Goal: Task Accomplishment & Management: Manage account settings

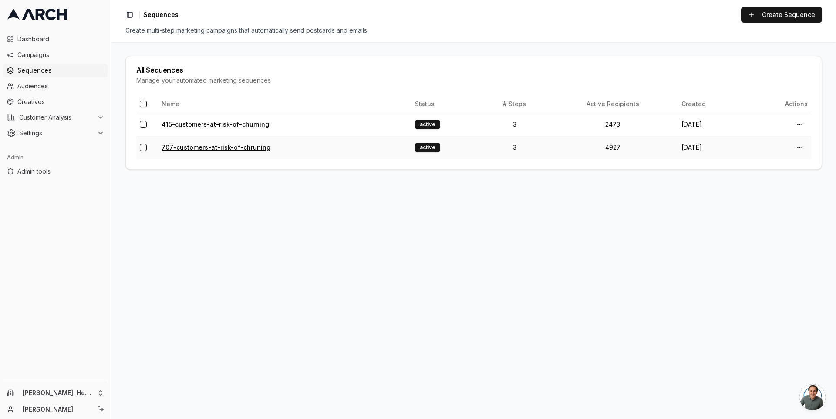
click at [213, 146] on link "707-customers-at-risk-of-chruning" at bounding box center [216, 147] width 109 height 7
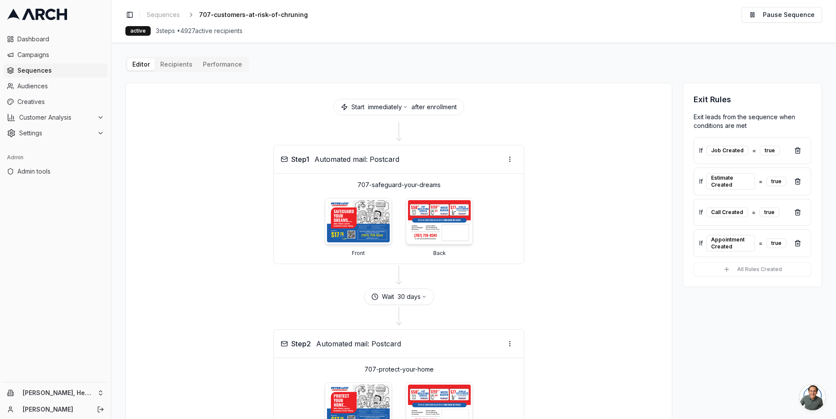
click at [187, 67] on div "Editor Recipients Performance Start immediately after enrollment Step 1 Automat…" at bounding box center [473, 358] width 697 height 602
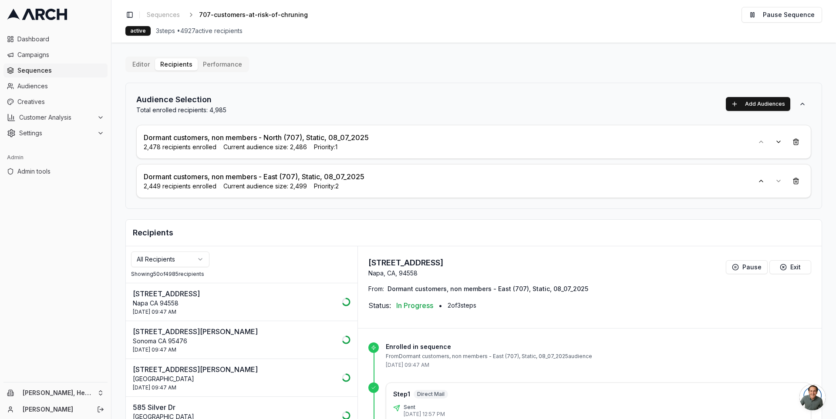
click at [197, 258] on html "Dashboard Campaigns Sequences Audiences Creatives Customer Analysis Settings Ad…" at bounding box center [418, 209] width 836 height 419
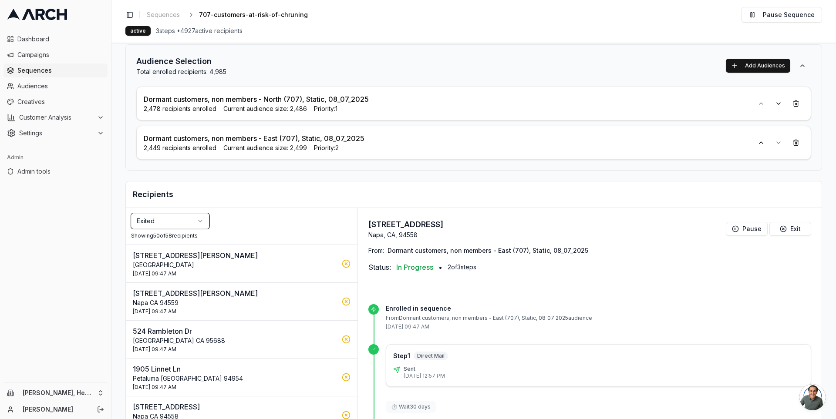
scroll to position [42, 0]
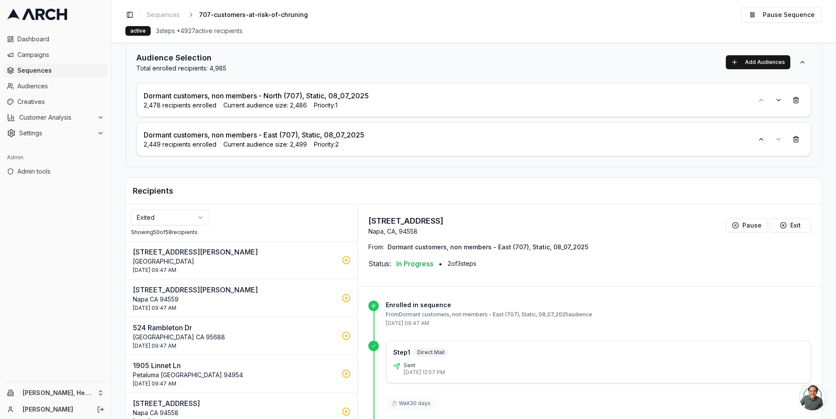
click at [234, 257] on p "Santa Rosa CA 95404" at bounding box center [235, 261] width 204 height 9
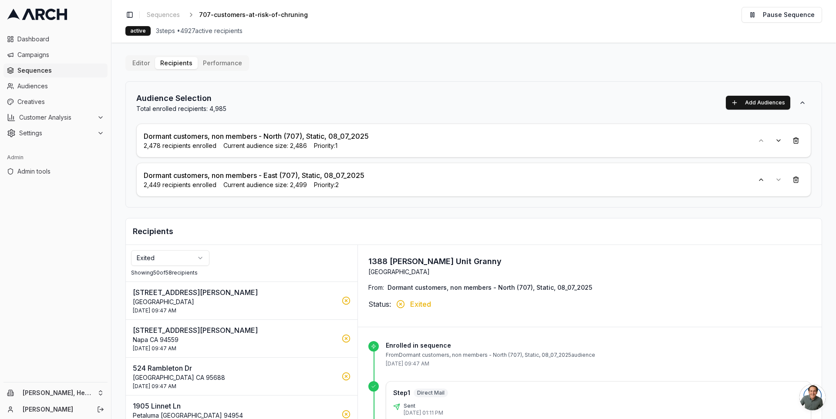
scroll to position [0, 0]
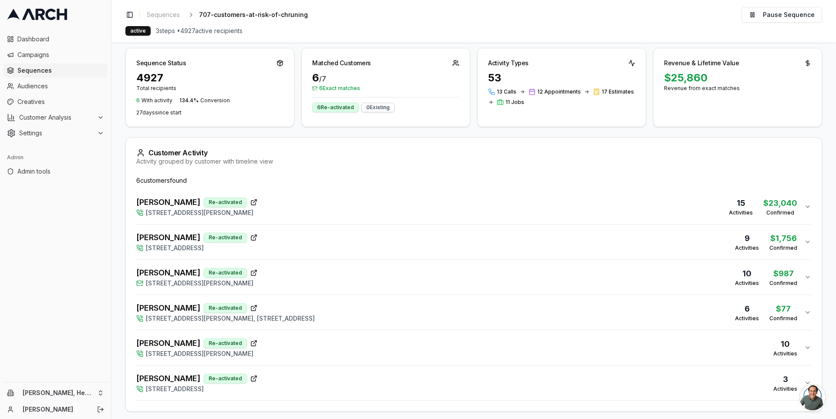
scroll to position [126, 0]
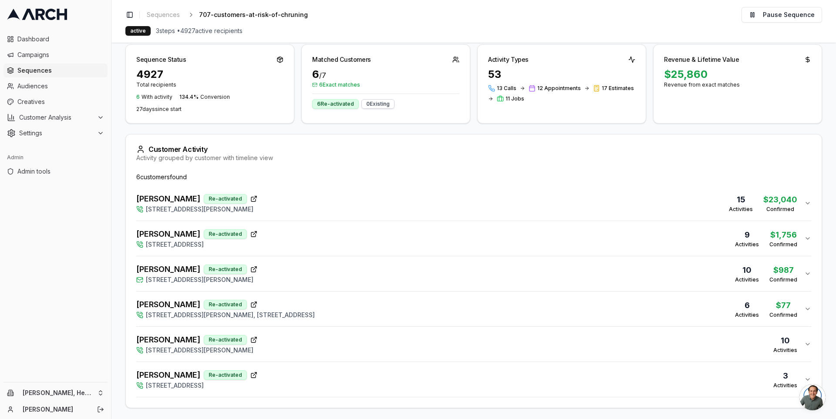
click at [341, 128] on div "Filters 2 Active filters: Exact matches only Categories: New Re-activated Clear…" at bounding box center [473, 196] width 697 height 426
click at [378, 202] on div "Brian Snook Re-activated 3611 Baxter Avenue, Napa, CA 94558 15 Activities $ 23,…" at bounding box center [470, 203] width 668 height 21
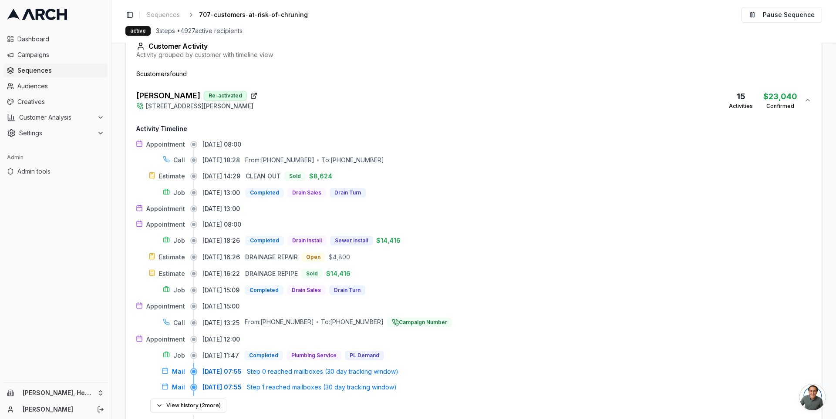
scroll to position [231, 0]
click at [402, 99] on div "Brian Snook Re-activated 3611 Baxter Avenue, Napa, CA 94558 15 Activities $ 23,…" at bounding box center [470, 98] width 668 height 21
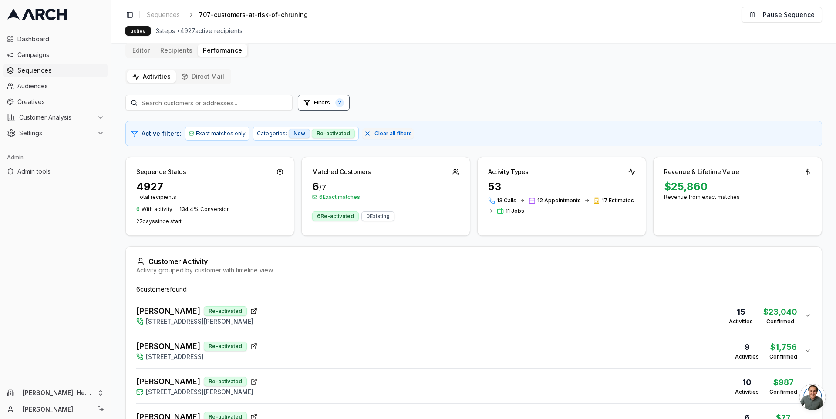
scroll to position [0, 0]
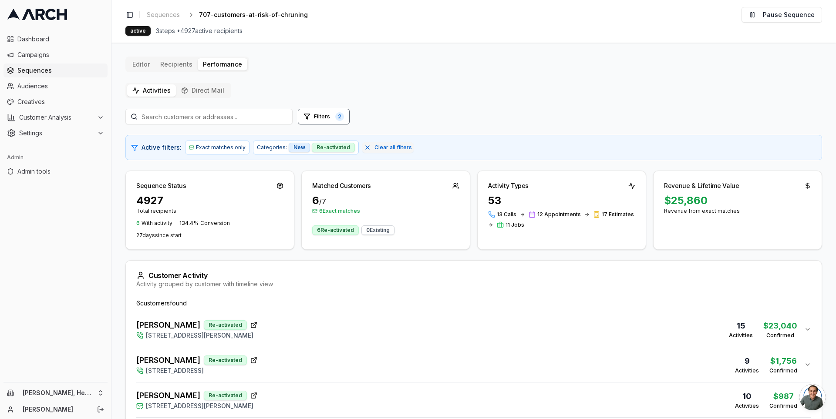
click at [345, 52] on main "Editor Recipients Performance Activities Direct Mail Filters 2 Active filters: …" at bounding box center [473, 231] width 724 height 377
click at [114, 319] on main "Editor Recipients Performance Activities Direct Mail Filters 2 Active filters: …" at bounding box center [473, 231] width 724 height 377
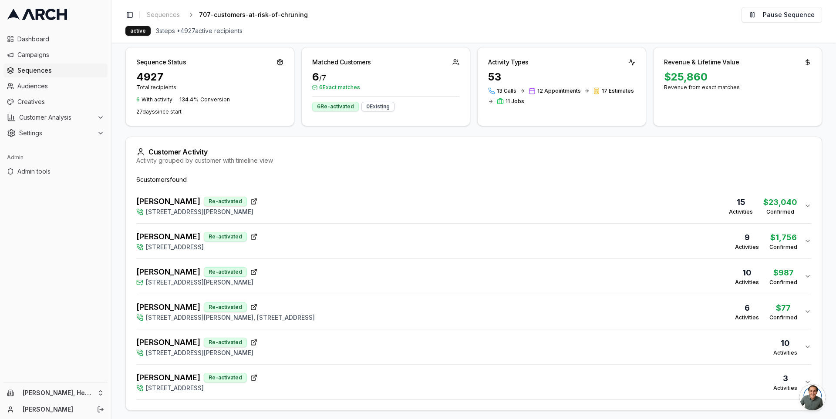
scroll to position [126, 0]
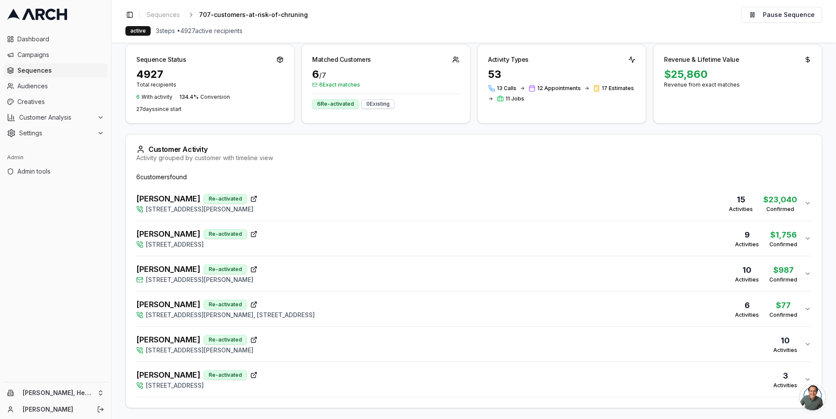
click at [355, 238] on div "Nacion, Alfonso Re-activated 1379 Encore Drive, Fairfield, CA 94534 9 Activitie…" at bounding box center [470, 238] width 668 height 21
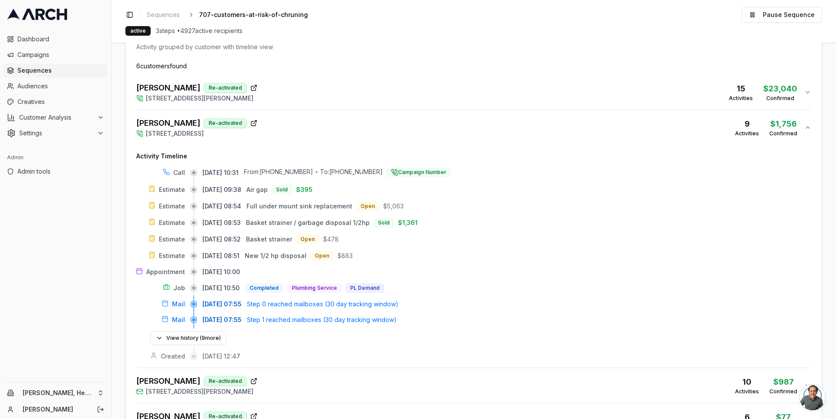
scroll to position [240, 0]
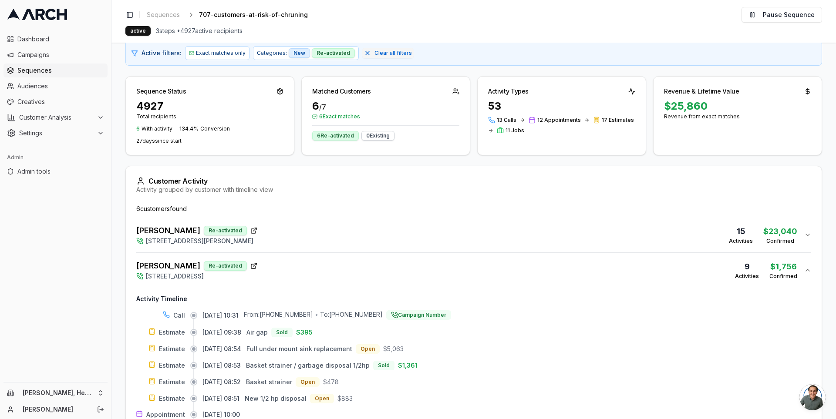
click at [369, 234] on div "Brian Snook Re-activated 3611 Baxter Avenue, Napa, CA 94558 15 Activities $ 23,…" at bounding box center [470, 235] width 668 height 21
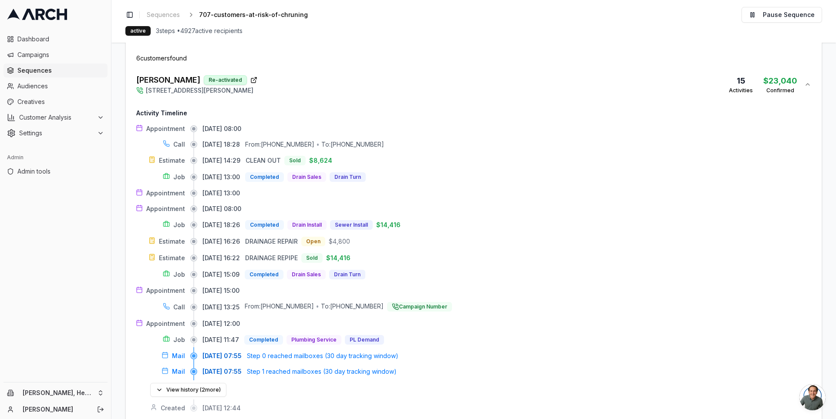
scroll to position [248, 0]
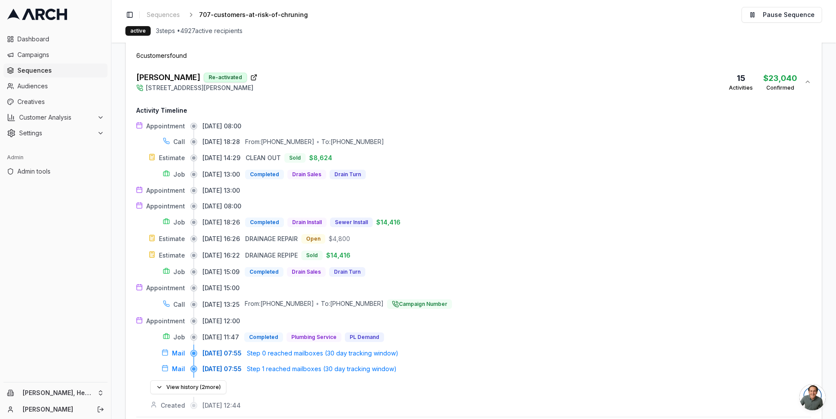
click at [453, 81] on div "Brian Snook Re-activated 3611 Baxter Avenue, Napa, CA 94558 15 Activities $ 23,…" at bounding box center [470, 81] width 668 height 21
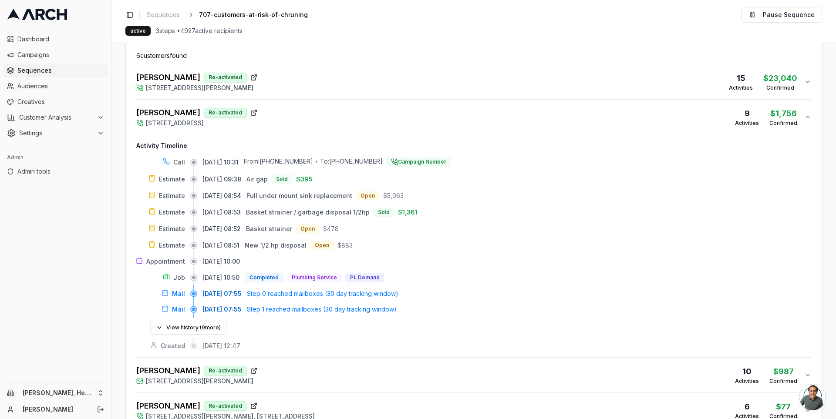
click at [416, 378] on div "Sahazan Miller Re-activated 158 Santana Drive, Vacaville, CA 95687 10 Activitie…" at bounding box center [470, 375] width 668 height 21
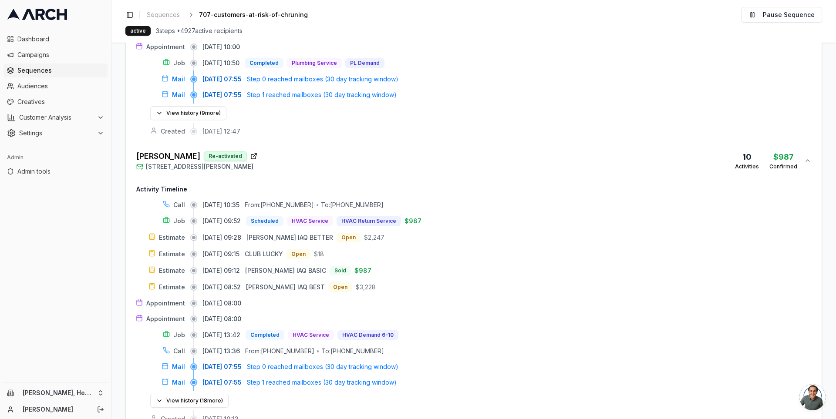
click at [405, 150] on div "Sahazan Miller Re-activated 158 Santana Drive, Vacaville, CA 95687 10 Activitie…" at bounding box center [470, 160] width 668 height 21
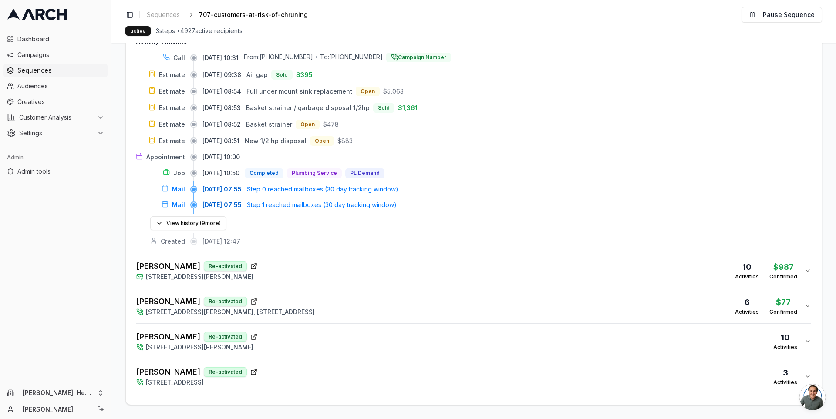
scroll to position [347, 0]
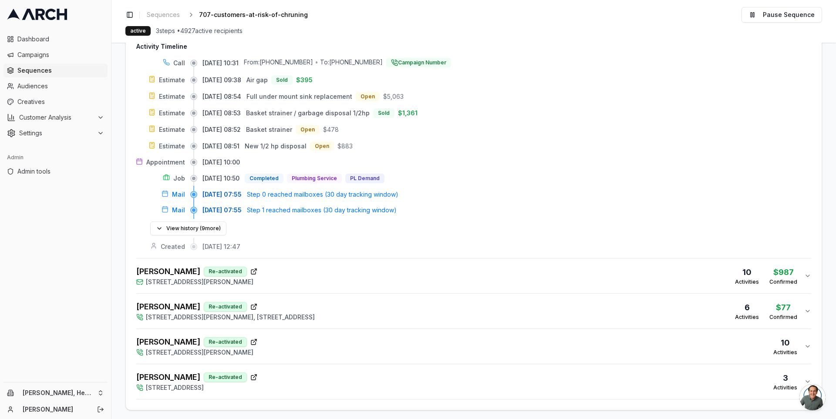
click at [392, 308] on div "Rockett, Danielle Re-activated 108 Lynn Court, Vallejo, CA 94591, 12014 Southea…" at bounding box center [470, 311] width 668 height 21
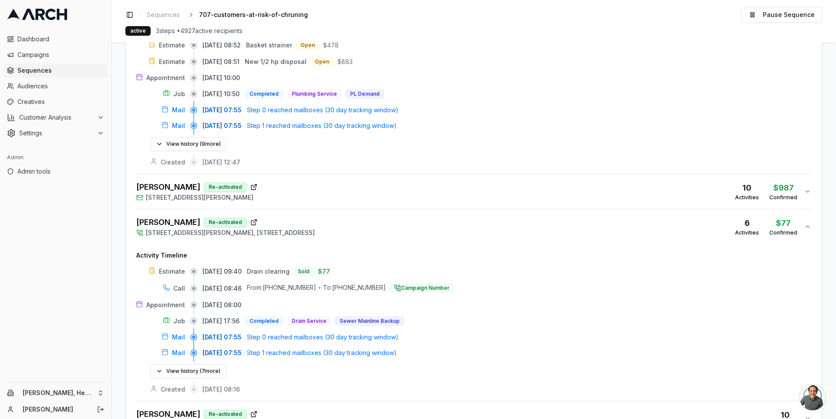
scroll to position [444, 0]
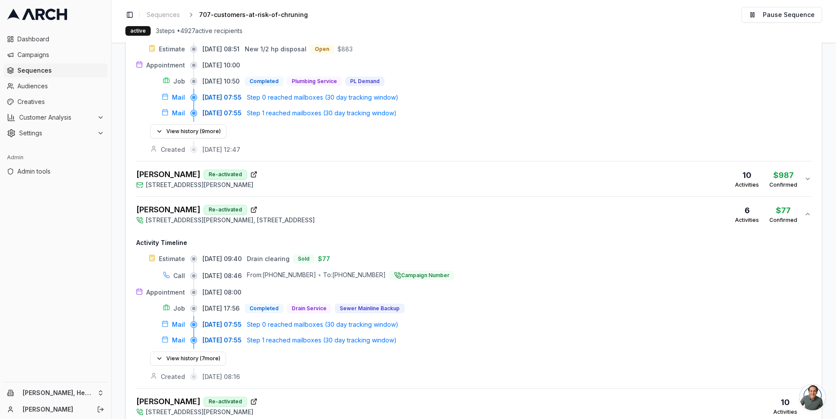
click at [414, 178] on div "Sahazan Miller Re-activated 158 Santana Drive, Vacaville, CA 95687 10 Activitie…" at bounding box center [470, 178] width 668 height 21
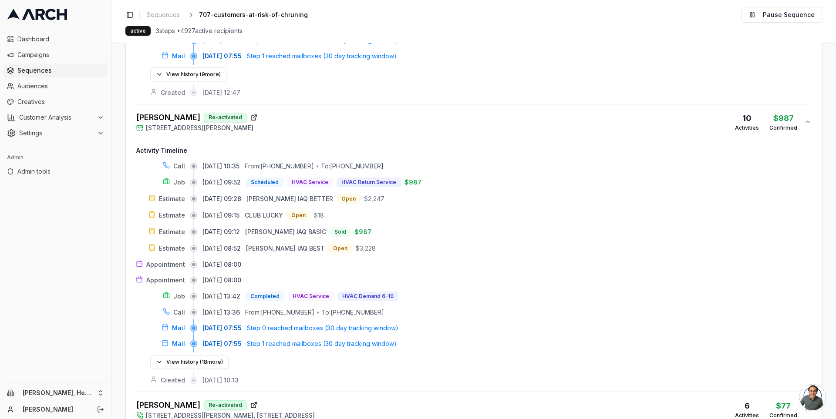
scroll to position [502, 0]
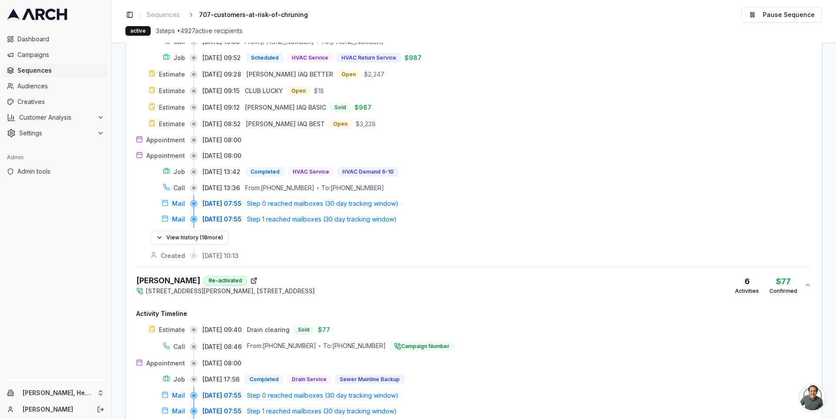
click at [442, 275] on div "Rockett, Danielle Re-activated 108 Lynn Court, Vallejo, CA 94591, 12014 Southea…" at bounding box center [470, 285] width 668 height 21
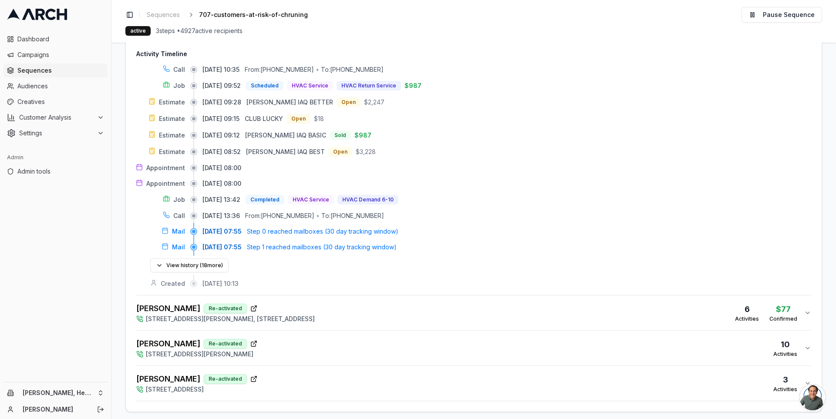
click at [425, 338] on div "Bogel, Phil Re-activated 1007 Wyatt Avenue, Napa, CA 94559 10 Activities" at bounding box center [470, 348] width 668 height 21
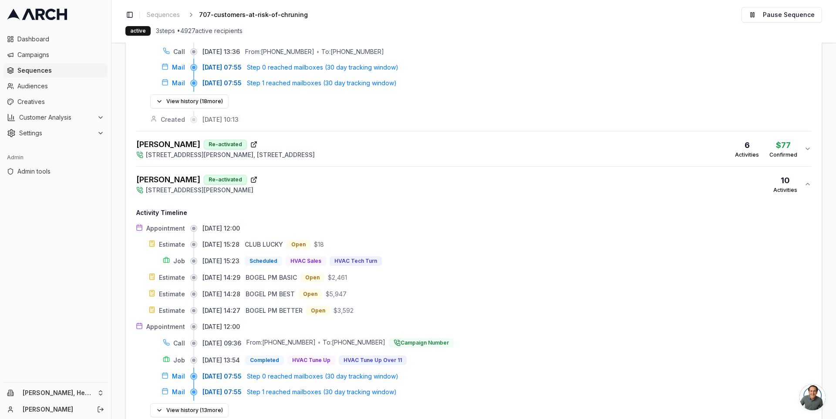
scroll to position [754, 0]
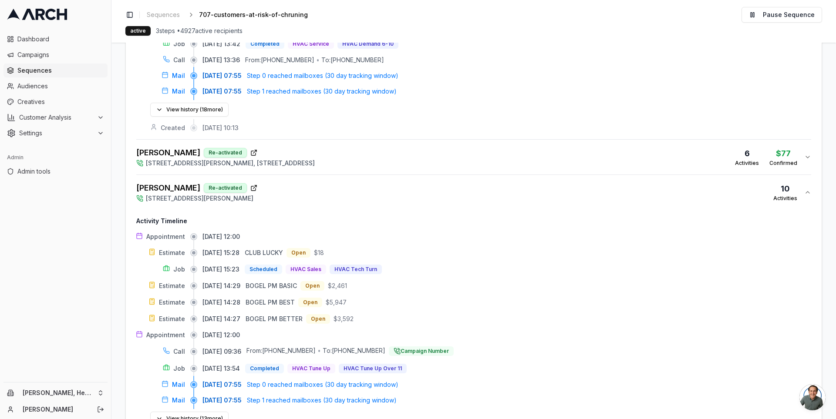
click at [391, 190] on div "Bogel, Phil Re-activated 1007 Wyatt Avenue, Napa, CA 94559 10 Activities" at bounding box center [470, 192] width 668 height 21
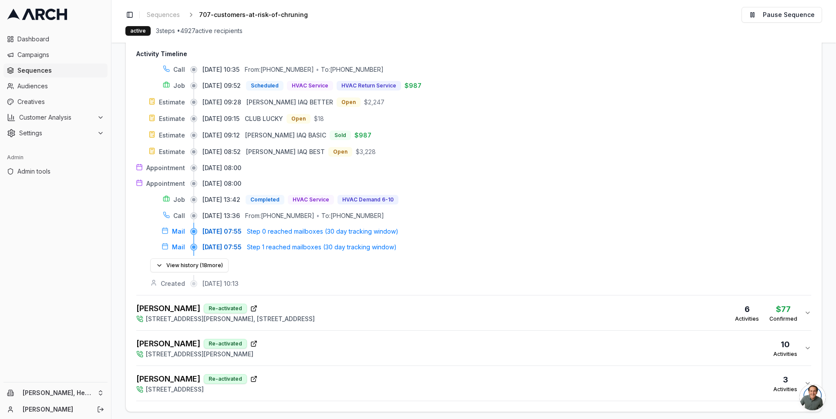
click at [340, 345] on div "Bogel, Phil Re-activated 1007 Wyatt Avenue, Napa, CA 94559 10 Activities" at bounding box center [470, 348] width 668 height 21
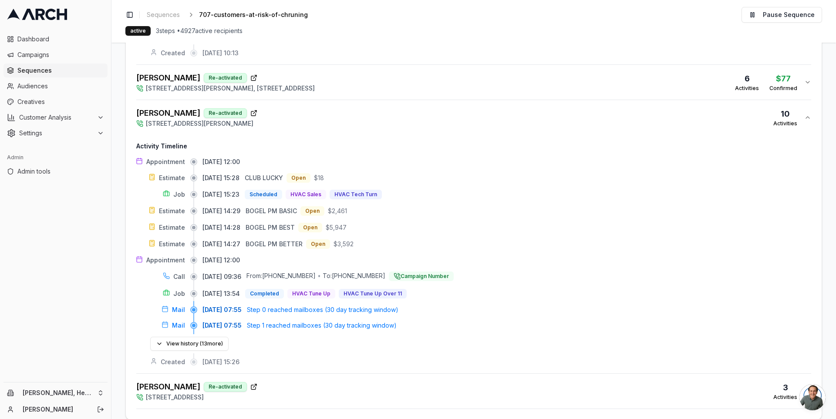
scroll to position [835, 0]
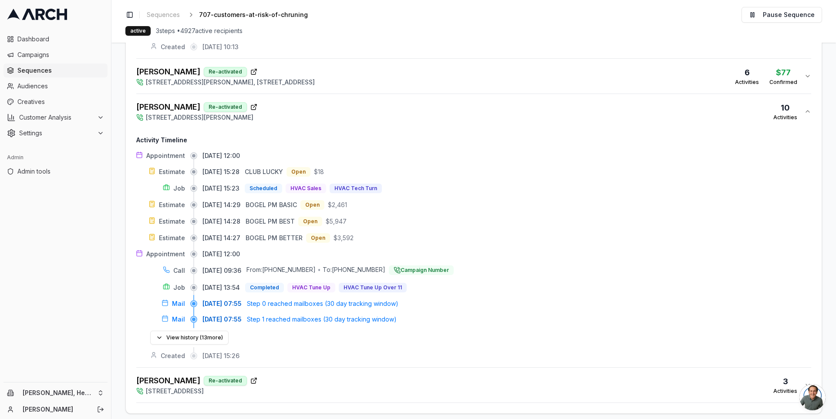
click at [444, 105] on div "Bogel, Phil Re-activated 1007 Wyatt Avenue, Napa, CA 94559 10 Activities" at bounding box center [470, 111] width 668 height 21
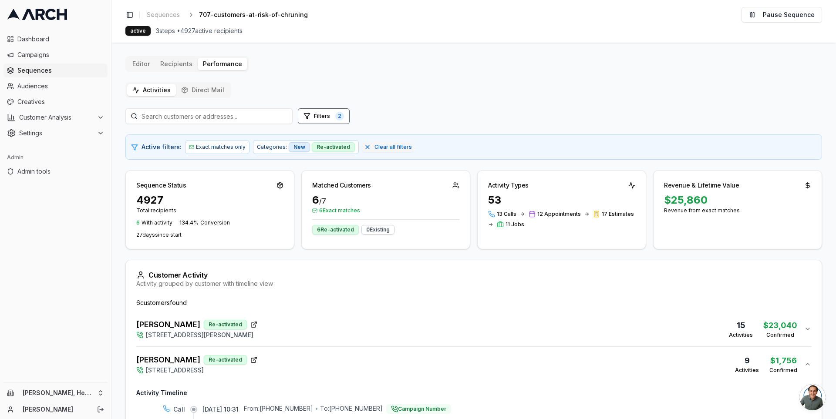
scroll to position [0, 0]
click at [55, 70] on span "Sequences" at bounding box center [60, 70] width 87 height 9
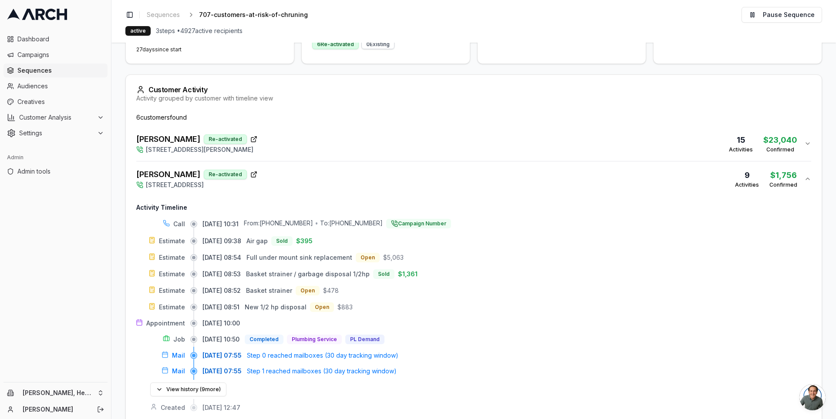
scroll to position [189, 0]
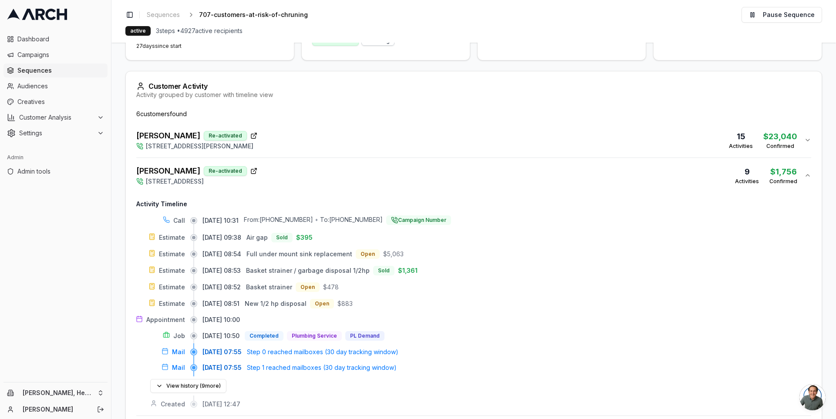
click at [384, 175] on div "Nacion, Alfonso Re-activated 1379 Encore Drive, Fairfield, CA 94534 9 Activitie…" at bounding box center [470, 175] width 668 height 21
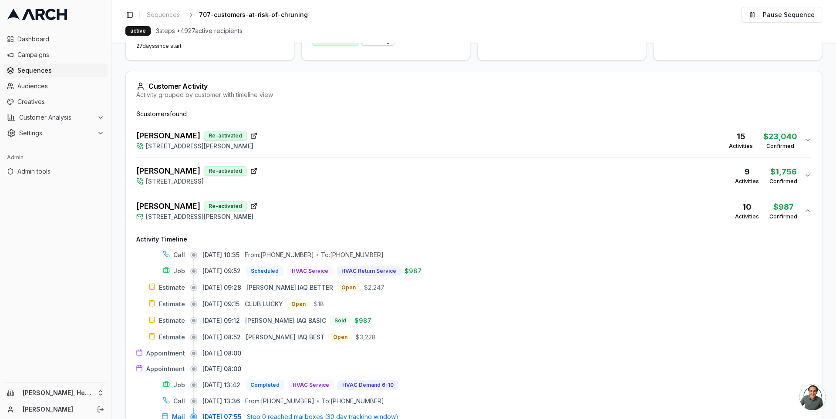
click at [362, 200] on div "Sahazan Miller Re-activated 158 Santana Drive, Vacaville, CA 95687 10 Activitie…" at bounding box center [470, 210] width 668 height 21
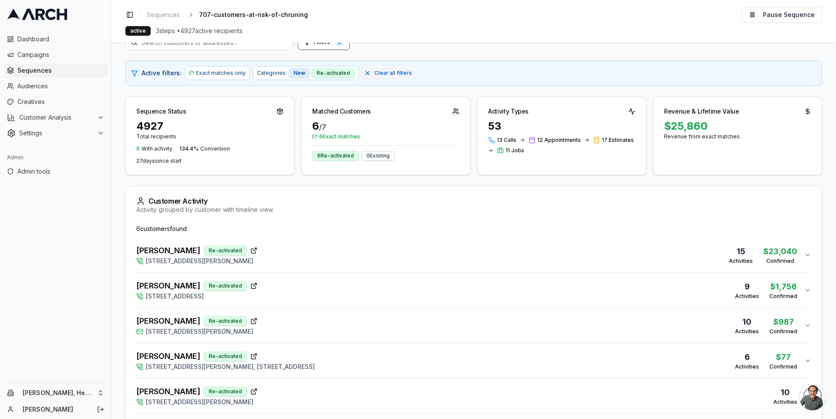
scroll to position [58, 0]
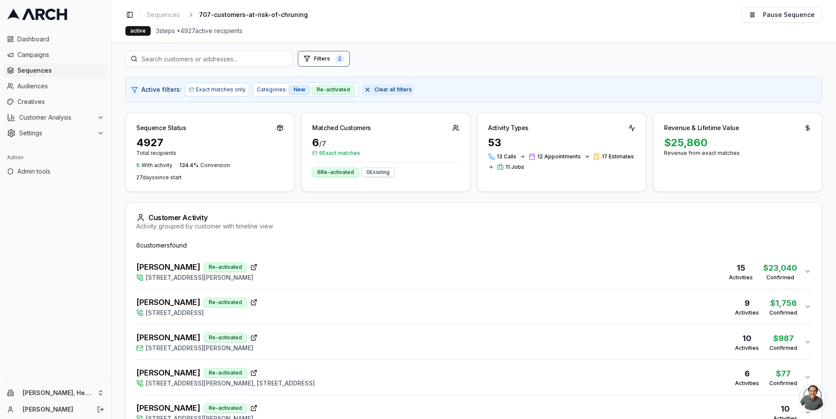
click at [362, 89] on button "Clear all filters" at bounding box center [387, 89] width 51 height 10
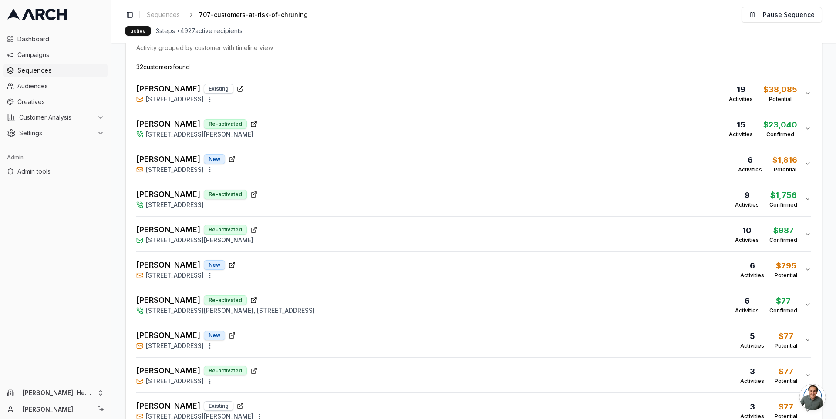
scroll to position [0, 0]
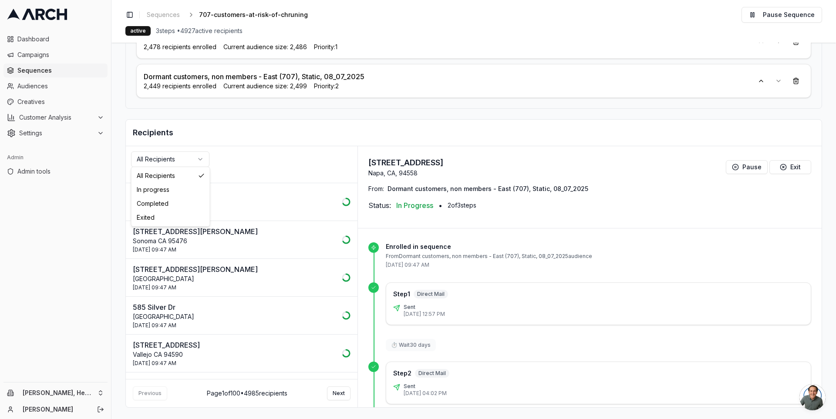
click at [169, 152] on html "Dashboard Campaigns Sequences Audiences Creatives Customer Analysis Settings Ad…" at bounding box center [418, 209] width 836 height 419
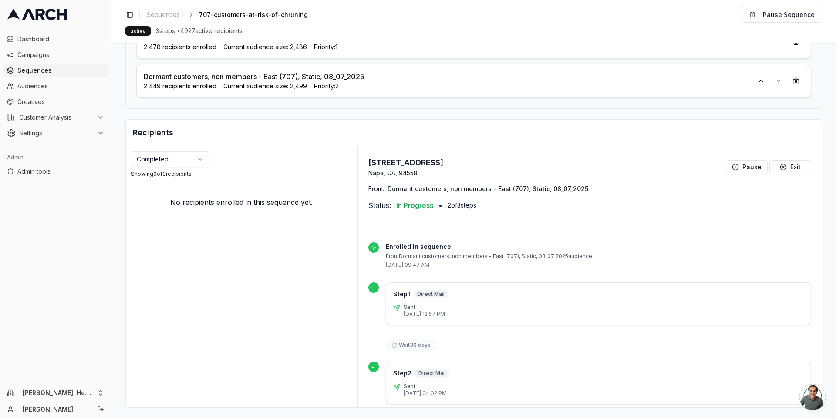
click at [179, 161] on html "Dashboard Campaigns Sequences Audiences Creatives Customer Analysis Settings Ad…" at bounding box center [418, 209] width 836 height 419
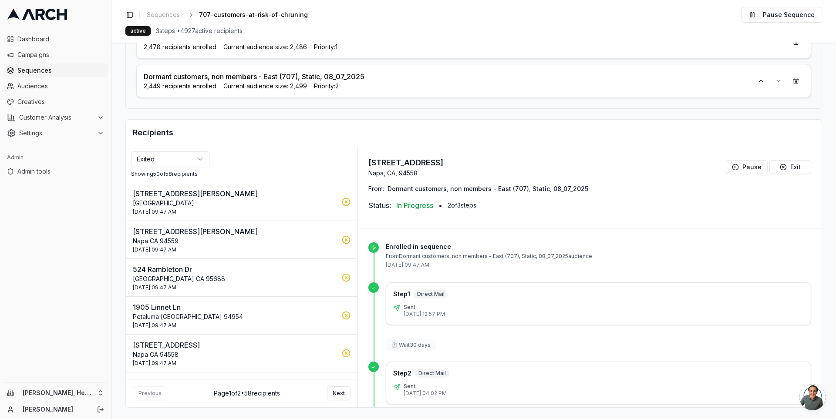
click at [202, 239] on p "Napa CA 94559" at bounding box center [235, 241] width 204 height 9
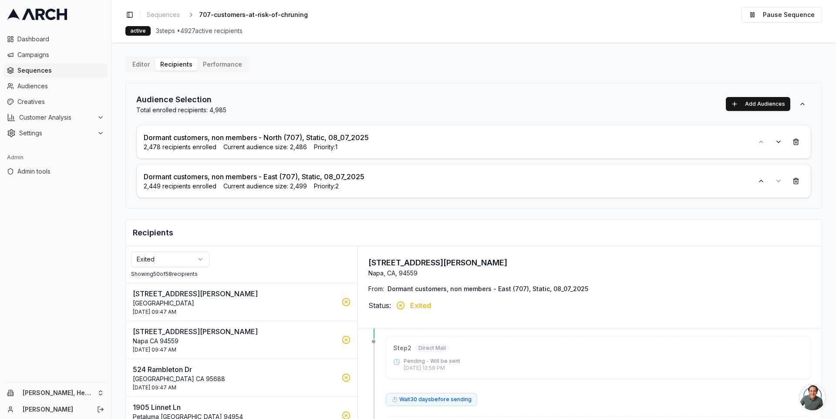
click at [250, 299] on p "Santa Rosa CA 95404" at bounding box center [235, 303] width 204 height 9
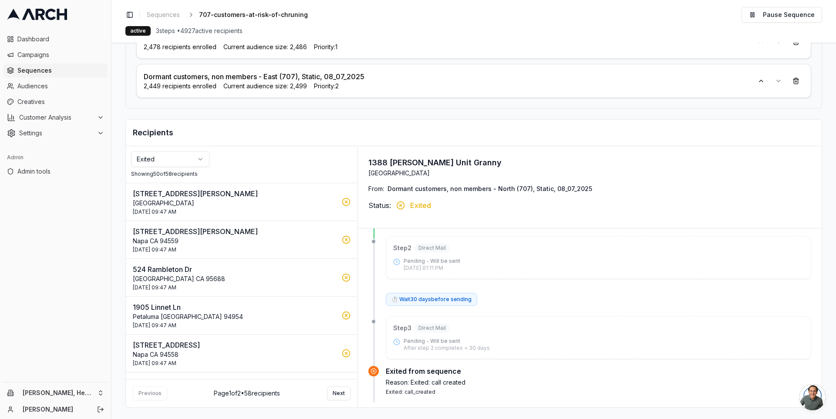
click at [228, 237] on p "Napa CA 94559" at bounding box center [235, 241] width 204 height 9
click at [215, 267] on p "524 Rambleton Dr" at bounding box center [235, 269] width 204 height 10
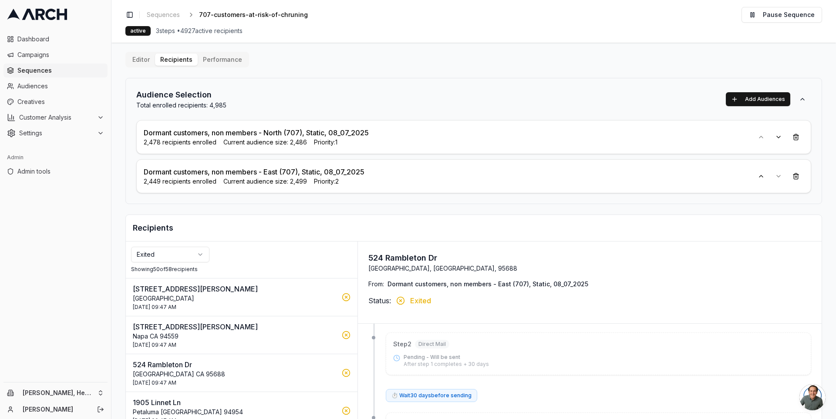
scroll to position [0, 0]
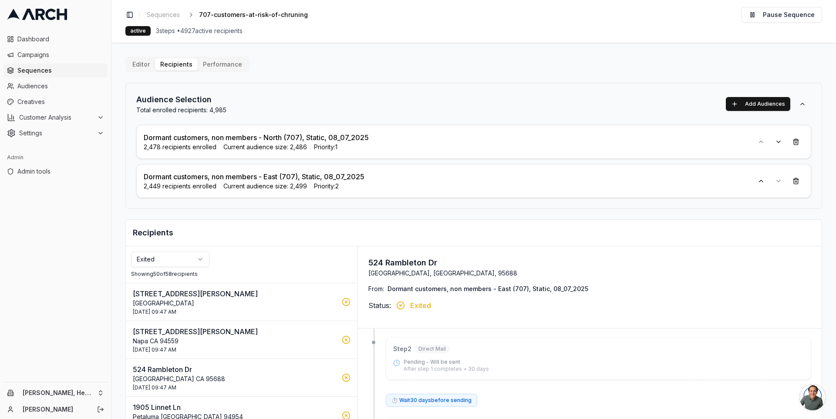
click at [223, 295] on p "1388 Gordon Ln" at bounding box center [235, 294] width 204 height 10
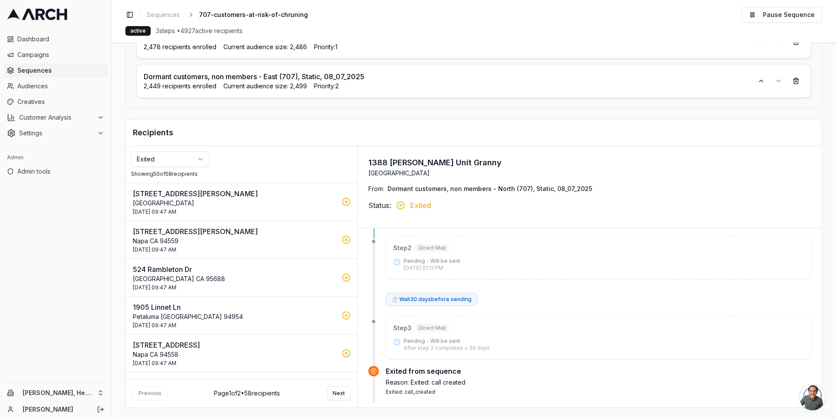
scroll to position [1268, 0]
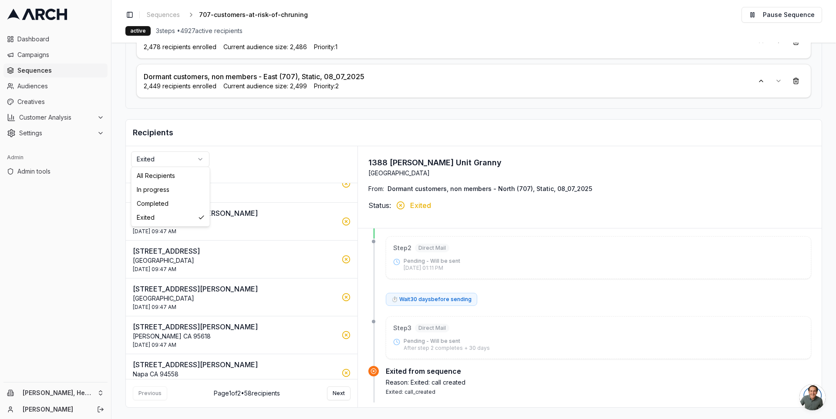
click at [185, 160] on html "Dashboard Campaigns Sequences Audiences Creatives Customer Analysis Settings Ad…" at bounding box center [418, 209] width 836 height 419
click at [259, 153] on html "Dashboard Campaigns Sequences Audiences Creatives Customer Analysis Settings Ad…" at bounding box center [418, 209] width 836 height 419
click at [334, 395] on button "Next" at bounding box center [339, 394] width 24 height 14
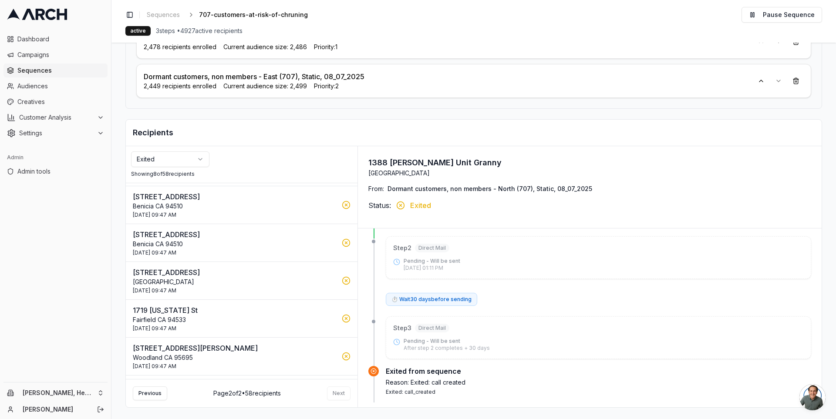
scroll to position [104, 0]
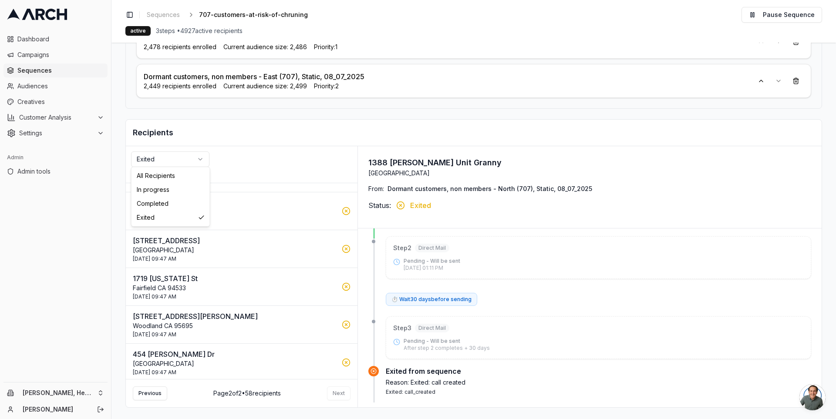
click at [197, 153] on html "Dashboard Campaigns Sequences Audiences Creatives Customer Analysis Settings Ad…" at bounding box center [418, 209] width 836 height 419
click at [139, 397] on html "Dashboard Campaigns Sequences Audiences Creatives Customer Analysis Settings Ad…" at bounding box center [418, 209] width 836 height 419
click at [146, 394] on button "Previous" at bounding box center [150, 394] width 34 height 14
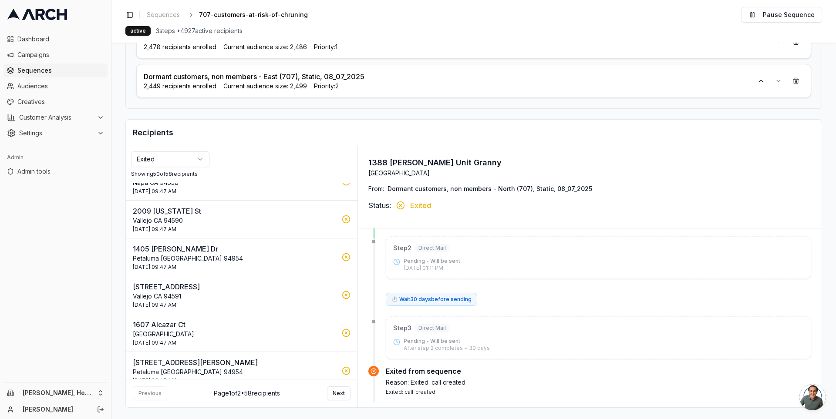
scroll to position [0, 0]
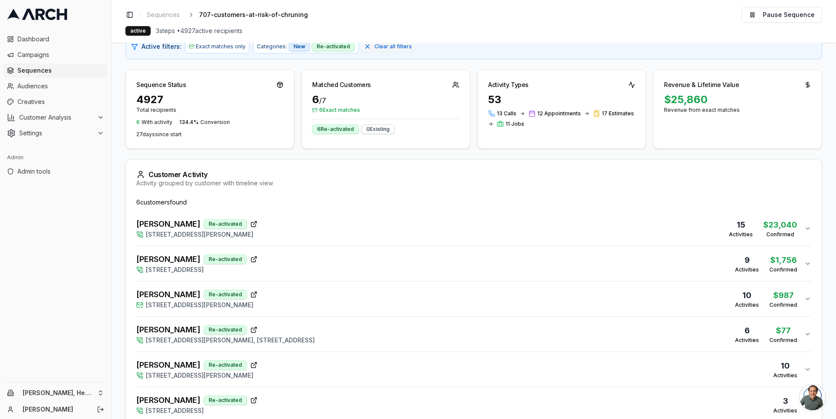
scroll to position [126, 0]
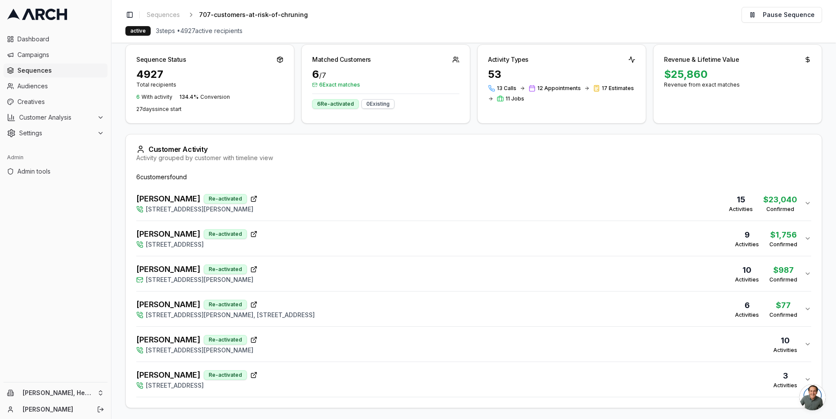
click at [308, 373] on div "Diane Baines Re-activated 2417 Appletree Drive, Santa Rosa, CA 95403 3 Activiti…" at bounding box center [470, 379] width 668 height 21
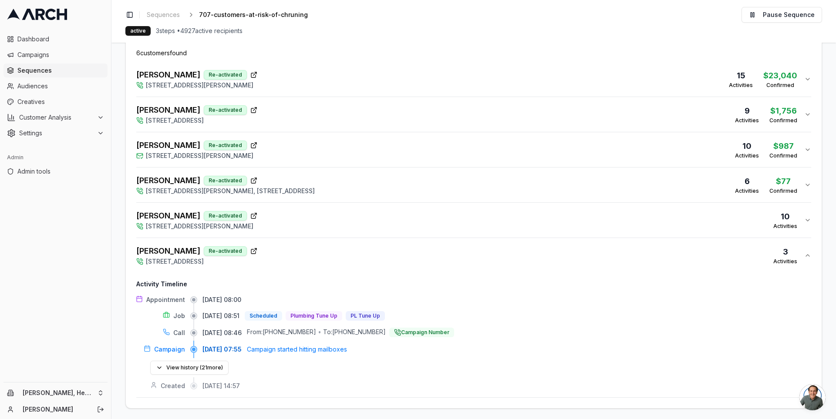
click at [315, 193] on span "108 Lynn Court, Vallejo, CA 94591, 12014 Southeast 219th Court, Kent, WA 98031" at bounding box center [230, 191] width 169 height 9
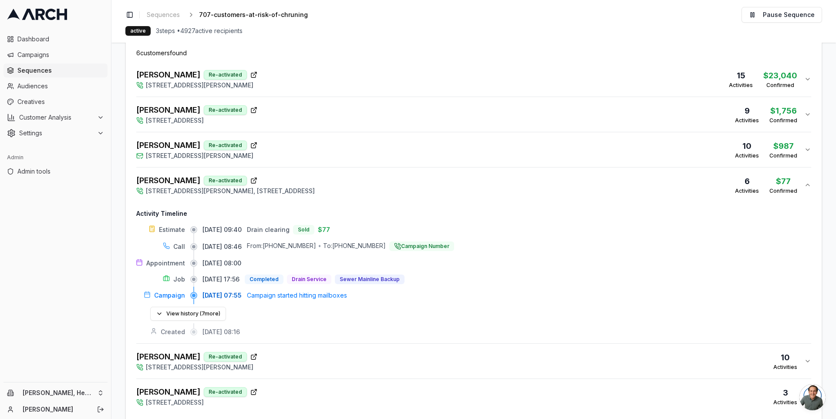
click at [315, 175] on div "Rockett, Danielle Re-activated 108 Lynn Court, Vallejo, CA 94591, 12014 Southea…" at bounding box center [225, 185] width 178 height 21
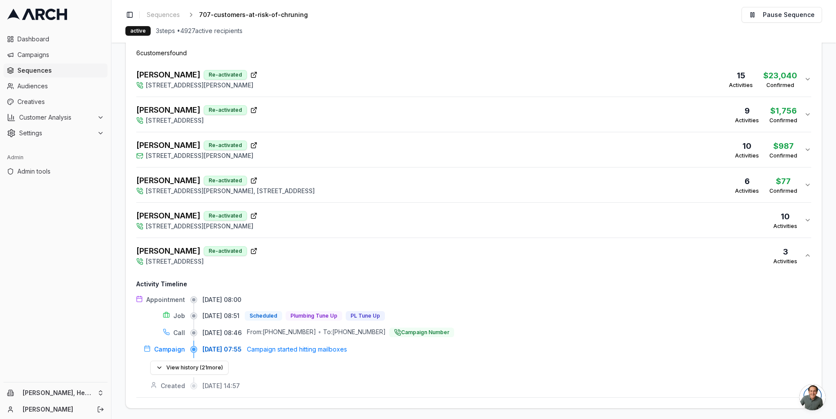
click at [343, 140] on div "Sahazan Miller Re-activated 158 Santana Drive, Vacaville, CA 95687 10 Activitie…" at bounding box center [470, 149] width 668 height 21
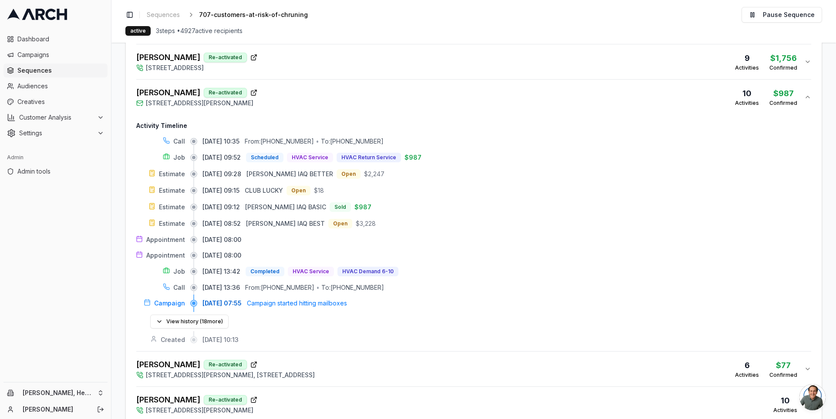
scroll to position [316, 0]
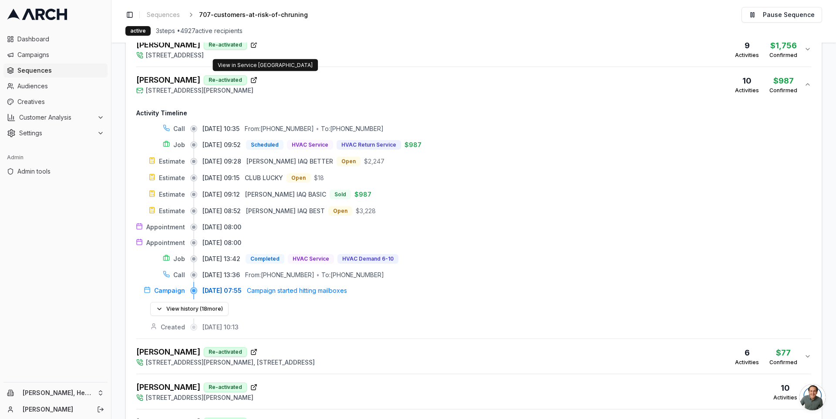
click at [250, 77] on icon "button" at bounding box center [253, 80] width 7 height 7
click at [345, 272] on div "To: (415) 454-7771" at bounding box center [352, 275] width 63 height 9
drag, startPoint x: 394, startPoint y: 270, endPoint x: 342, endPoint y: 269, distance: 51.4
click at [342, 271] on div "09/01/2025, 13:36 From: (925) 354-3430 • To: (415) 454-7771" at bounding box center [506, 275] width 609 height 9
click at [346, 273] on div "To: (415) 454-7771" at bounding box center [352, 275] width 63 height 9
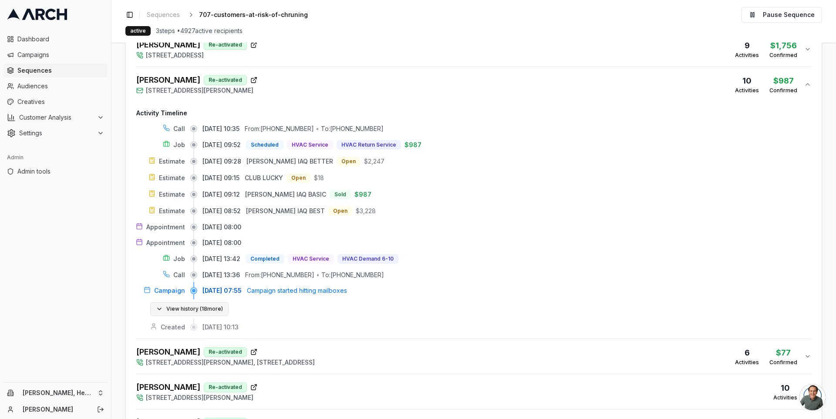
click at [222, 303] on button "View history ( 18 more)" at bounding box center [189, 309] width 78 height 14
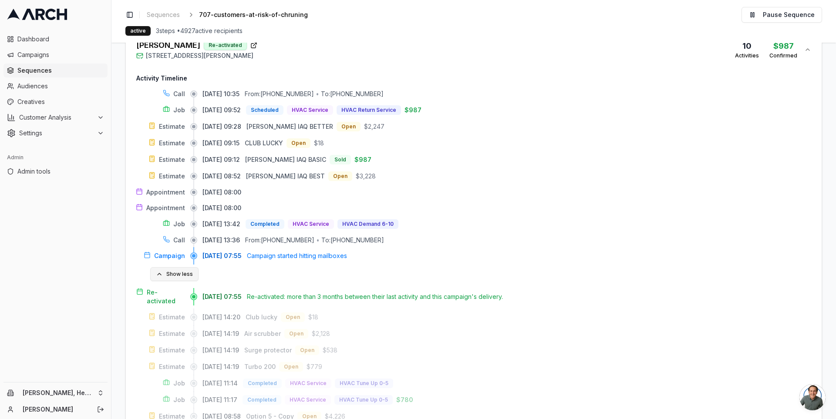
scroll to position [351, 0]
drag, startPoint x: 389, startPoint y: 234, endPoint x: 333, endPoint y: 235, distance: 56.2
click at [333, 236] on div "09/01/2025, 13:36 From: (925) 354-3430 • To: (415) 454-7771" at bounding box center [506, 240] width 609 height 9
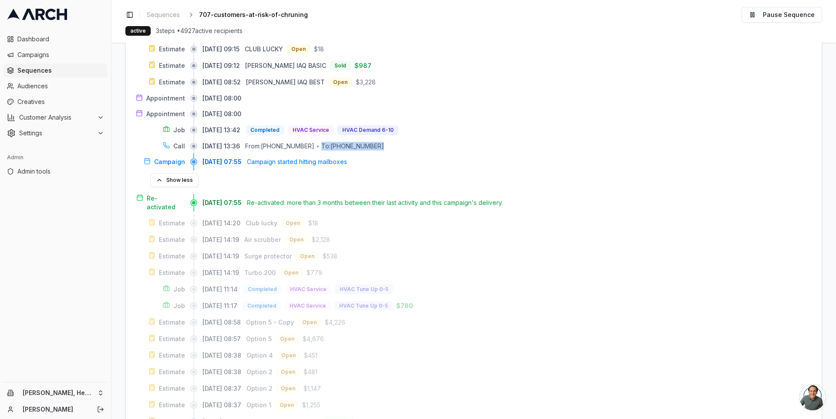
scroll to position [442, 0]
click at [179, 175] on button "Show less" at bounding box center [174, 182] width 48 height 14
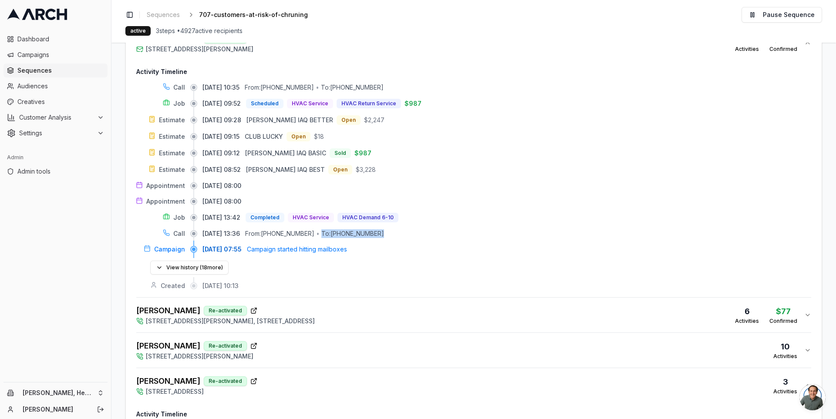
scroll to position [345, 0]
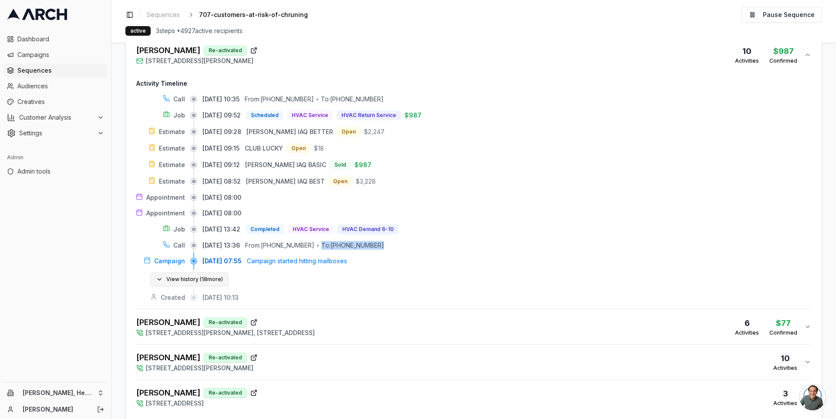
click at [193, 278] on button "View history ( 18 more)" at bounding box center [189, 280] width 78 height 14
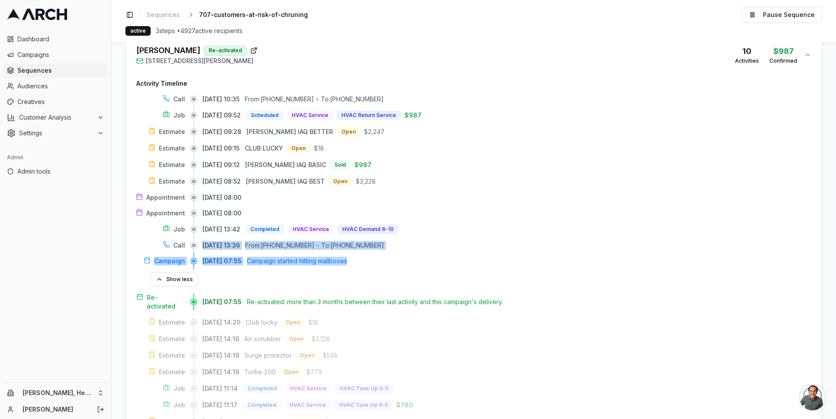
drag, startPoint x: 202, startPoint y: 242, endPoint x: 374, endPoint y: 261, distance: 173.8
click at [374, 261] on div "Call 09/08/2025, 10:35 From: +17072492609 • To: (925) 354-3430 Job 09/02/2025, …" at bounding box center [473, 359] width 675 height 529
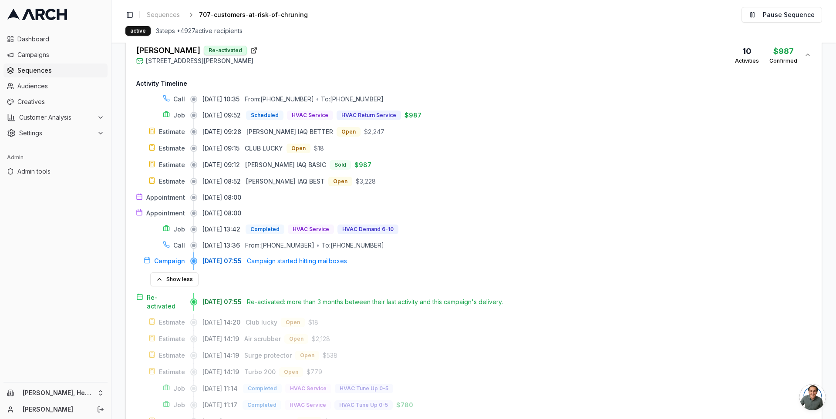
click at [366, 241] on div "To: (415) 454-7771" at bounding box center [352, 245] width 63 height 9
drag, startPoint x: 331, startPoint y: 242, endPoint x: 400, endPoint y: 242, distance: 68.8
click at [400, 242] on div "09/01/2025, 13:36 From: (925) 354-3430 • To: (415) 454-7771" at bounding box center [506, 245] width 609 height 9
click at [396, 241] on div "09/01/2025, 13:36 From: (925) 354-3430 • To: (415) 454-7771" at bounding box center [506, 245] width 609 height 9
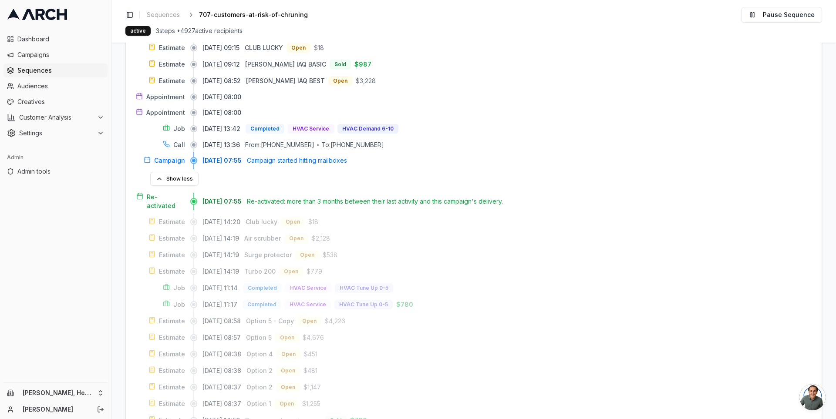
scroll to position [445, 0]
drag, startPoint x: 387, startPoint y: 141, endPoint x: 335, endPoint y: 141, distance: 51.8
click at [335, 141] on div "09/01/2025, 13:36 From: (925) 354-3430 • To: (415) 454-7771" at bounding box center [506, 145] width 609 height 9
click at [335, 141] on div "To: (415) 454-7771" at bounding box center [352, 145] width 63 height 9
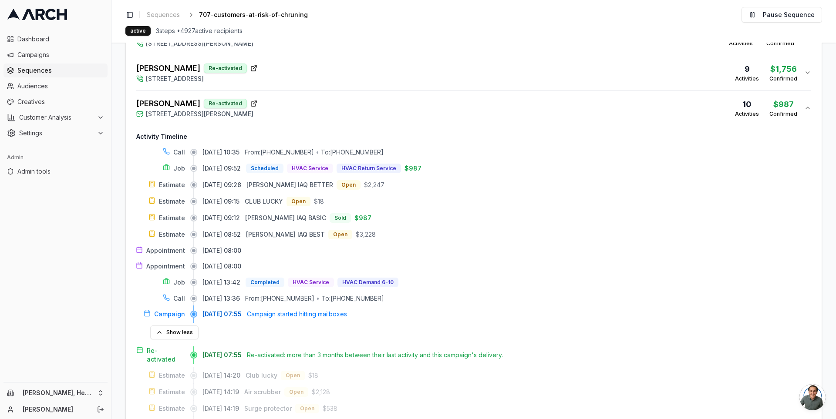
scroll to position [291, 0]
click at [168, 327] on button "Show less" at bounding box center [174, 334] width 48 height 14
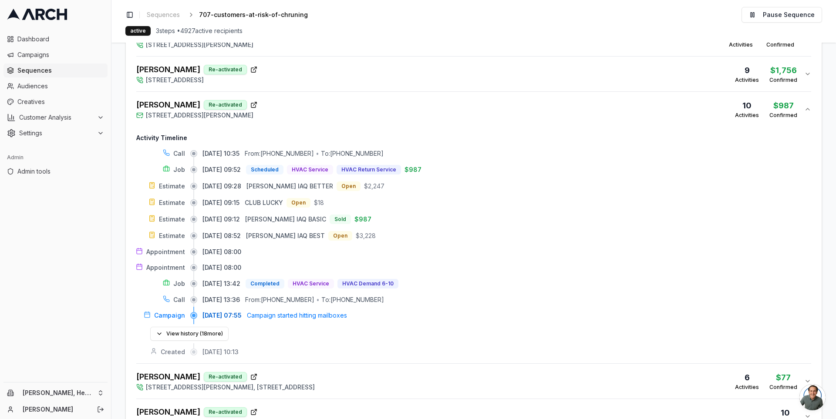
click at [320, 102] on div "Sahazan Miller Re-activated 158 Santana Drive, Vacaville, CA 95687 10 Activitie…" at bounding box center [470, 109] width 668 height 21
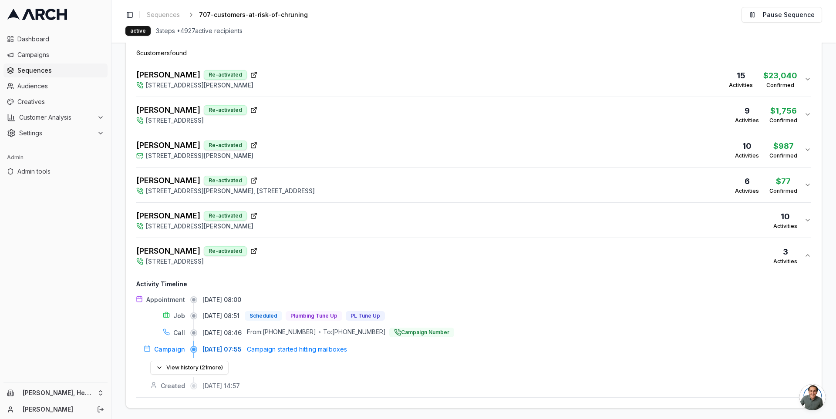
click at [344, 255] on div "Diane Baines Re-activated 2417 Appletree Drive, Santa Rosa, CA 95403 3 Activiti…" at bounding box center [470, 255] width 668 height 21
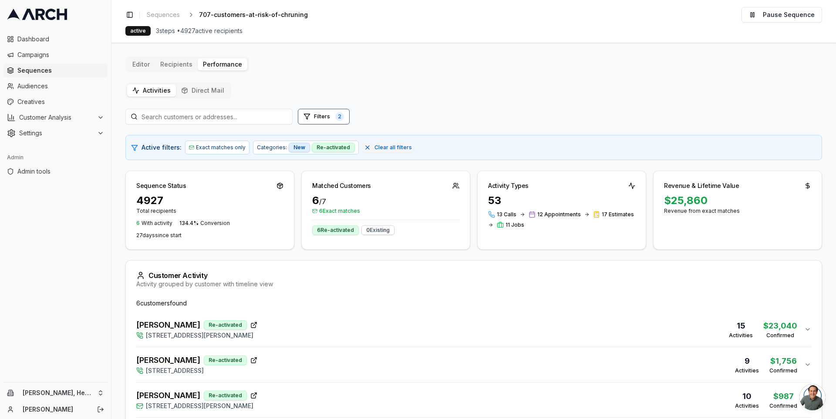
scroll to position [126, 0]
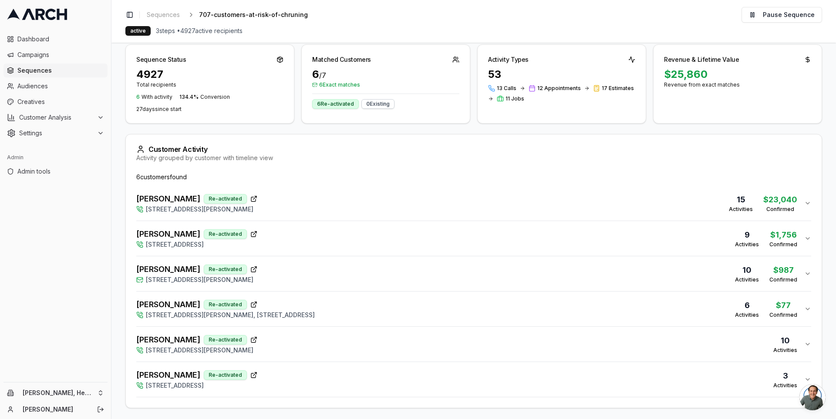
click at [280, 377] on div "Diane Baines Re-activated 2417 Appletree Drive, Santa Rosa, CA 95403 3 Activiti…" at bounding box center [470, 379] width 668 height 21
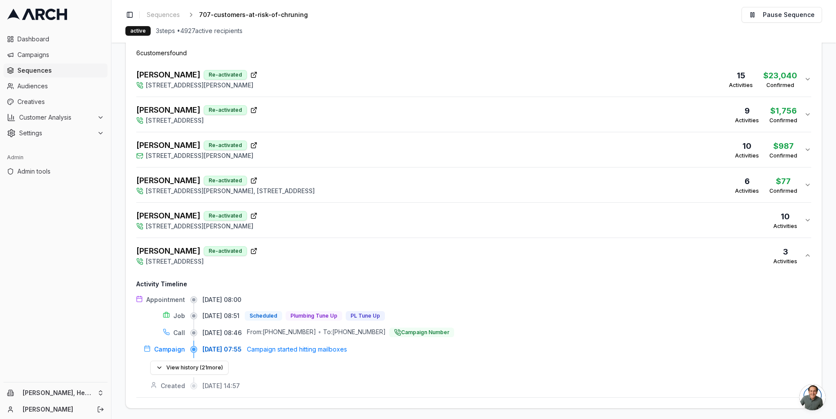
click at [308, 226] on div "Bogel, Phil Re-activated 1007 Wyatt Avenue, Napa, CA 94559 10 Activities" at bounding box center [470, 220] width 668 height 21
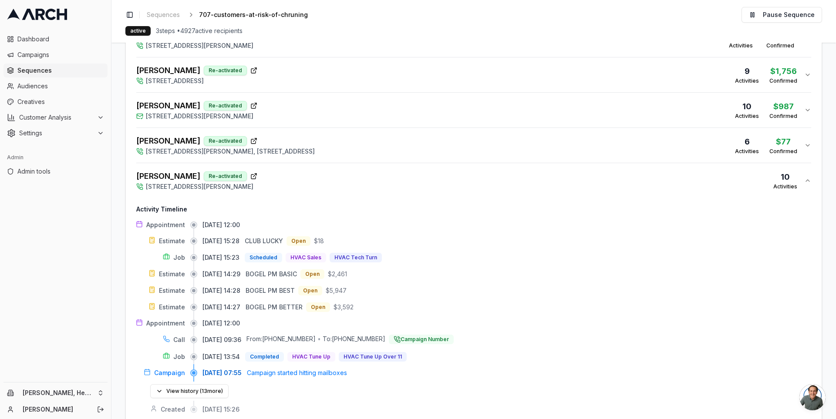
scroll to position [281, 0]
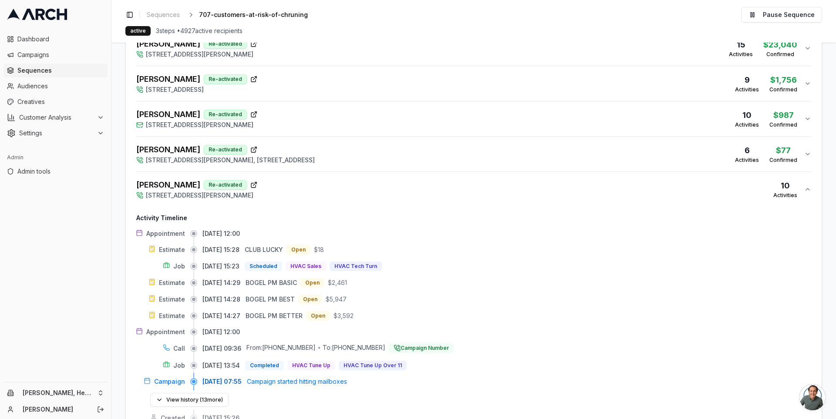
click at [300, 187] on div "Bogel, Phil Re-activated 1007 Wyatt Avenue, Napa, CA 94559 10 Activities" at bounding box center [470, 189] width 668 height 21
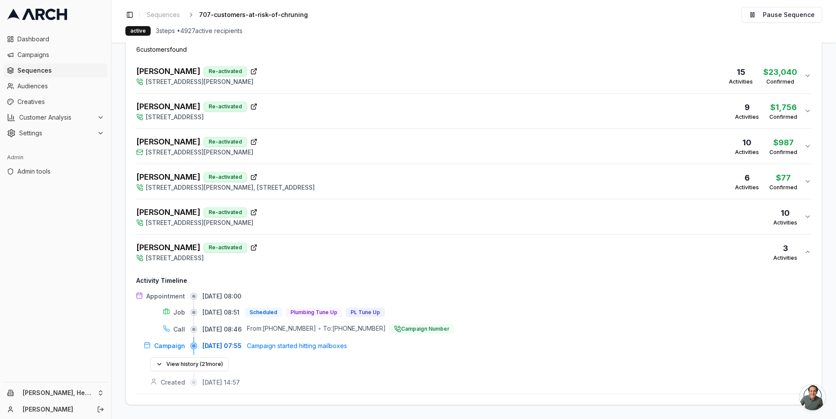
scroll to position [250, 0]
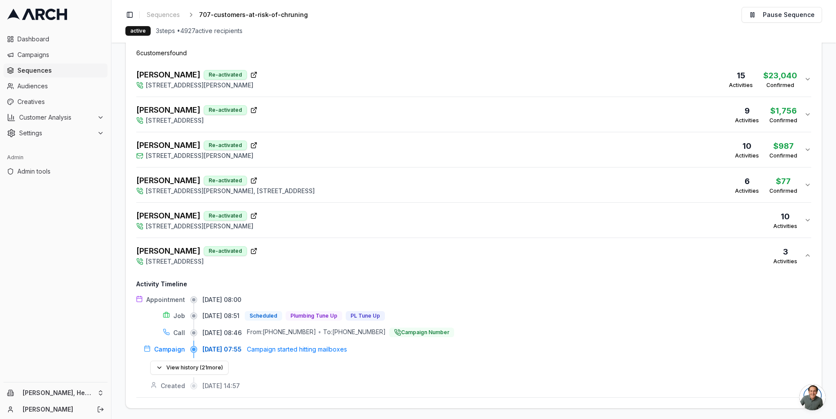
click at [313, 257] on div "Diane Baines Re-activated 2417 Appletree Drive, Santa Rosa, CA 95403 3 Activiti…" at bounding box center [470, 255] width 668 height 21
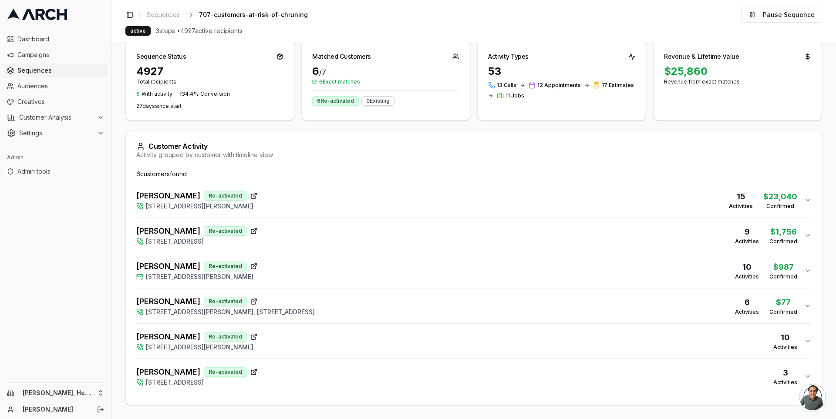
scroll to position [126, 0]
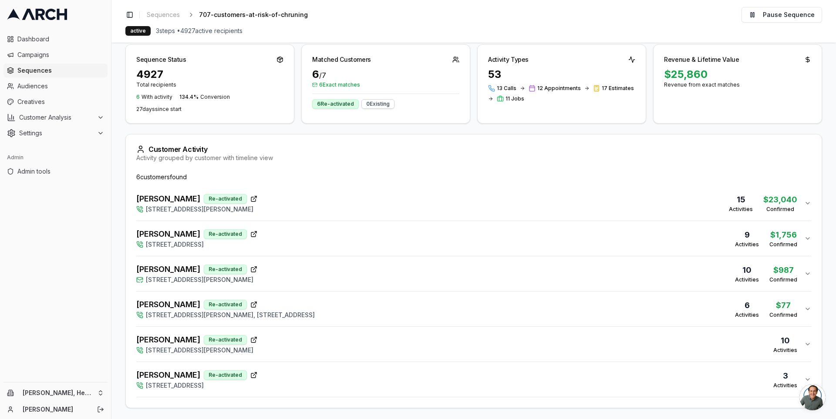
click at [315, 307] on div "Rockett, Danielle Re-activated 108 Lynn Court, Vallejo, CA 94591, 12014 Southea…" at bounding box center [225, 309] width 178 height 21
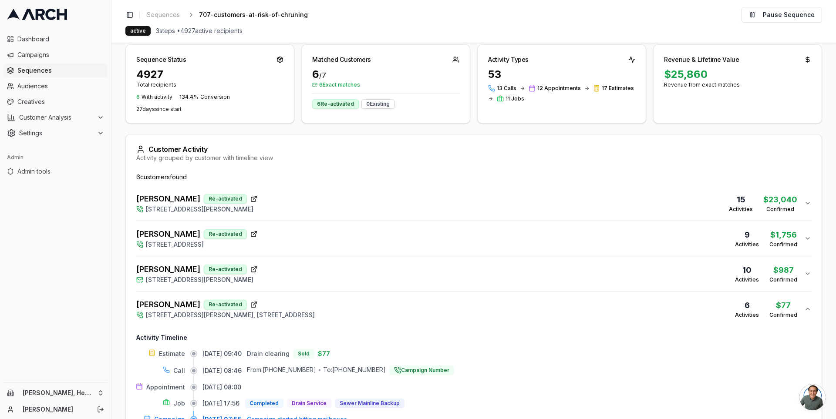
click at [315, 307] on div "Rockett, Danielle Re-activated 108 Lynn Court, Vallejo, CA 94591, 12014 Southea…" at bounding box center [225, 309] width 178 height 21
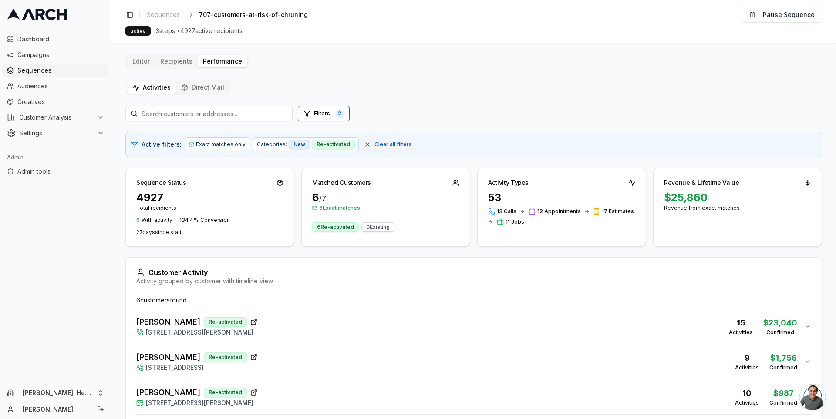
scroll to position [0, 0]
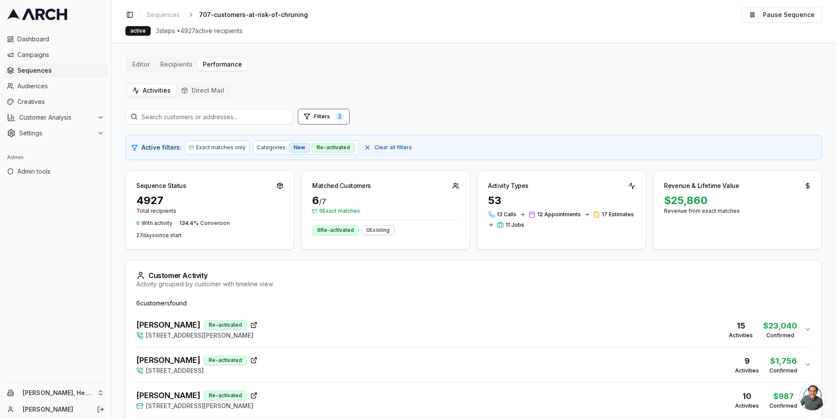
click at [207, 88] on button "Direct Mail" at bounding box center [203, 90] width 54 height 12
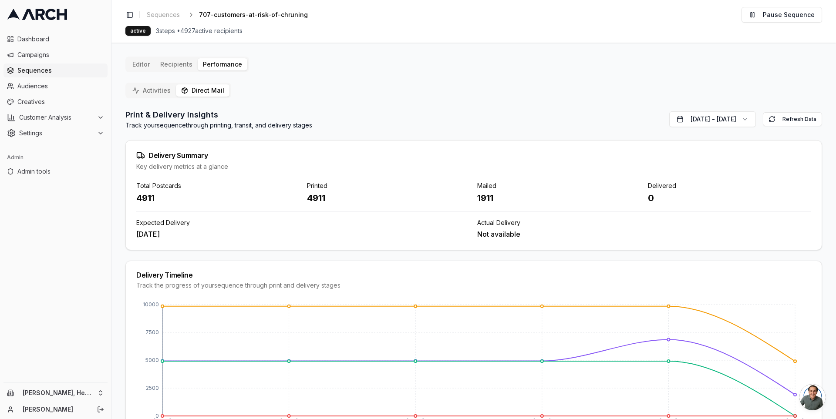
click at [143, 93] on button "Activities" at bounding box center [151, 90] width 49 height 12
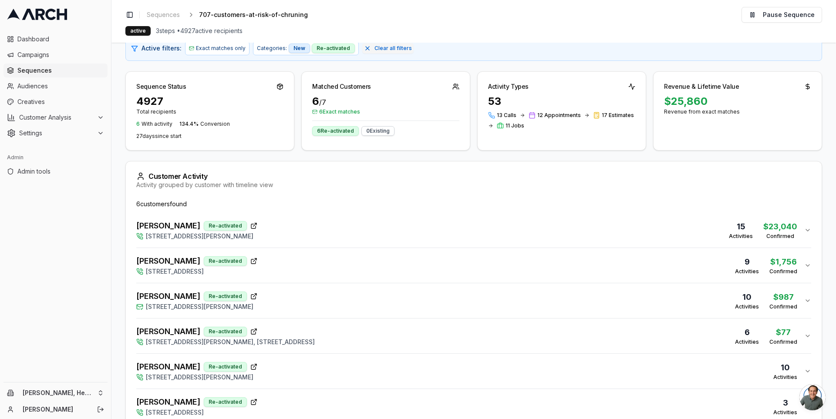
scroll to position [126, 0]
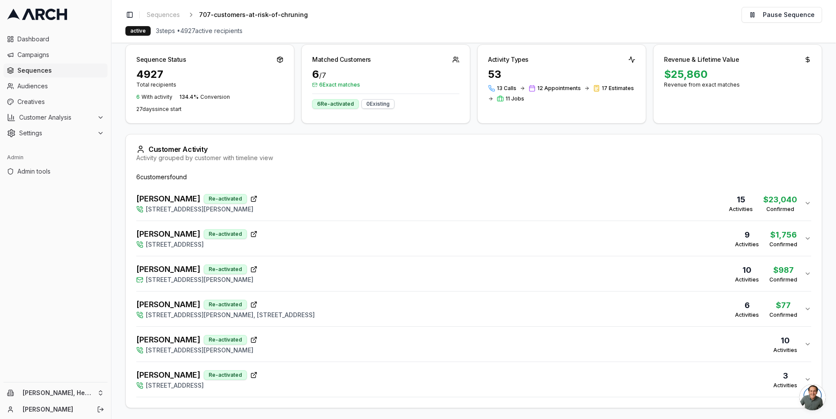
click at [294, 124] on div "Filters 2 Active filters: Exact matches only Categories: New Re-activated Clear…" at bounding box center [473, 196] width 697 height 426
click at [49, 67] on span "Sequences" at bounding box center [60, 70] width 87 height 9
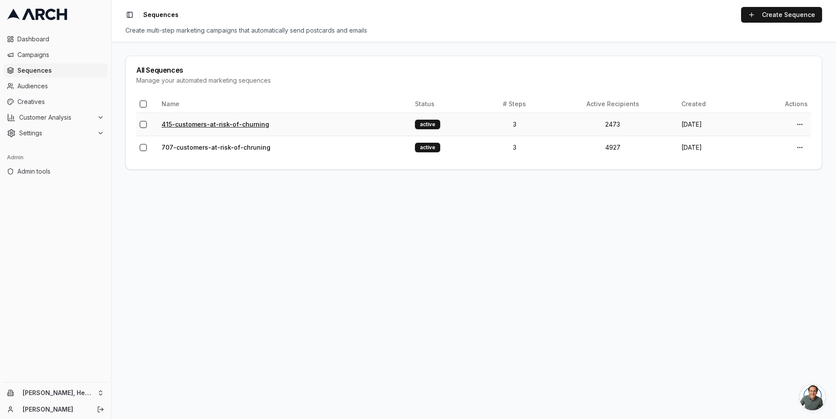
click at [236, 121] on link "415-customers-at-risk-of-churning" at bounding box center [216, 124] width 108 height 7
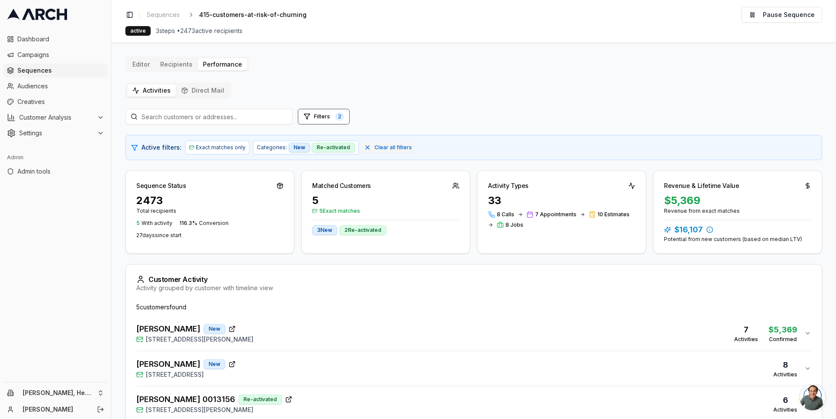
scroll to position [95, 0]
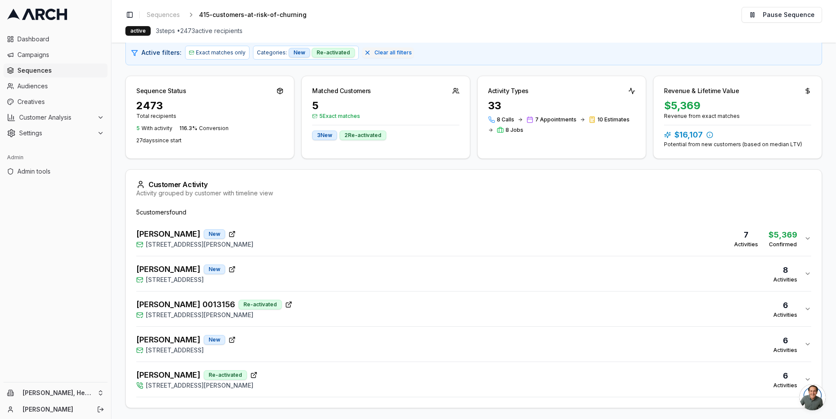
click at [298, 238] on div "[PERSON_NAME] New [STREET_ADDRESS] 7 Activities $ 5,369 Confirmed" at bounding box center [470, 238] width 668 height 21
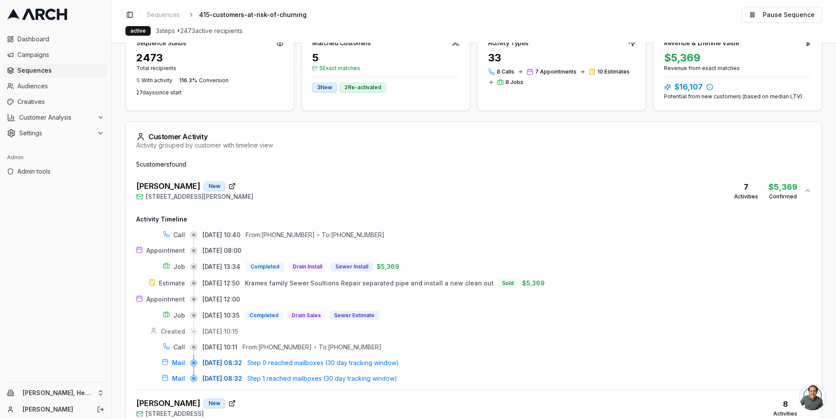
click at [304, 187] on div "[PERSON_NAME] New [STREET_ADDRESS] 7 Activities $ 5,369 Confirmed" at bounding box center [470, 190] width 668 height 21
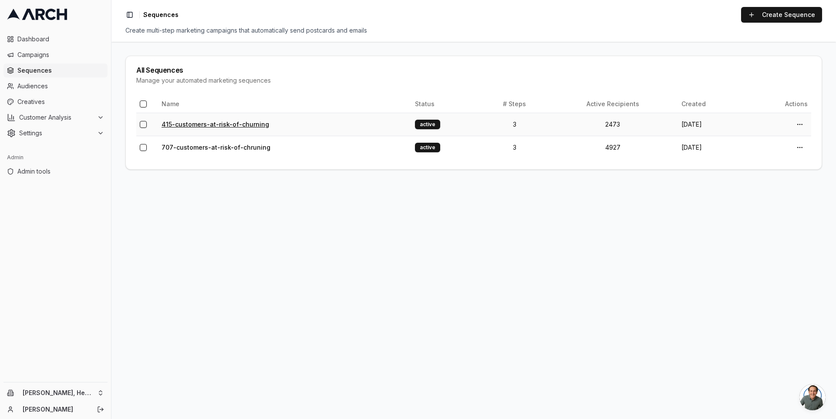
click at [212, 123] on link "415-customers-at-risk-of-churning" at bounding box center [216, 124] width 108 height 7
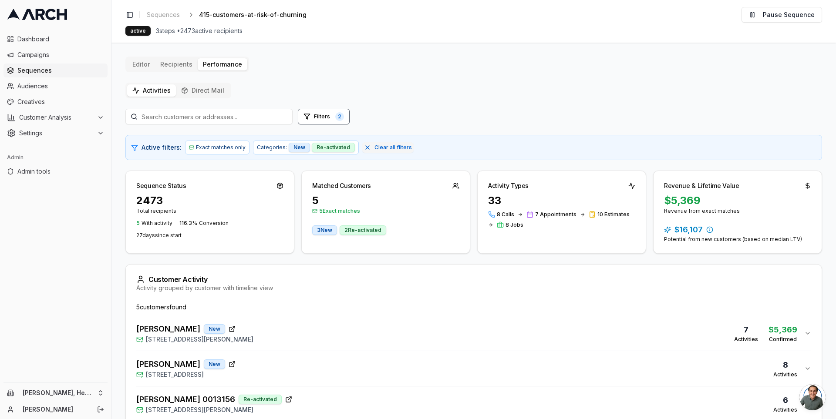
scroll to position [95, 0]
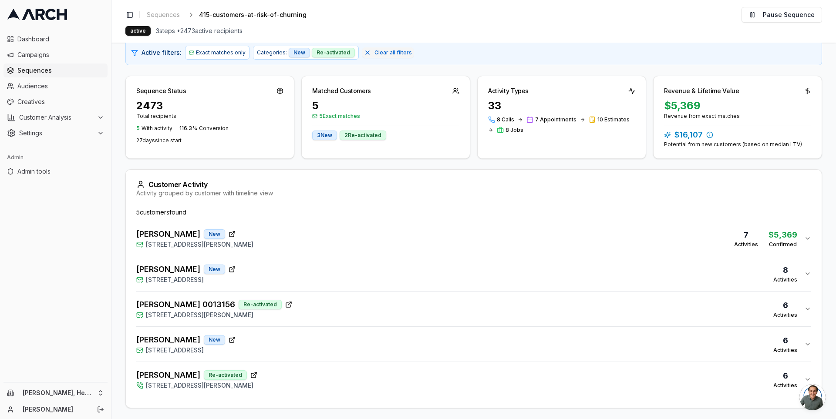
click at [380, 232] on div "Ben Krames New 545 Heather Way, San Rafael, CA 94903 7 Activities $ 5,369 Confi…" at bounding box center [470, 238] width 668 height 21
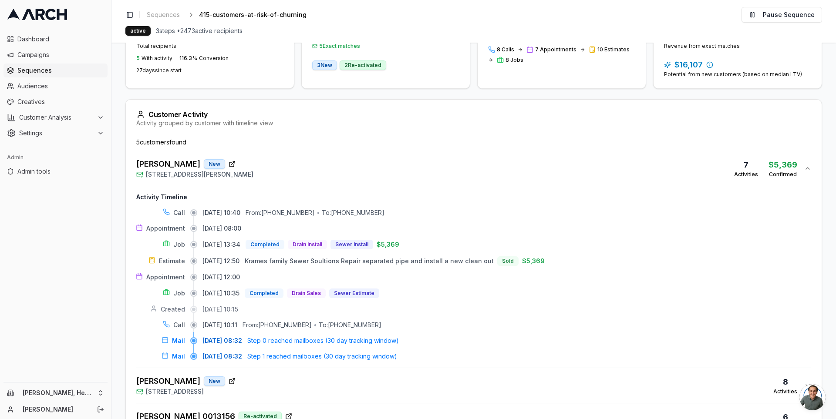
scroll to position [166, 0]
drag, startPoint x: 181, startPoint y: 162, endPoint x: 257, endPoint y: 189, distance: 80.8
click at [257, 189] on div "Ben Krames New 545 Heather Way, San Rafael, CA 94903 7 Activities $ 5,369 Confi…" at bounding box center [473, 258] width 675 height 217
click at [307, 166] on div "Ben Krames New 545 Heather Way, San Rafael, CA 94903 7 Activities $ 5,369 Confi…" at bounding box center [470, 167] width 668 height 21
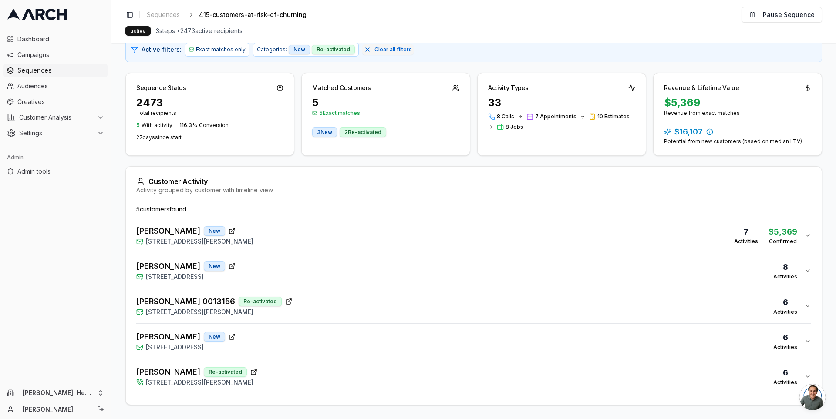
scroll to position [95, 0]
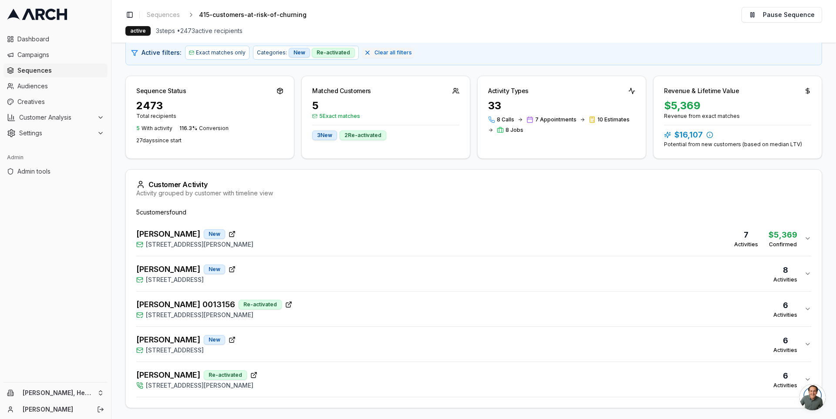
click at [327, 304] on div "Bosch, Michael 0013156 Re-activated 40 Corte Cordova, Greenbrae, CA 94904 6 Act…" at bounding box center [470, 309] width 668 height 21
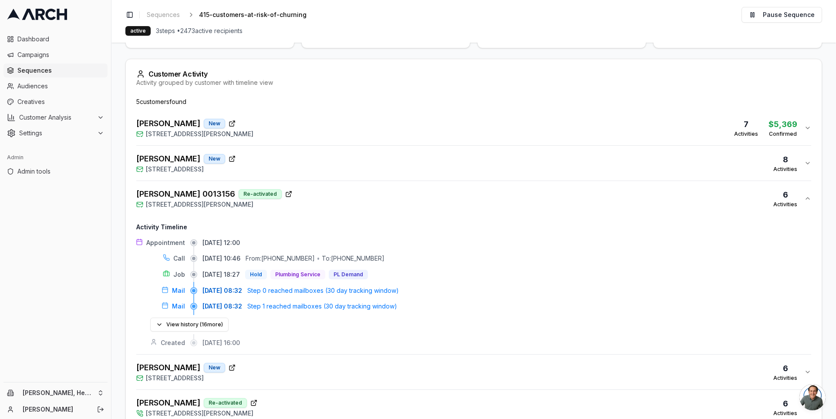
scroll to position [233, 0]
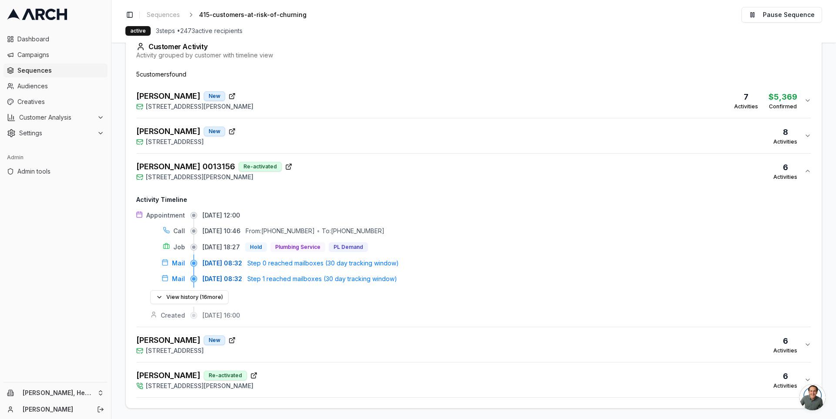
click at [308, 370] on div "McKenna, Martia Re-activated 28 Ramona Way, Novato, CA 94945 6 Activities" at bounding box center [470, 380] width 668 height 21
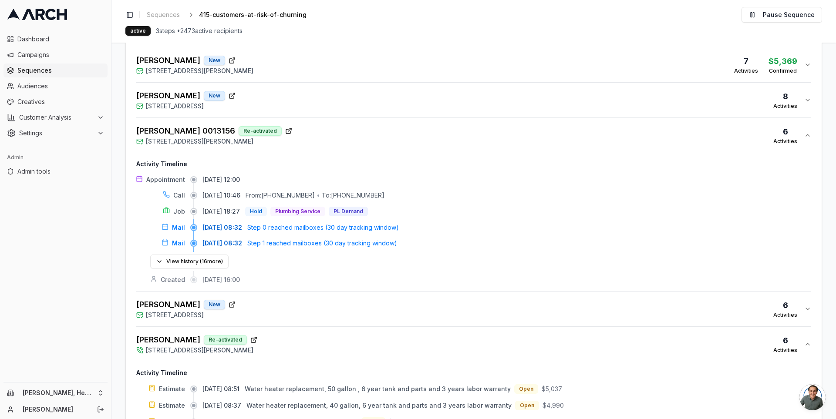
scroll to position [271, 0]
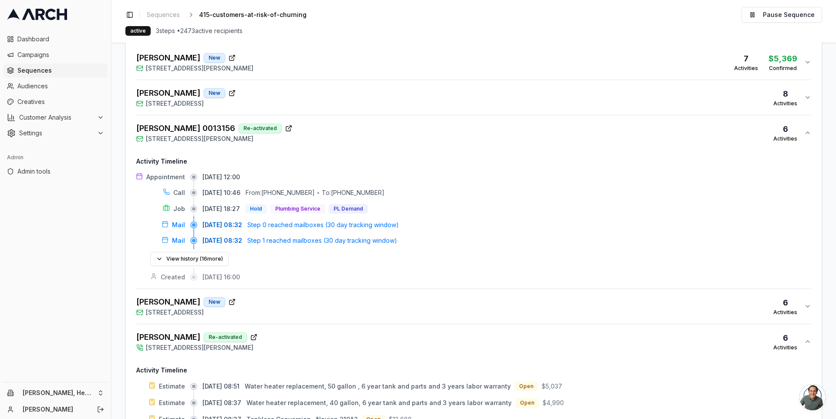
click at [343, 131] on div "Bosch, Michael 0013156 Re-activated 40 Corte Cordova, Greenbrae, CA 94904 6 Act…" at bounding box center [470, 132] width 668 height 21
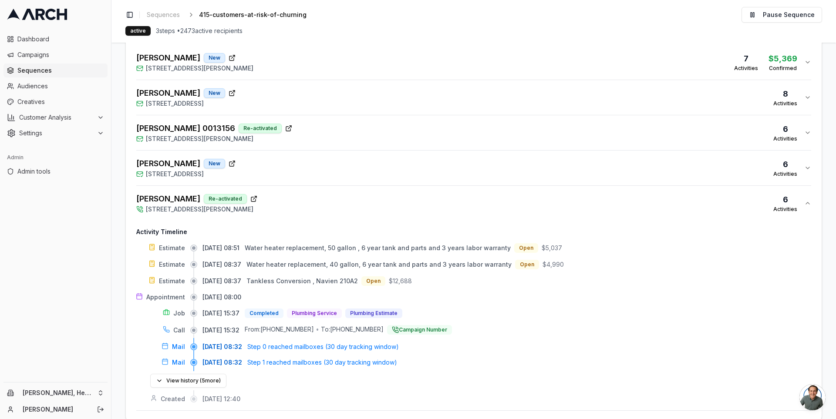
scroll to position [283, 0]
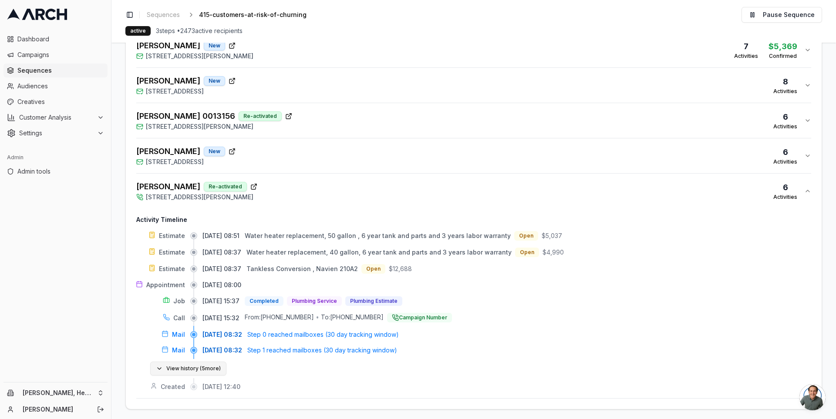
click at [213, 366] on button "View history ( 5 more)" at bounding box center [188, 369] width 76 height 14
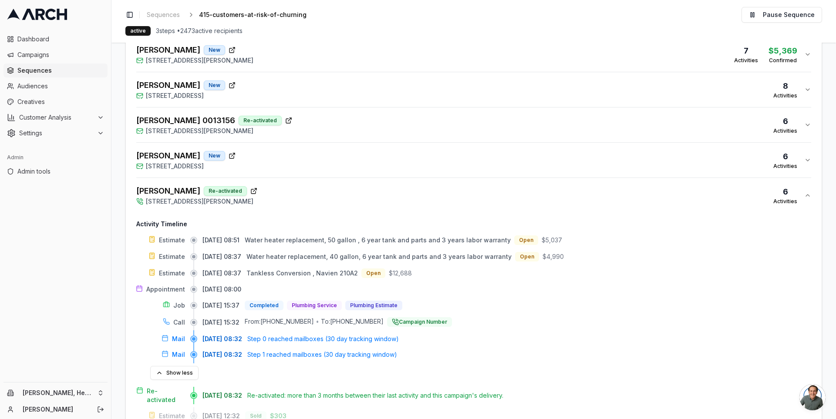
scroll to position [279, 0]
click at [327, 195] on div "McKenna, Martia Re-activated 28 Ramona Way, Novato, CA 94945 6 Activities" at bounding box center [470, 195] width 668 height 21
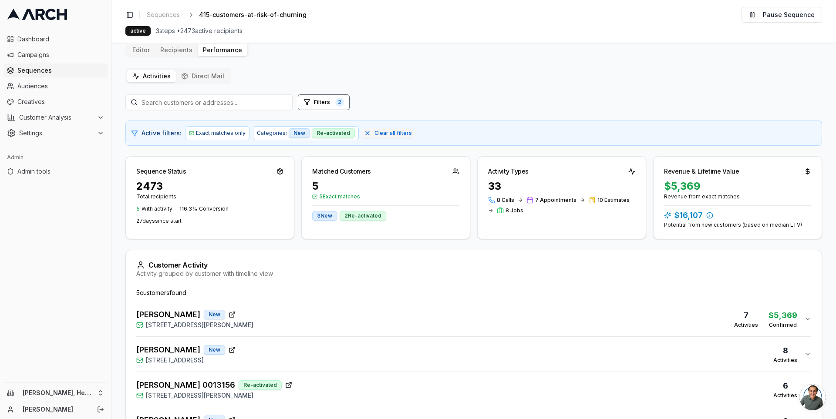
scroll to position [0, 0]
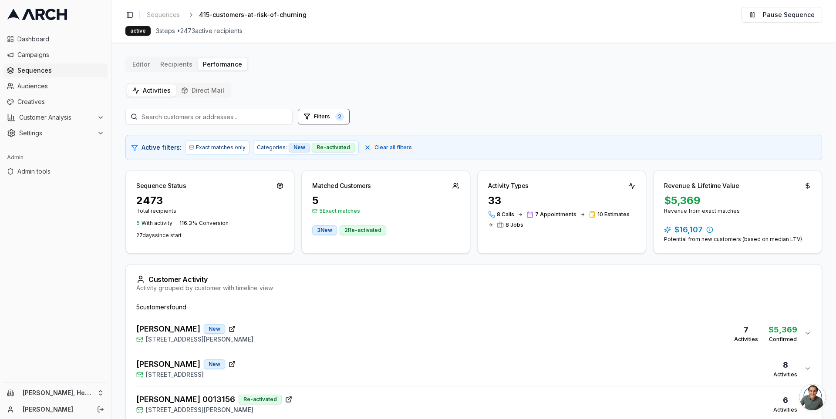
click at [315, 324] on div "Ben Krames New 545 Heather Way, San Rafael, CA 94903 7 Activities $ 5,369 Confi…" at bounding box center [470, 333] width 668 height 21
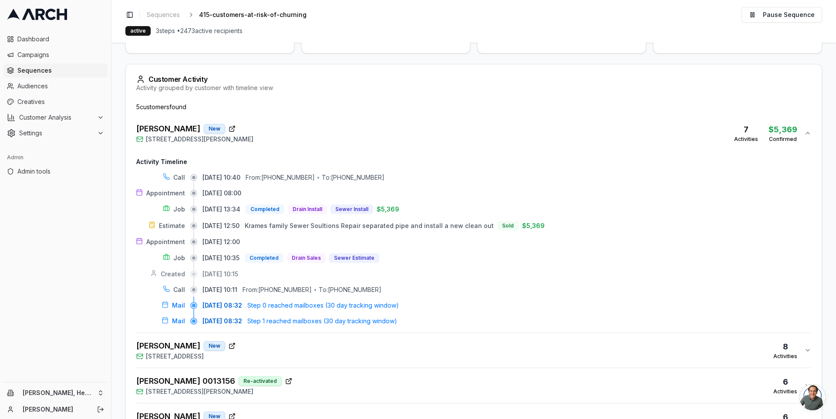
scroll to position [202, 0]
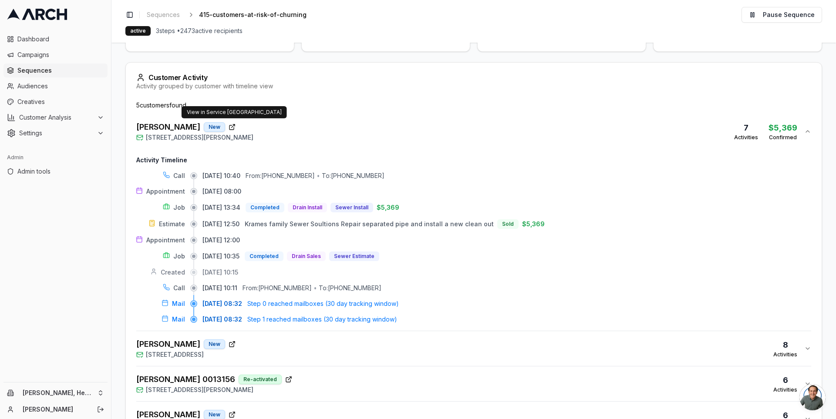
click at [229, 127] on icon "button" at bounding box center [232, 127] width 7 height 7
drag, startPoint x: 338, startPoint y: 286, endPoint x: 386, endPoint y: 286, distance: 48.3
click at [386, 286] on div "09/11/2025, 10:11 From: (415) 847-0873 • To: (833) 236-6602" at bounding box center [506, 288] width 609 height 9
click at [378, 286] on div "To: (833) 236-6602" at bounding box center [350, 288] width 63 height 9
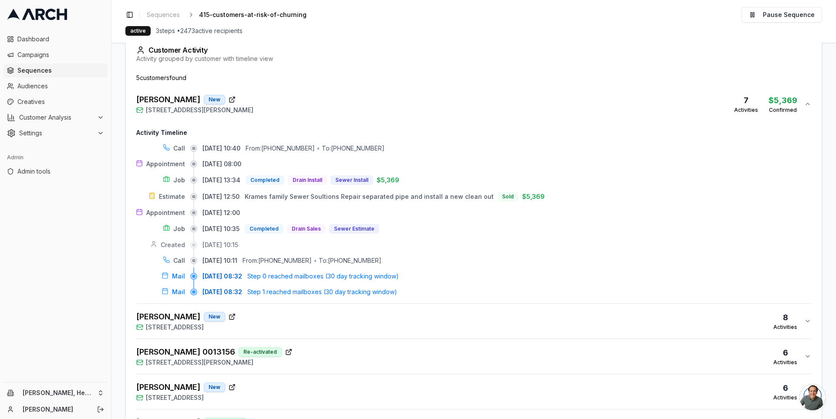
scroll to position [231, 0]
click at [307, 192] on span "Krames family Sewer Soultions Repair separated pipe and install a new clean out" at bounding box center [369, 195] width 249 height 7
drag, startPoint x: 296, startPoint y: 193, endPoint x: 327, endPoint y: 194, distance: 30.9
click at [327, 194] on span "Krames family Sewer Soultions Repair separated pipe and install a new clean out" at bounding box center [369, 195] width 249 height 7
drag, startPoint x: 327, startPoint y: 194, endPoint x: 295, endPoint y: 194, distance: 31.8
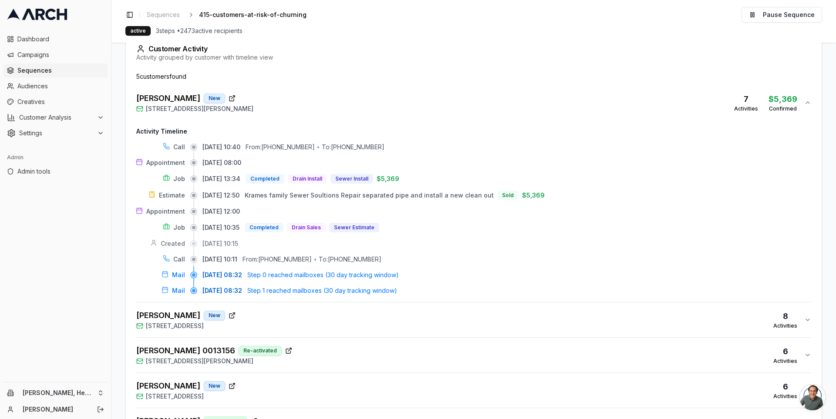
click at [295, 194] on span "Krames family Sewer Soultions Repair separated pipe and install a new clean out" at bounding box center [369, 195] width 249 height 7
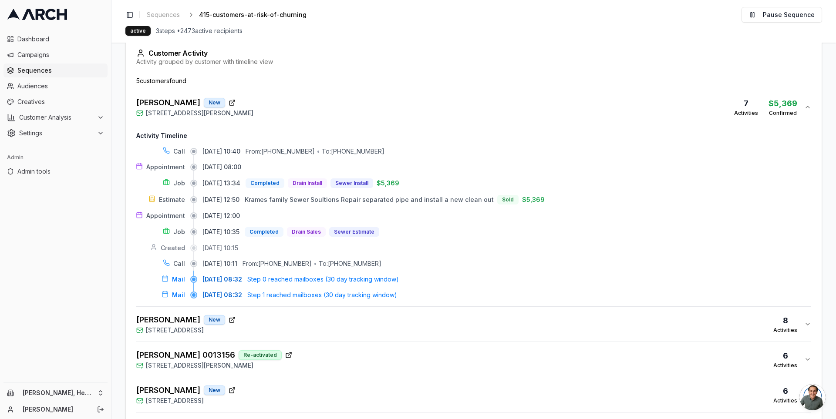
scroll to position [198, 0]
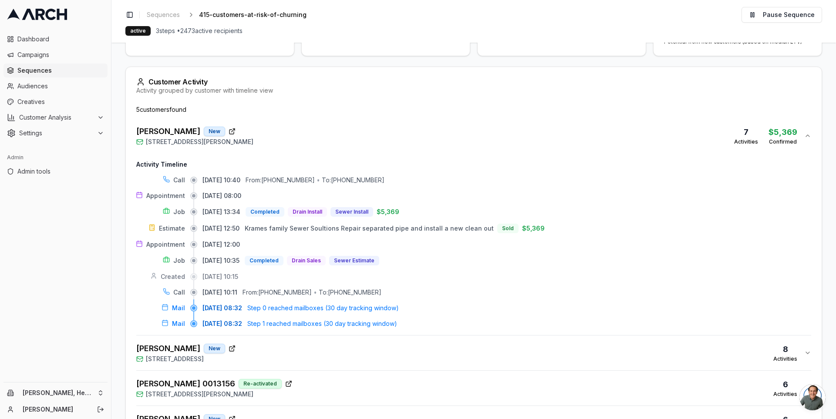
click at [426, 139] on div "Ben Krames New 545 Heather Way, San Rafael, CA 94903 7 Activities $ 5,369 Confi…" at bounding box center [470, 135] width 668 height 21
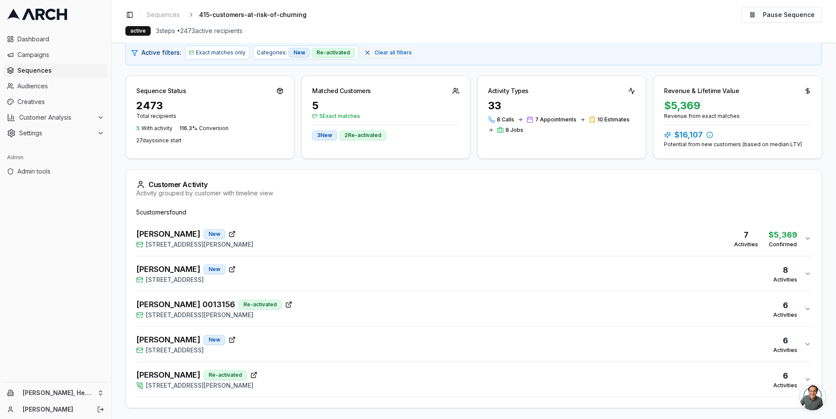
click at [389, 276] on div "Richard Jimenez New 218 Seagull Row, Novato, CA 94945 8 Activities" at bounding box center [470, 273] width 668 height 21
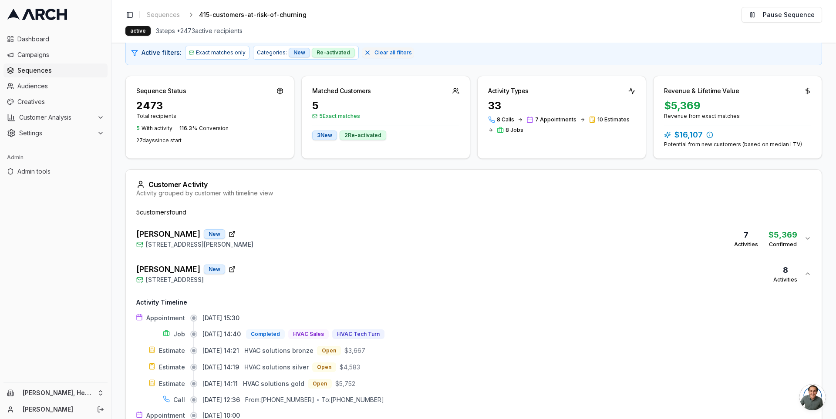
click at [389, 271] on div "Richard Jimenez New 218 Seagull Row, Novato, CA 94945 8 Activities" at bounding box center [470, 273] width 668 height 21
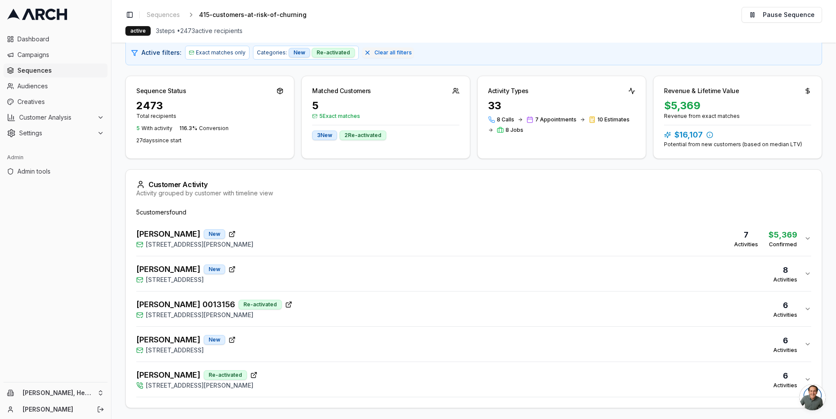
click at [389, 246] on div "Ben Krames New 545 Heather Way, San Rafael, CA 94903 7 Activities $ 5,369 Confi…" at bounding box center [470, 238] width 668 height 21
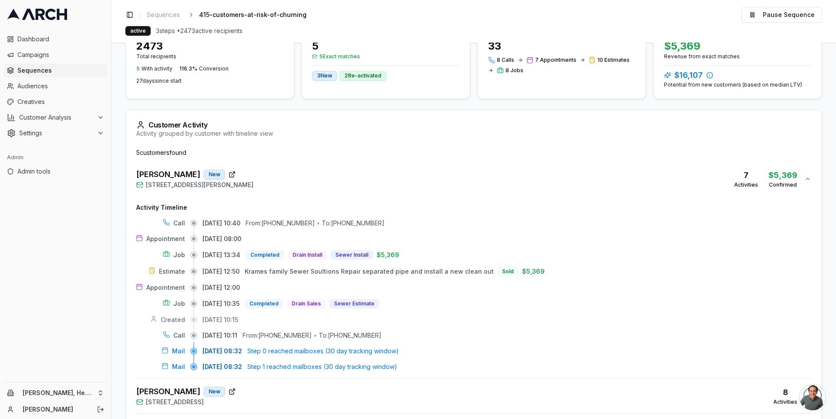
scroll to position [163, 0]
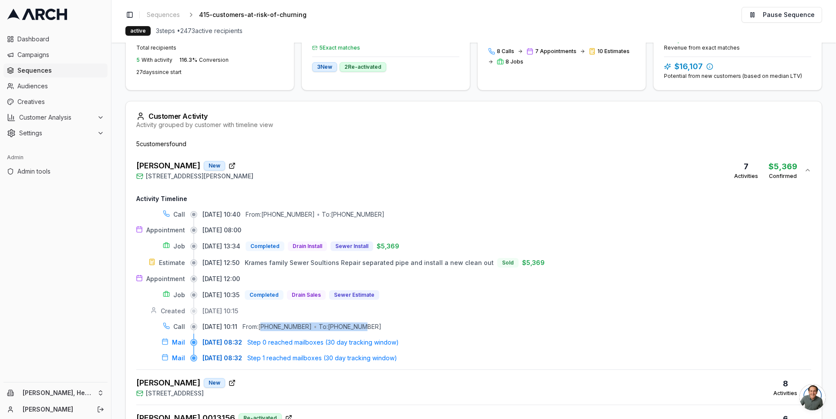
drag, startPoint x: 277, startPoint y: 324, endPoint x: 367, endPoint y: 322, distance: 90.2
click at [367, 323] on div "From: (415) 847-0873 • To: (833) 236-6602" at bounding box center [311, 327] width 139 height 9
click at [367, 323] on div "To: (833) 236-6602" at bounding box center [350, 327] width 63 height 9
click at [353, 182] on button "Ben Krames New 545 Heather Way, San Rafael, CA 94903 7 Activities $ 5,369 Confi…" at bounding box center [473, 170] width 675 height 35
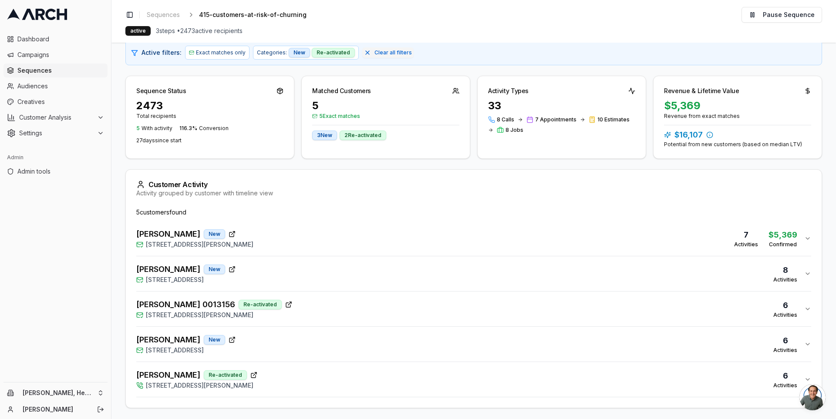
click at [341, 269] on div "Richard Jimenez New 218 Seagull Row, Novato, CA 94945 8 Activities" at bounding box center [470, 273] width 668 height 21
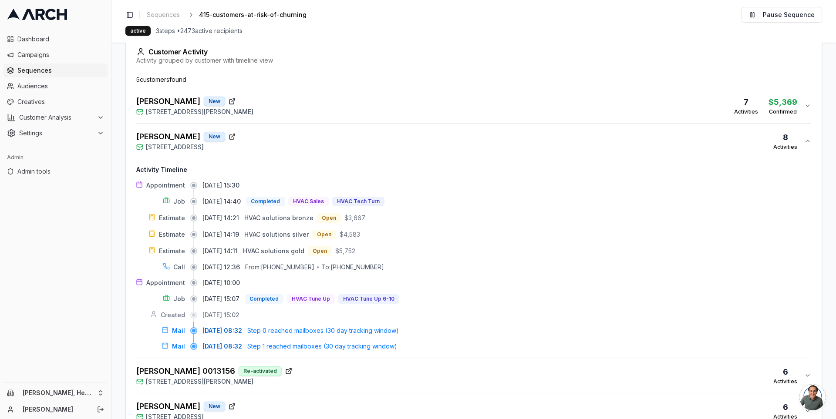
scroll to position [242, 0]
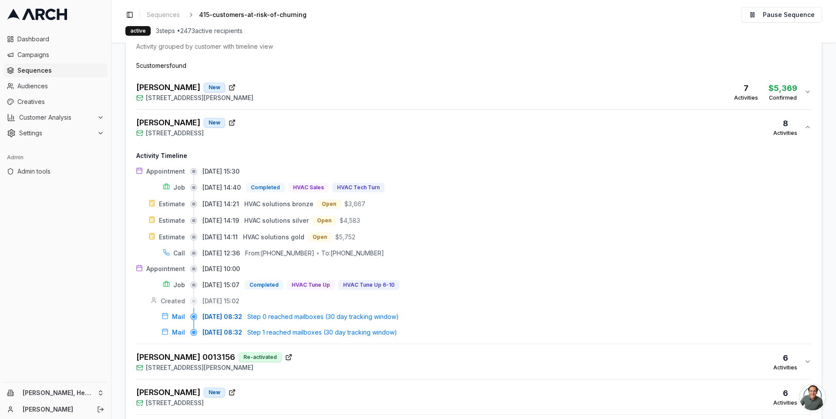
click at [347, 357] on div "Bosch, Michael 0013156 Re-activated 40 Corte Cordova, Greenbrae, CA 94904 6 Act…" at bounding box center [470, 361] width 668 height 21
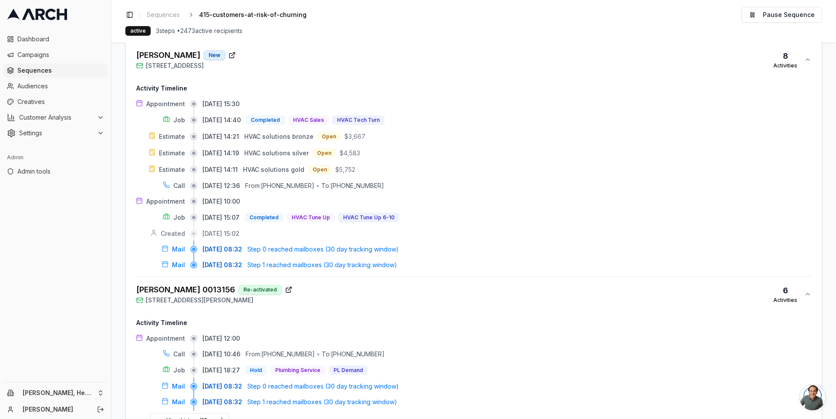
scroll to position [307, 0]
click at [355, 292] on div "Bosch, Michael 0013156 Re-activated 40 Corte Cordova, Greenbrae, CA 94904 6 Act…" at bounding box center [470, 296] width 668 height 21
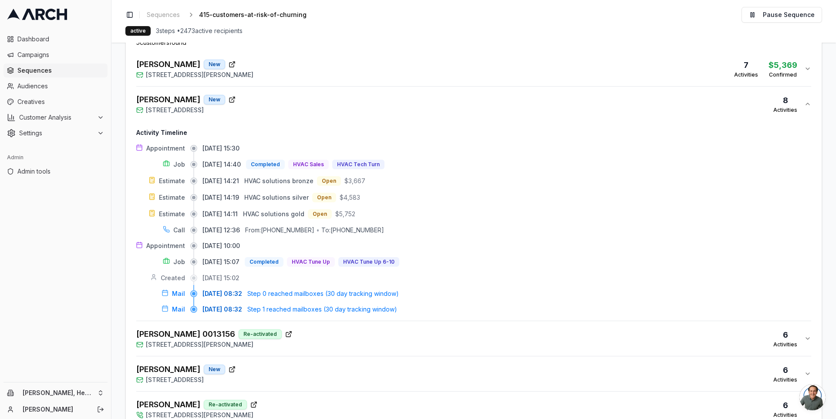
scroll to position [252, 0]
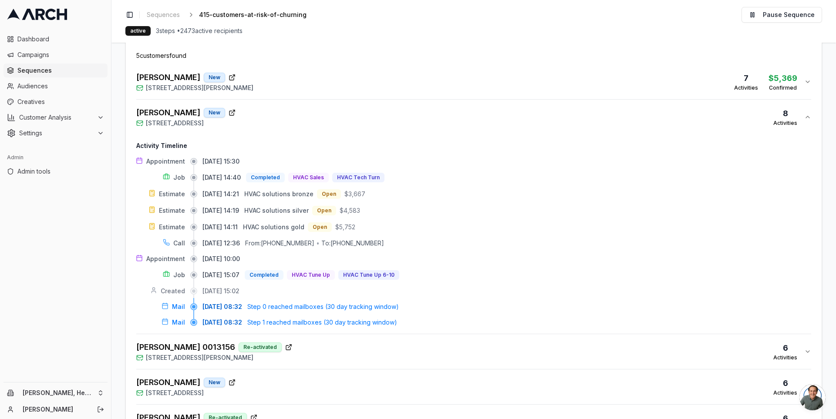
drag, startPoint x: 194, startPoint y: 344, endPoint x: 189, endPoint y: 345, distance: 4.8
click at [189, 345] on span "[PERSON_NAME] 0013156" at bounding box center [185, 347] width 99 height 12
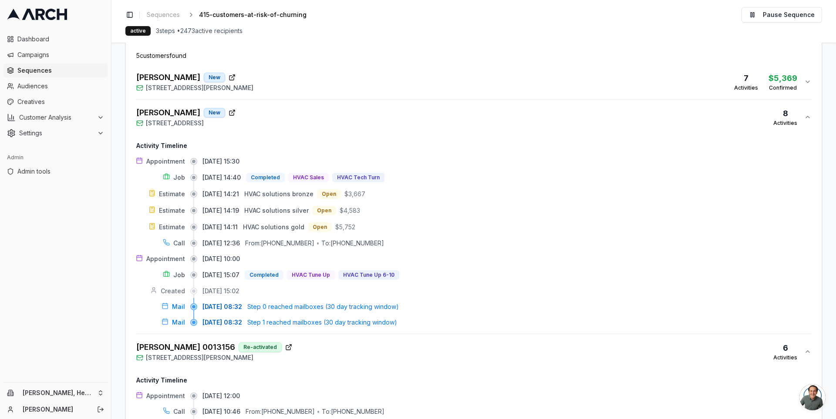
click at [189, 345] on span "[PERSON_NAME] 0013156" at bounding box center [185, 347] width 99 height 12
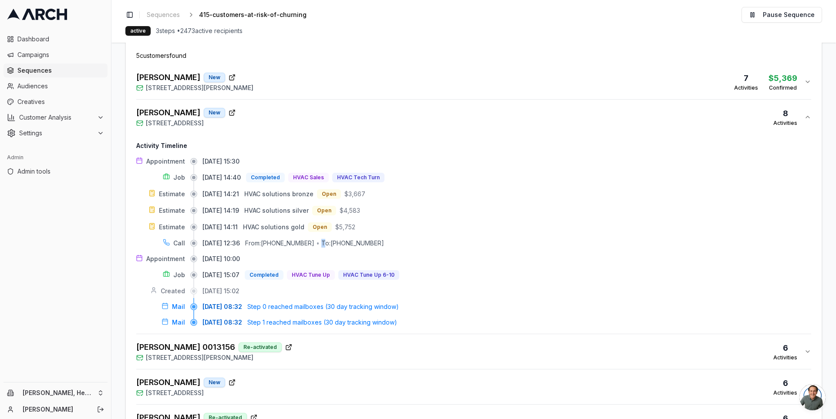
click at [332, 240] on div "To: (415) 328-4020" at bounding box center [352, 243] width 63 height 9
drag, startPoint x: 389, startPoint y: 240, endPoint x: 331, endPoint y: 239, distance: 58.4
click at [331, 239] on div "08/29/2025, 12:36 From: +17072492609 • To: (415) 328-4020" at bounding box center [506, 243] width 609 height 9
click at [365, 240] on div "To: (415) 328-4020" at bounding box center [352, 243] width 63 height 9
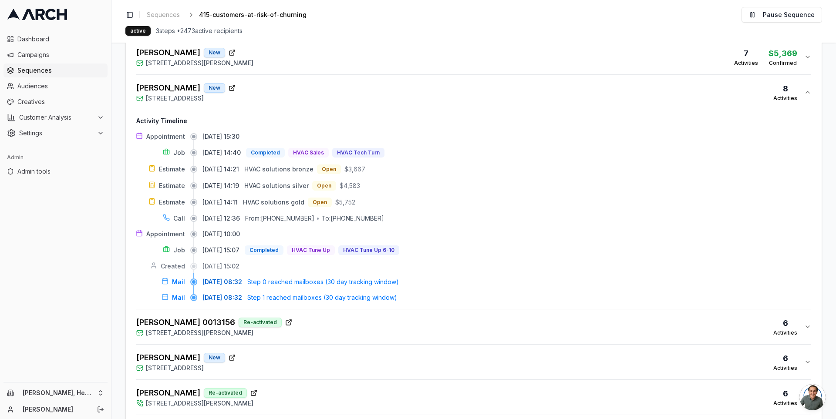
scroll to position [281, 0]
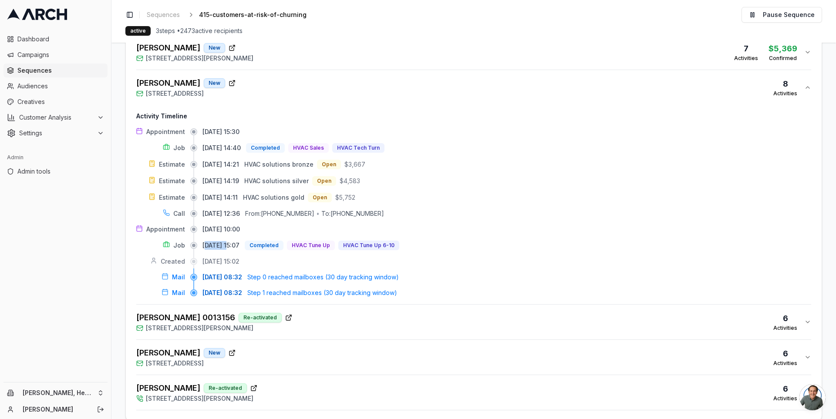
drag, startPoint x: 228, startPoint y: 245, endPoint x: 206, endPoint y: 244, distance: 21.8
click at [206, 244] on span "08/27/2025, 15:07" at bounding box center [220, 245] width 37 height 9
click at [225, 245] on span "08/27/2025, 15:07" at bounding box center [220, 245] width 37 height 9
drag, startPoint x: 330, startPoint y: 211, endPoint x: 384, endPoint y: 210, distance: 53.5
click at [384, 210] on div "To: (415) 328-4020" at bounding box center [352, 213] width 63 height 9
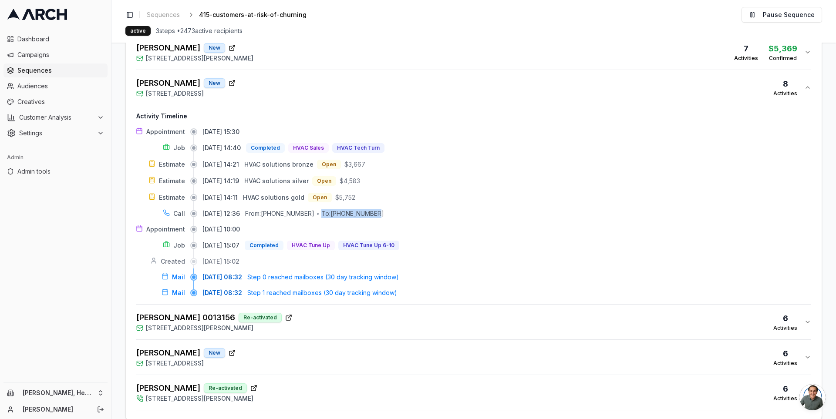
click at [384, 210] on div "To: (415) 328-4020" at bounding box center [352, 213] width 63 height 9
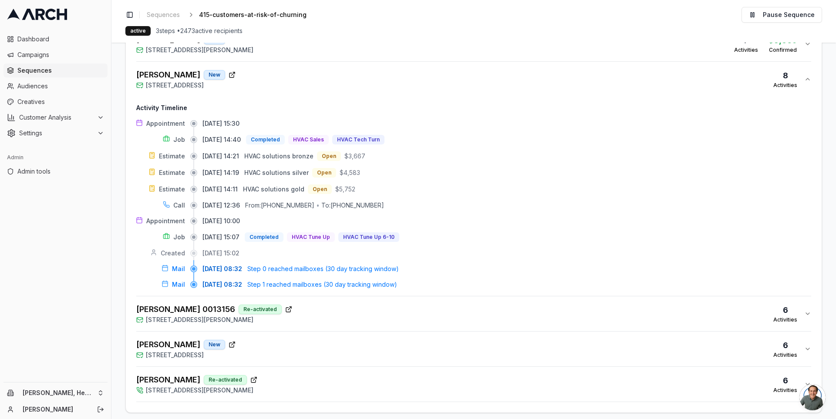
scroll to position [293, 0]
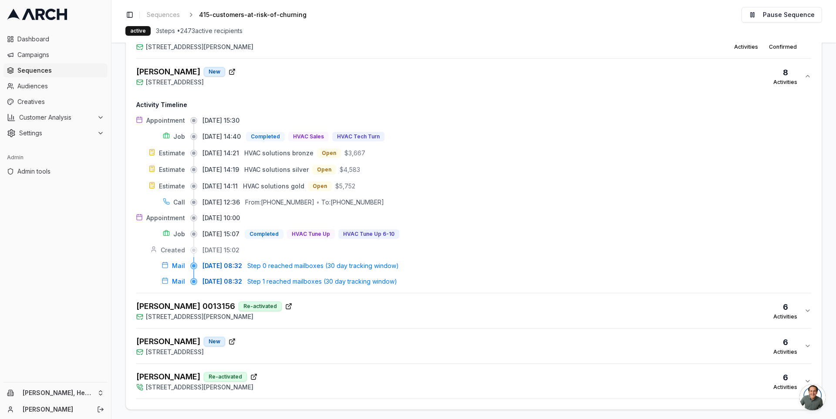
drag, startPoint x: 202, startPoint y: 231, endPoint x: 250, endPoint y: 231, distance: 47.9
click at [239, 231] on span "08/27/2025, 15:07" at bounding box center [220, 234] width 37 height 9
click at [229, 231] on span "08/27/2025, 15:07" at bounding box center [220, 234] width 37 height 9
drag, startPoint x: 203, startPoint y: 201, endPoint x: 237, endPoint y: 199, distance: 34.4
click at [237, 199] on span "08/29/2025, 12:36" at bounding box center [220, 202] width 37 height 9
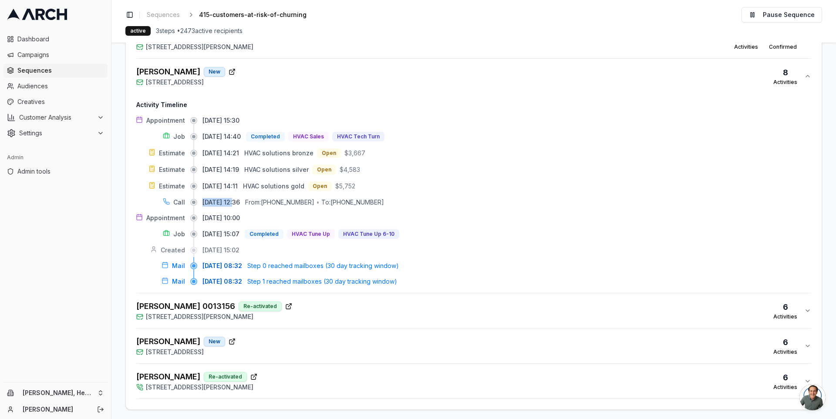
click at [234, 199] on span "08/29/2025, 12:36" at bounding box center [220, 202] width 37 height 9
click at [414, 406] on main "Editor Recipients Performance Activities Direct Mail Filters 2 Active filters: …" at bounding box center [473, 231] width 724 height 377
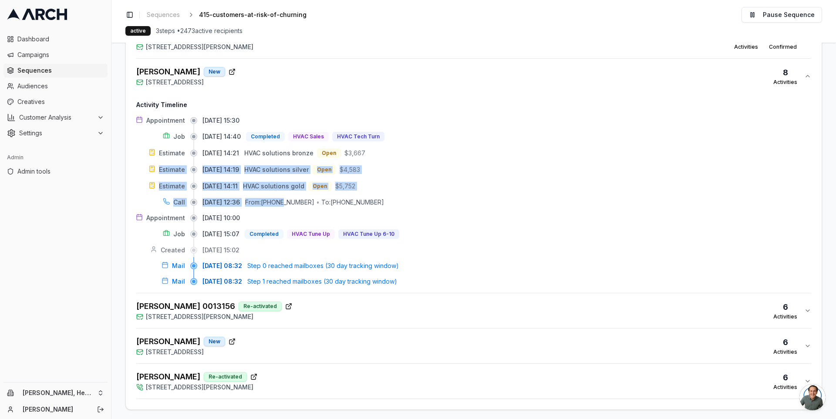
drag, startPoint x: 158, startPoint y: 157, endPoint x: 300, endPoint y: 202, distance: 149.5
click at [300, 202] on div "Appointment 08/29/2025, 15:30 Job 08/29/2025, 14:40 Completed HVAC Sales HVAC T…" at bounding box center [473, 201] width 675 height 170
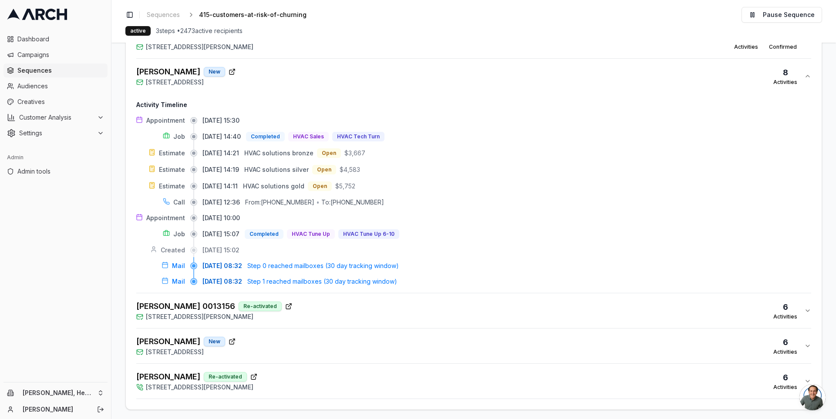
click at [314, 200] on div "From: +17072492609" at bounding box center [279, 202] width 69 height 9
drag, startPoint x: 390, startPoint y: 196, endPoint x: 341, endPoint y: 196, distance: 49.2
click at [341, 198] on div "08/29/2025, 12:36 From: +17072492609 • To: (415) 328-4020" at bounding box center [506, 202] width 609 height 9
click at [341, 198] on div "To: (415) 328-4020" at bounding box center [352, 202] width 63 height 9
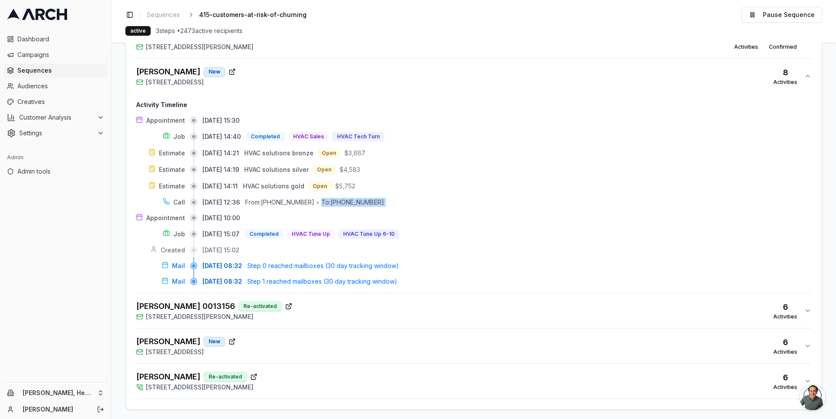
click at [341, 198] on div "To: (415) 328-4020" at bounding box center [352, 202] width 63 height 9
click at [370, 198] on div "To: (415) 328-4020" at bounding box center [352, 202] width 63 height 9
click at [384, 199] on div "To: (415) 328-4020" at bounding box center [352, 202] width 63 height 9
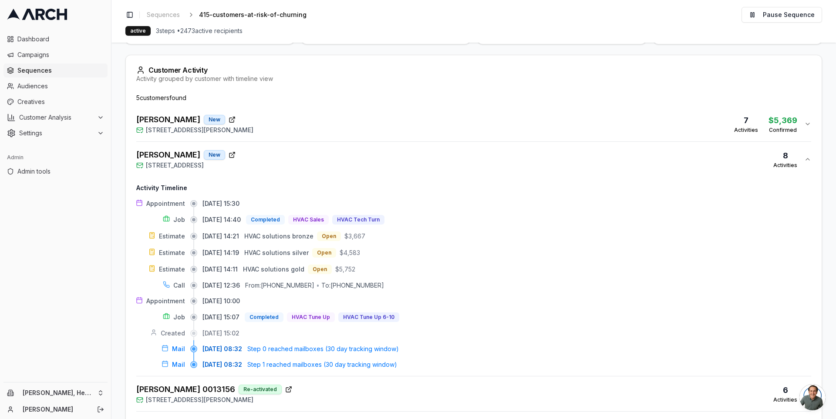
scroll to position [204, 0]
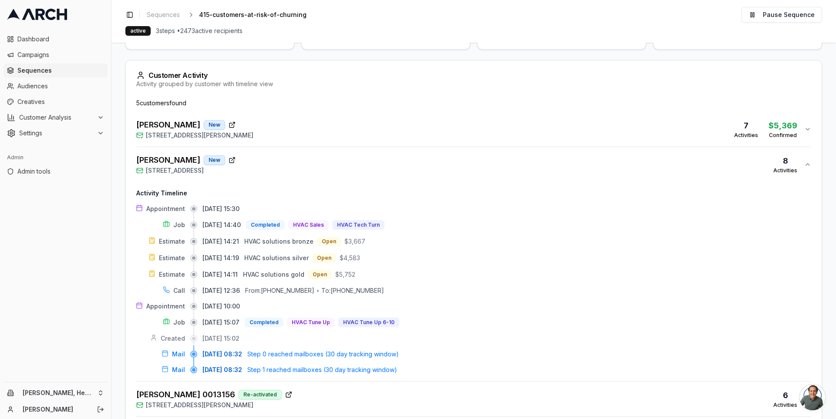
click at [343, 155] on div "Richard Jimenez New 218 Seagull Row, Novato, CA 94945 8 Activities" at bounding box center [470, 164] width 668 height 21
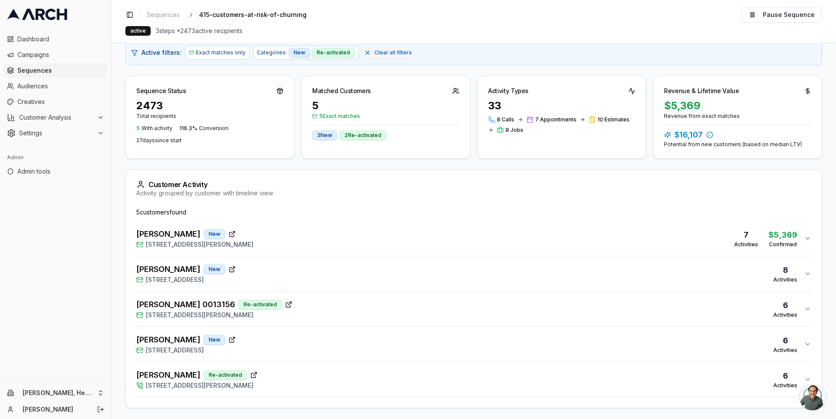
click at [350, 303] on div "Bosch, Michael 0013156 Re-activated 40 Corte Cordova, Greenbrae, CA 94904 6 Act…" at bounding box center [470, 309] width 668 height 21
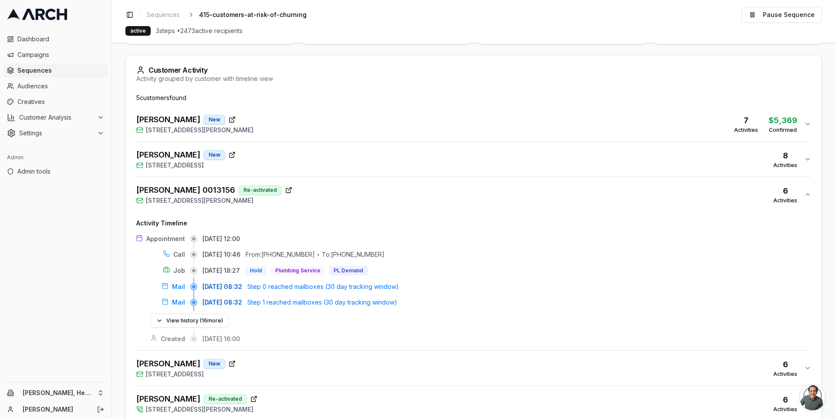
scroll to position [233, 0]
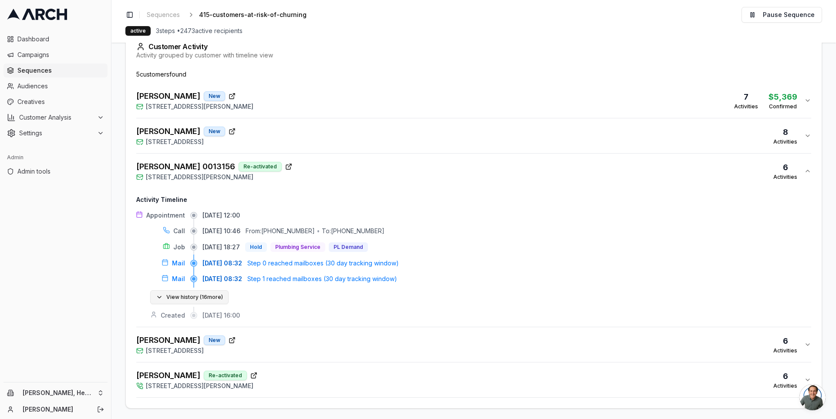
click at [200, 296] on button "View history ( 16 more)" at bounding box center [189, 297] width 78 height 14
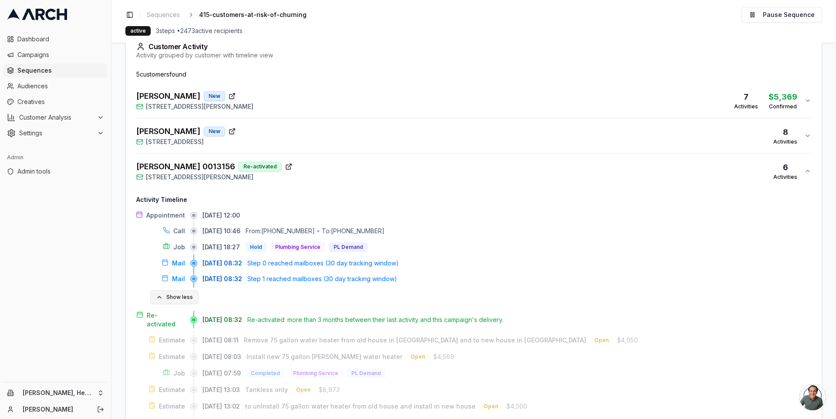
click at [186, 297] on button "Show less" at bounding box center [174, 297] width 48 height 14
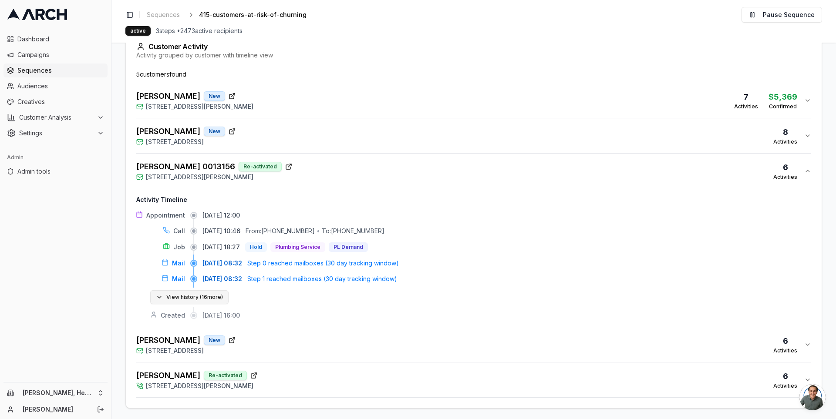
click at [207, 295] on button "View history ( 16 more)" at bounding box center [189, 297] width 78 height 14
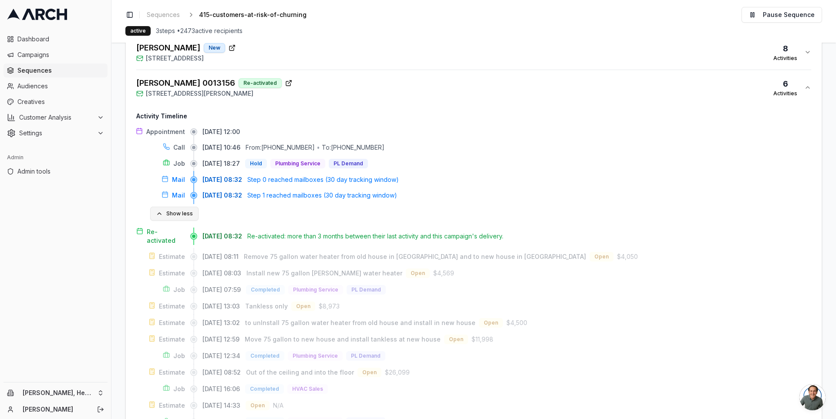
scroll to position [301, 0]
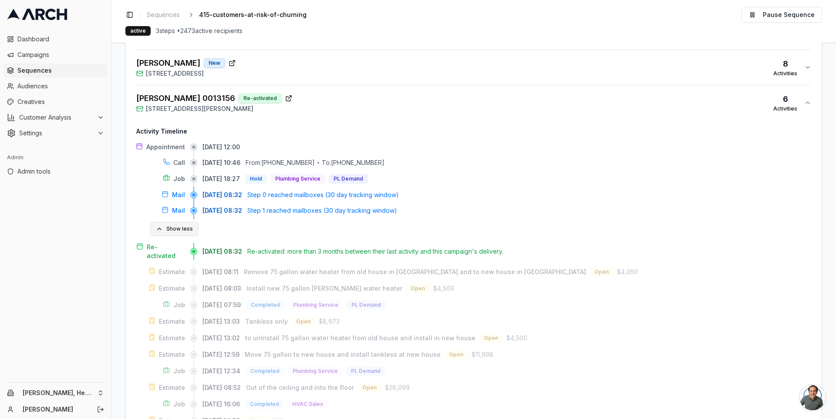
click at [175, 224] on button "Show less" at bounding box center [174, 229] width 48 height 14
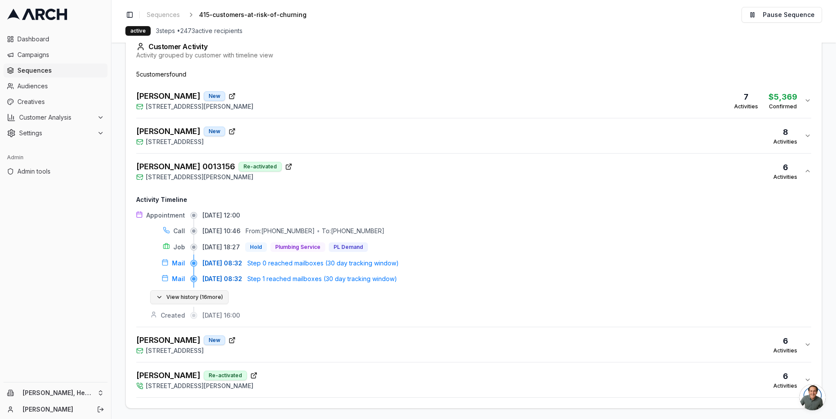
click at [209, 295] on button "View history ( 16 more)" at bounding box center [189, 297] width 78 height 14
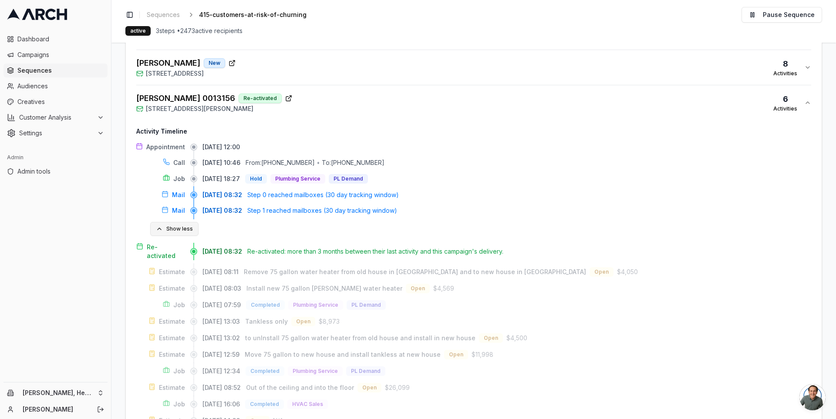
click at [181, 225] on button "Show less" at bounding box center [174, 229] width 48 height 14
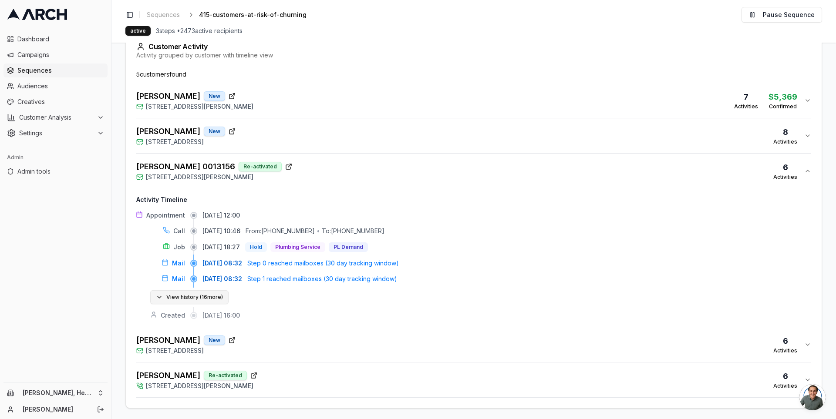
click at [204, 290] on button "View history ( 16 more)" at bounding box center [189, 297] width 78 height 14
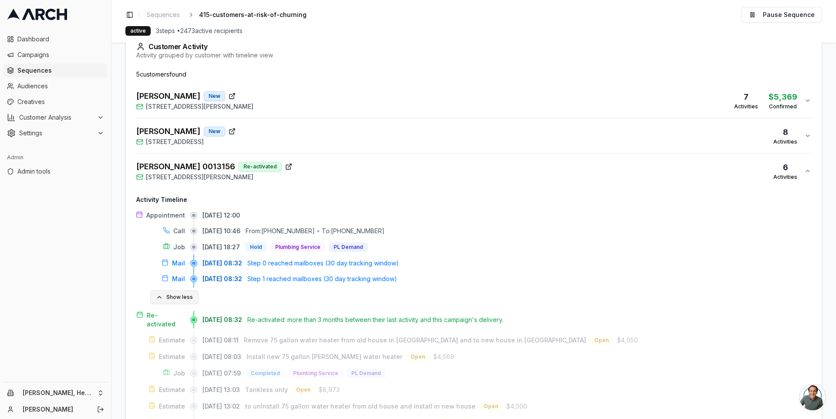
scroll to position [301, 0]
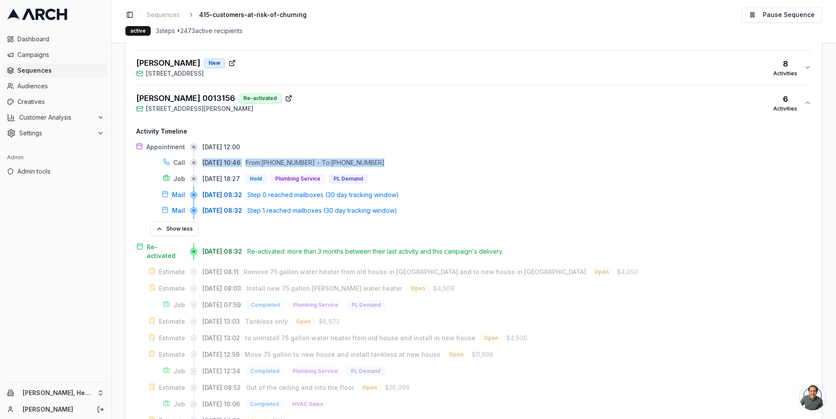
drag, startPoint x: 203, startPoint y: 162, endPoint x: 394, endPoint y: 164, distance: 191.1
click at [394, 164] on div "09/09/2025, 10:46 From: (415) 519-8705 • To: (415) 454-7771" at bounding box center [506, 162] width 609 height 9
click at [361, 161] on div "To: (415) 454-7771" at bounding box center [353, 162] width 63 height 9
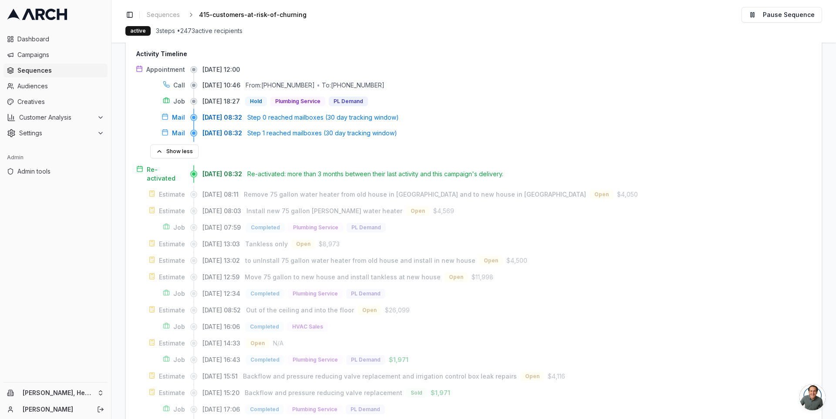
scroll to position [370, 0]
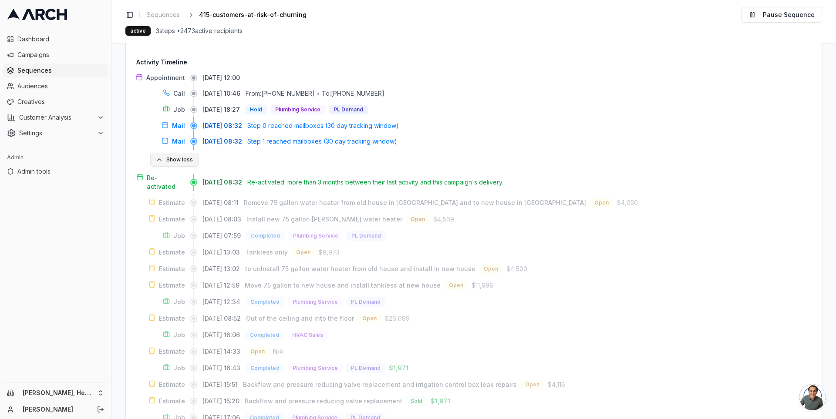
click at [175, 158] on button "Show less" at bounding box center [174, 160] width 48 height 14
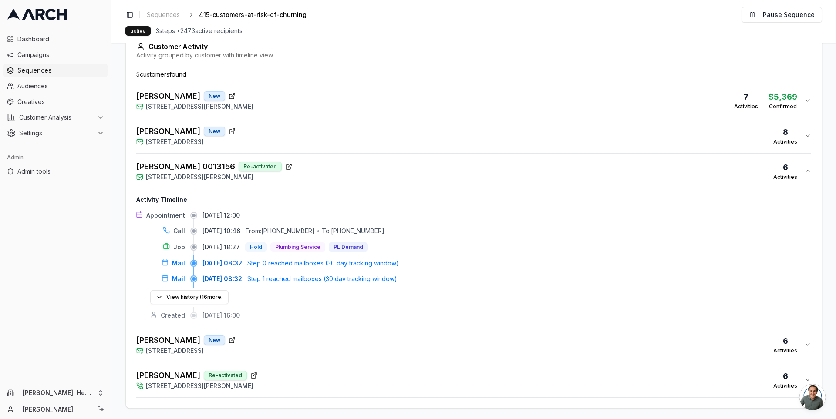
click at [306, 166] on div "Bosch, Michael 0013156 Re-activated 40 Corte Cordova, Greenbrae, CA 94904 6 Act…" at bounding box center [470, 171] width 668 height 21
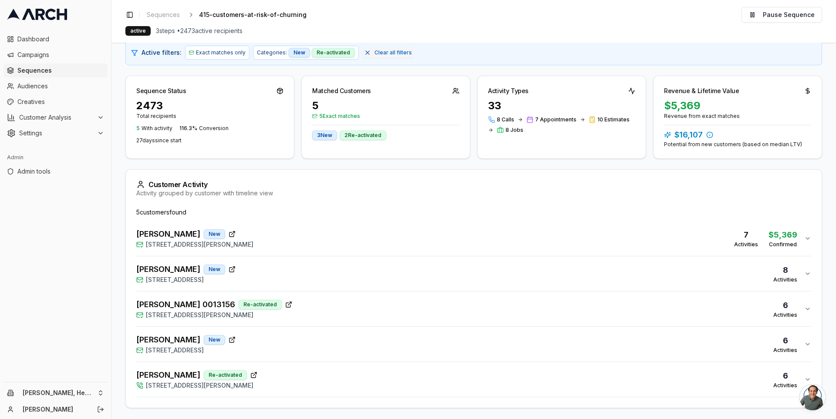
click at [318, 345] on div "Jan Cook New 111 Mariner Way, Novato, CA 94945 6 Activities" at bounding box center [470, 344] width 668 height 21
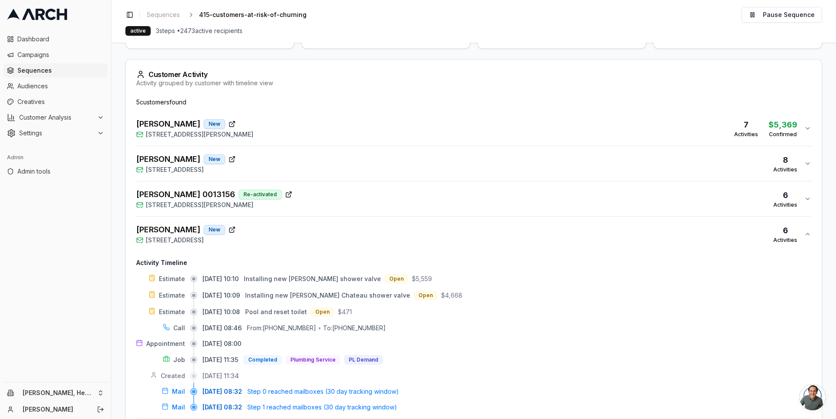
scroll to position [261, 0]
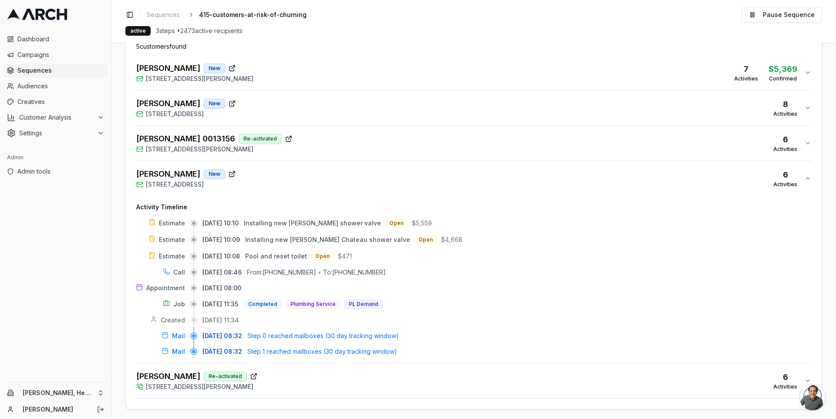
drag, startPoint x: 204, startPoint y: 269, endPoint x: 249, endPoint y: 269, distance: 45.7
click at [242, 269] on span "09/02/2025, 08:46" at bounding box center [221, 272] width 39 height 9
click at [273, 180] on div "Jan Cook New 111 Mariner Way, Novato, CA 94945 6 Activities" at bounding box center [470, 178] width 668 height 21
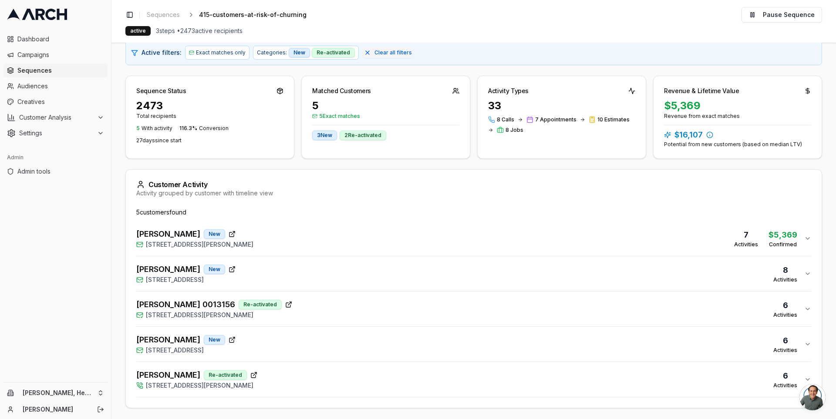
click at [310, 374] on div "McKenna, Martia Re-activated 28 Ramona Way, Novato, CA 94945 6 Activities" at bounding box center [470, 379] width 668 height 21
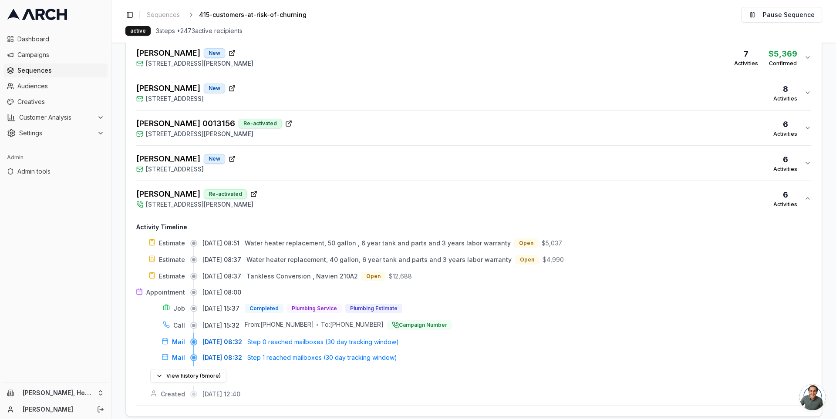
scroll to position [283, 0]
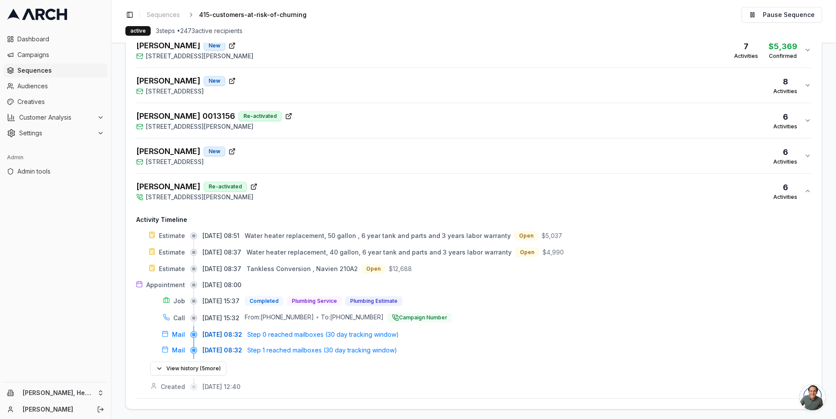
click at [126, 316] on div "5 customer s found Ben Krames New 545 Heather Way, San Rafael, CA 94903 7 Activ…" at bounding box center [474, 215] width 696 height 390
drag, startPoint x: 340, startPoint y: 315, endPoint x: 386, endPoint y: 316, distance: 45.7
click at [384, 316] on div "To: (415) 484-7753" at bounding box center [352, 318] width 63 height 10
click at [347, 316] on div "To: (415) 484-7753" at bounding box center [352, 318] width 63 height 10
click at [306, 195] on div "McKenna, Martia Re-activated 28 Ramona Way, Novato, CA 94945 6 Activities" at bounding box center [470, 191] width 668 height 21
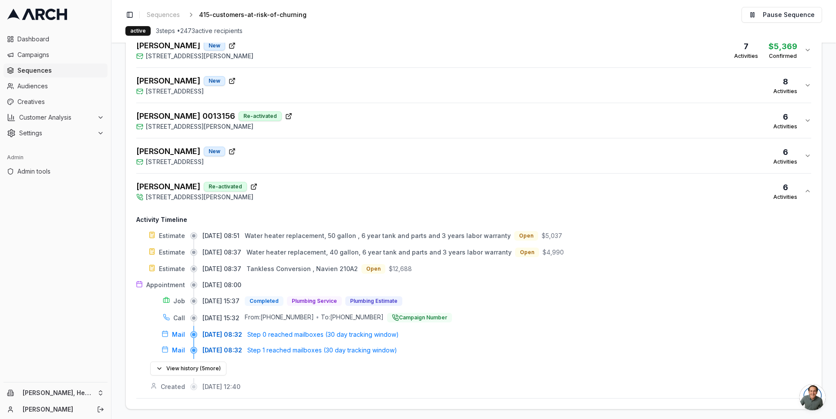
scroll to position [95, 0]
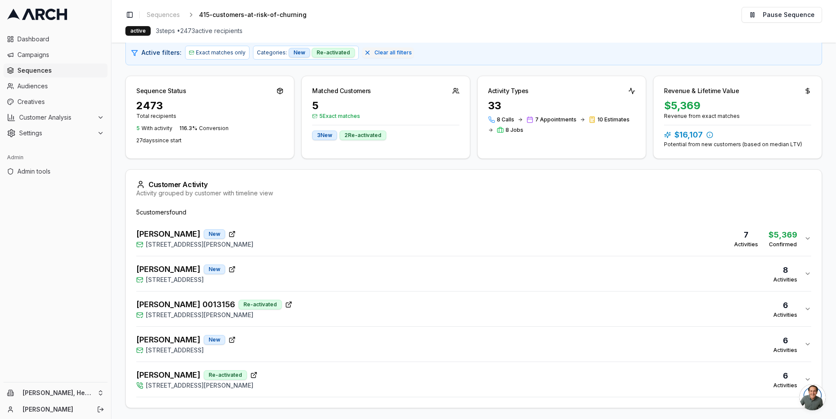
click at [119, 162] on main "Editor Recipients Performance Activities Direct Mail Filters 2 Active filters: …" at bounding box center [473, 231] width 724 height 377
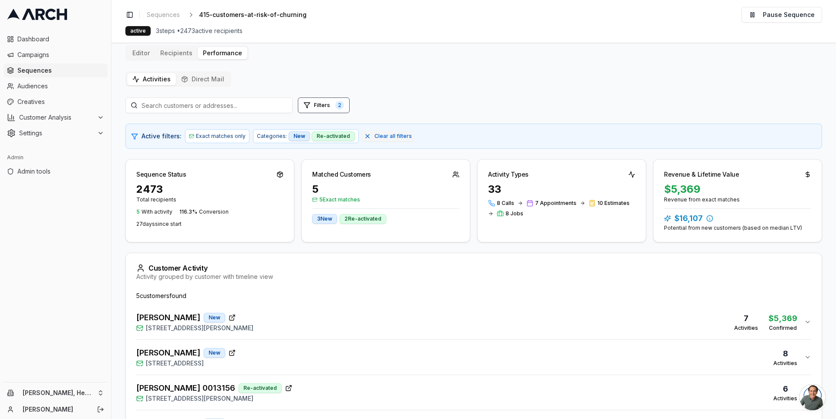
scroll to position [0, 0]
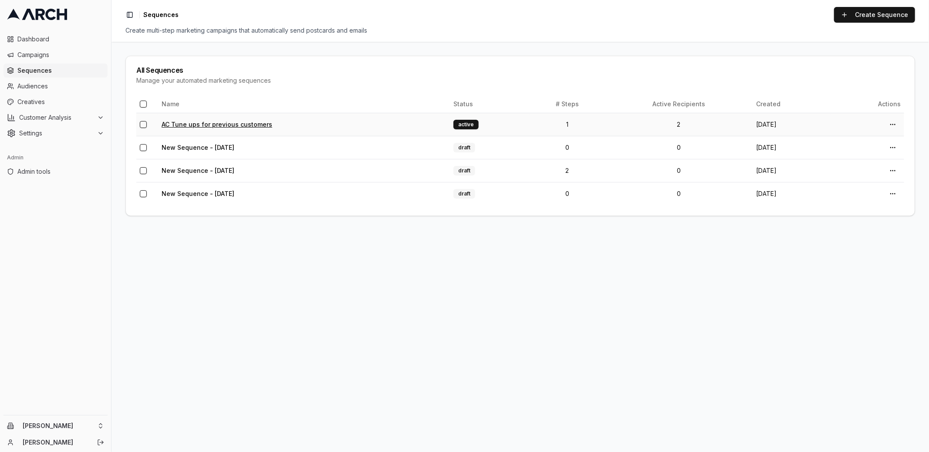
click at [224, 126] on link "AC Tune ups for previous customers" at bounding box center [217, 124] width 111 height 7
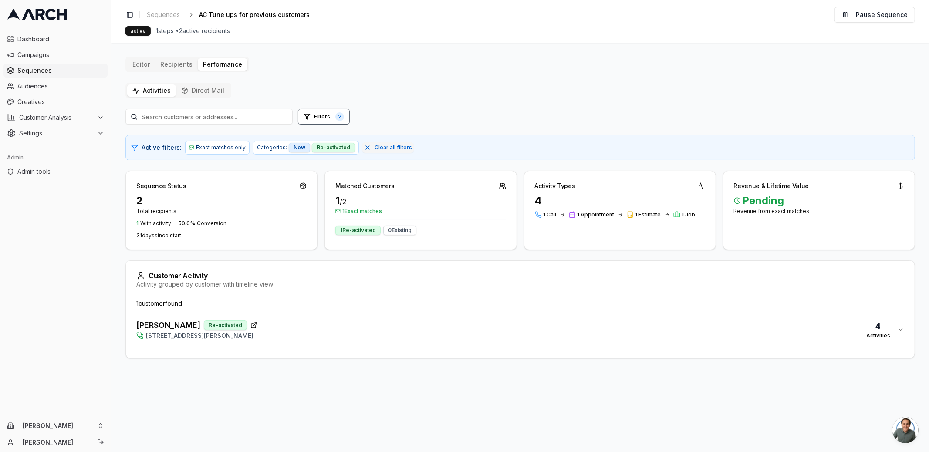
click at [50, 67] on span "Sequences" at bounding box center [60, 70] width 87 height 9
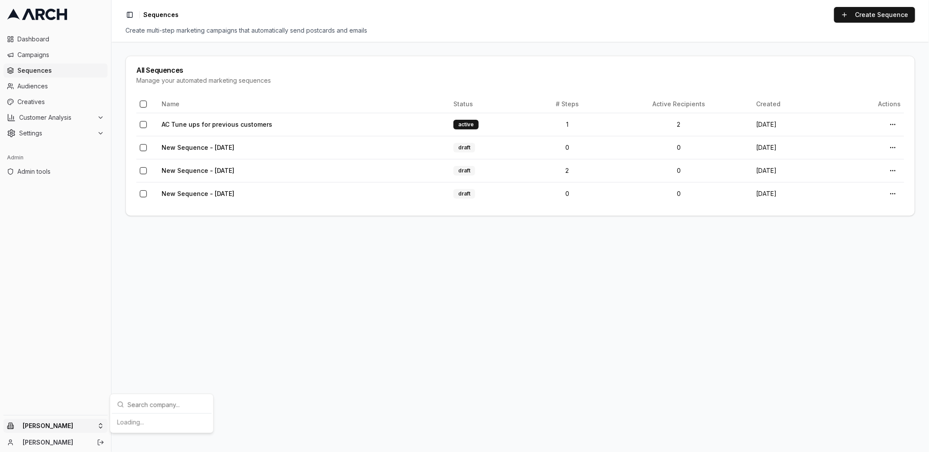
click at [96, 421] on html "Dashboard Campaigns Sequences Audiences Creatives Customer Analysis Settings Ad…" at bounding box center [464, 226] width 929 height 452
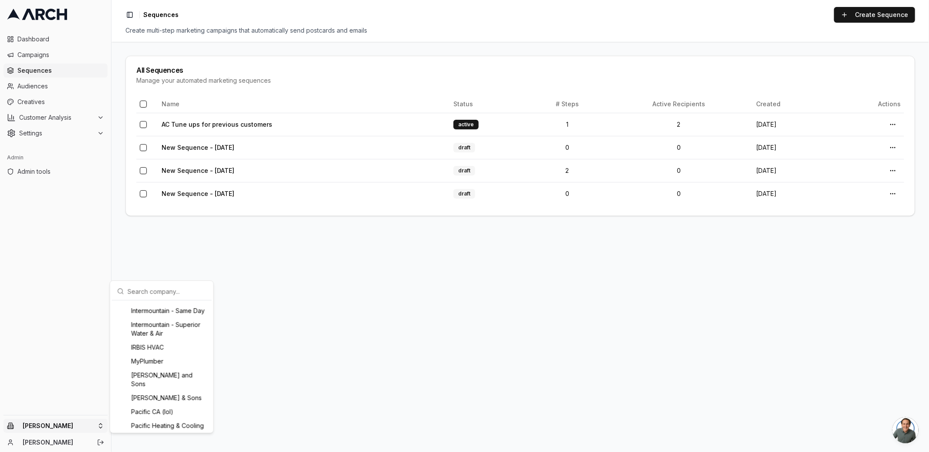
scroll to position [647, 0]
click at [165, 341] on div "Intermountain - Superior Water & Air" at bounding box center [162, 329] width 96 height 23
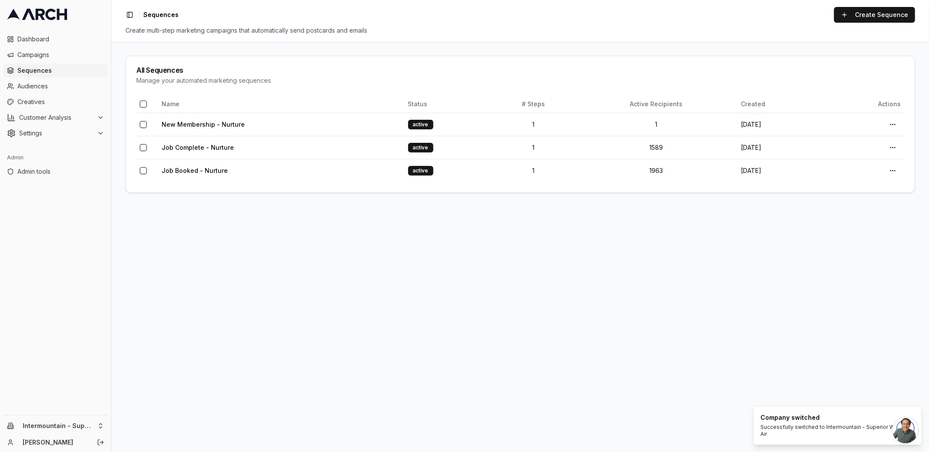
click at [27, 73] on span "Sequences" at bounding box center [60, 70] width 87 height 9
click at [189, 127] on link "New Membership - Nurture" at bounding box center [203, 124] width 83 height 7
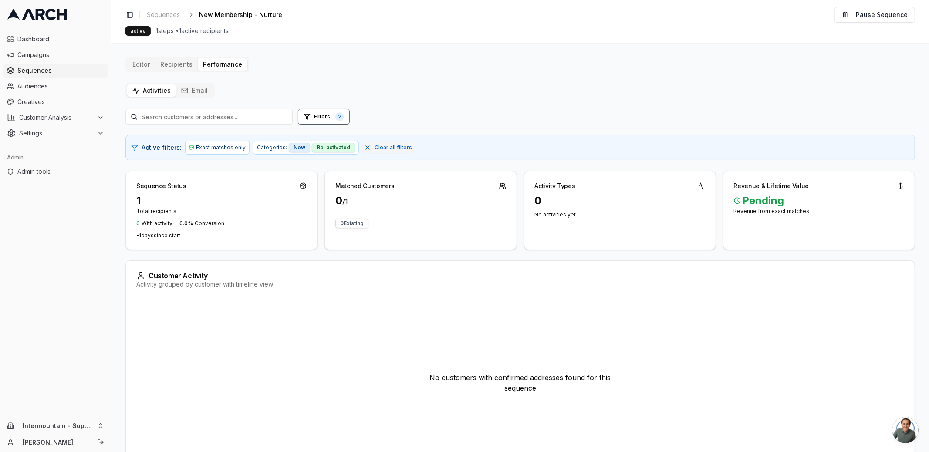
scroll to position [37, 0]
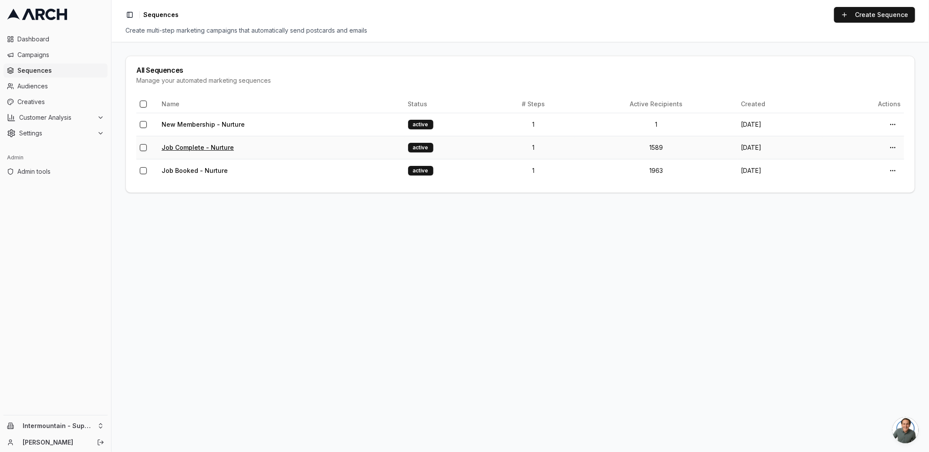
click at [194, 144] on link "Job Complete - Nurture" at bounding box center [198, 147] width 72 height 7
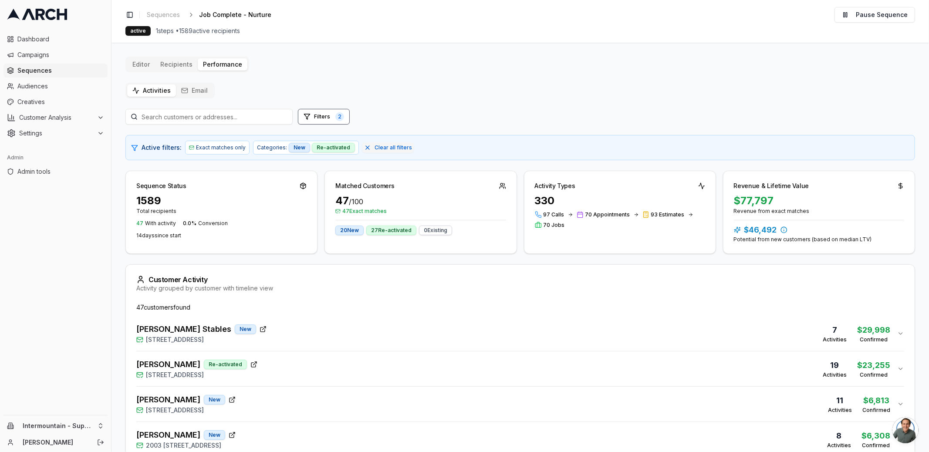
click at [745, 195] on div "$77,797" at bounding box center [819, 201] width 170 height 14
click at [715, 202] on div "Sequence Status 1589 Total recipients 47 With activity 0.0 % Conversion 14 day …" at bounding box center [519, 212] width 789 height 83
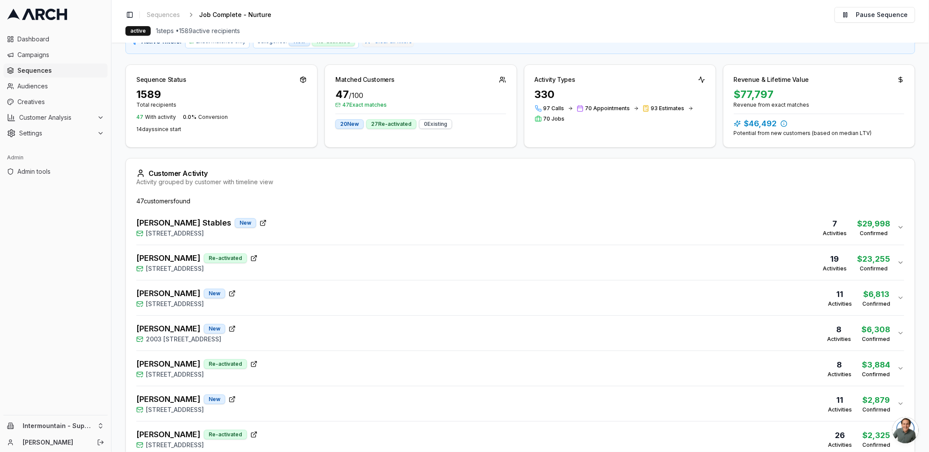
click at [353, 231] on div "Cayson Stables New 211 Concho Way, Lehi, UT 84043 7 Activities $ 29,998 Confirm…" at bounding box center [516, 227] width 761 height 21
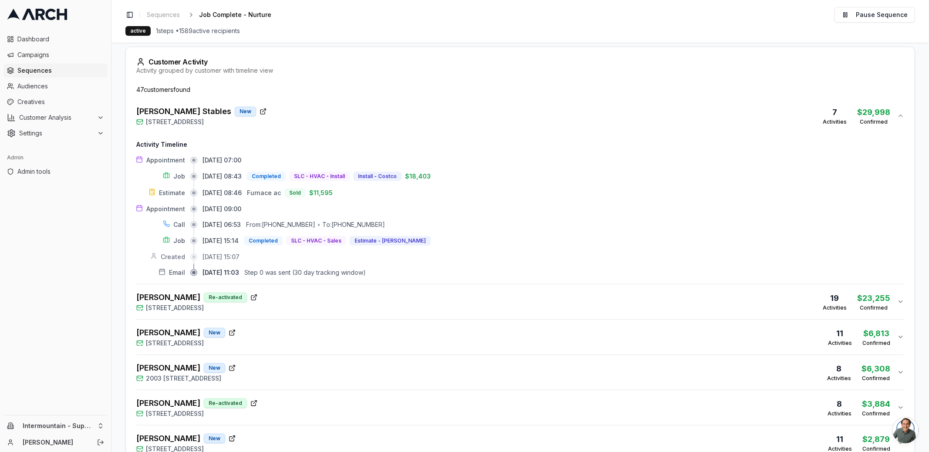
scroll to position [221, 0]
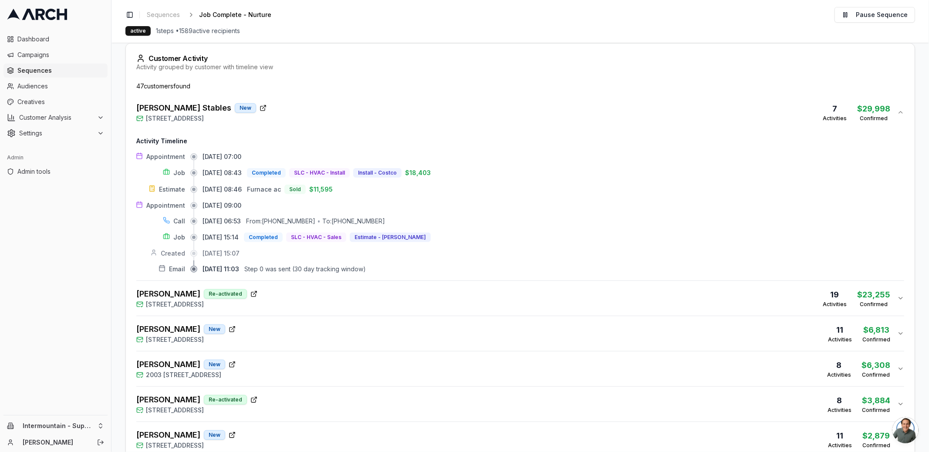
click at [464, 122] on button "Cayson Stables New 211 Concho Way, Lehi, UT 84043 7 Activities $ 29,998 Confirm…" at bounding box center [519, 112] width 767 height 35
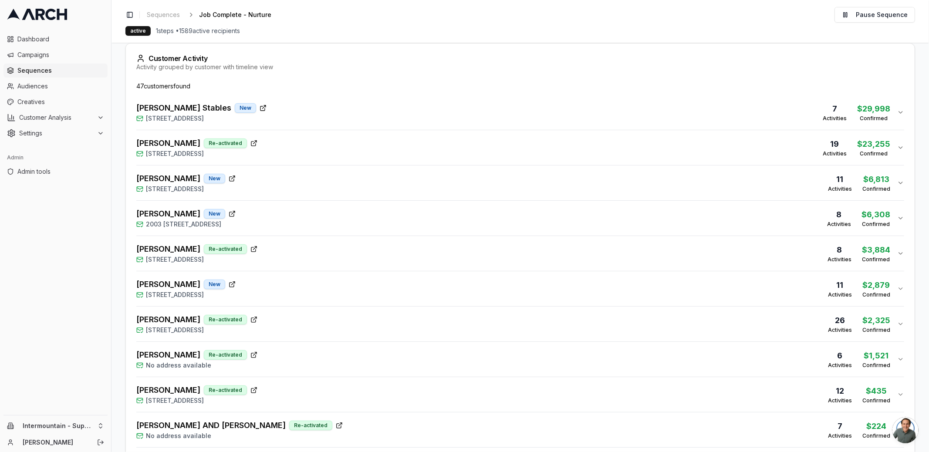
click at [459, 143] on div "STACEY LORTON Re-activated 280 North 2975 West, Layton, UT 84041 19 Activities …" at bounding box center [516, 147] width 761 height 21
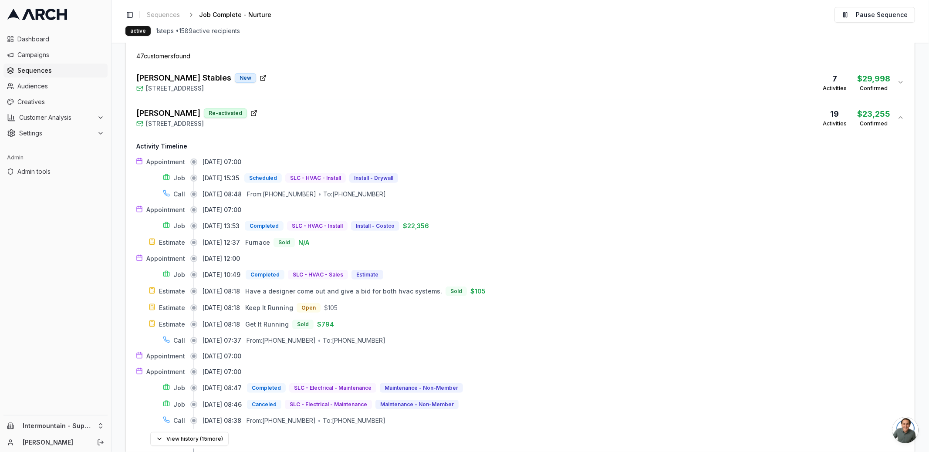
scroll to position [250, 0]
click at [455, 129] on button "STACEY LORTON Re-activated 280 North 2975 West, Layton, UT 84041 19 Activities …" at bounding box center [519, 118] width 767 height 35
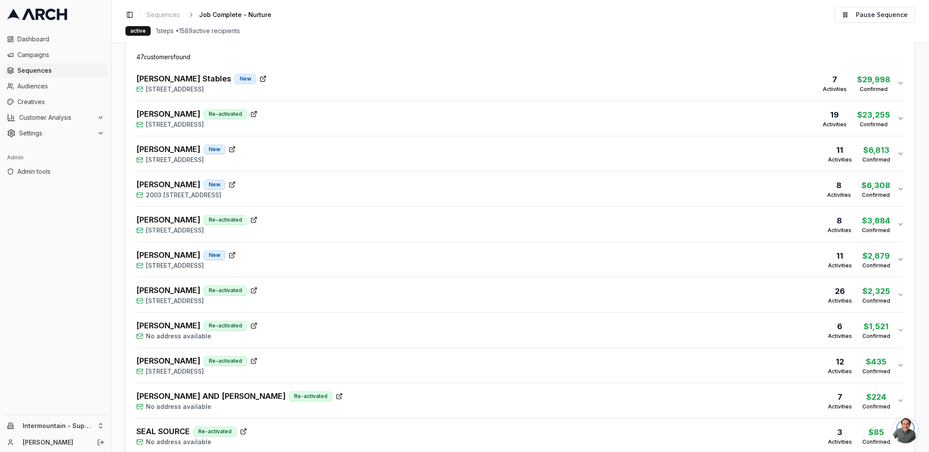
click at [438, 117] on div "STACEY LORTON Re-activated 280 North 2975 West, Layton, UT 84041 19 Activities …" at bounding box center [516, 118] width 761 height 21
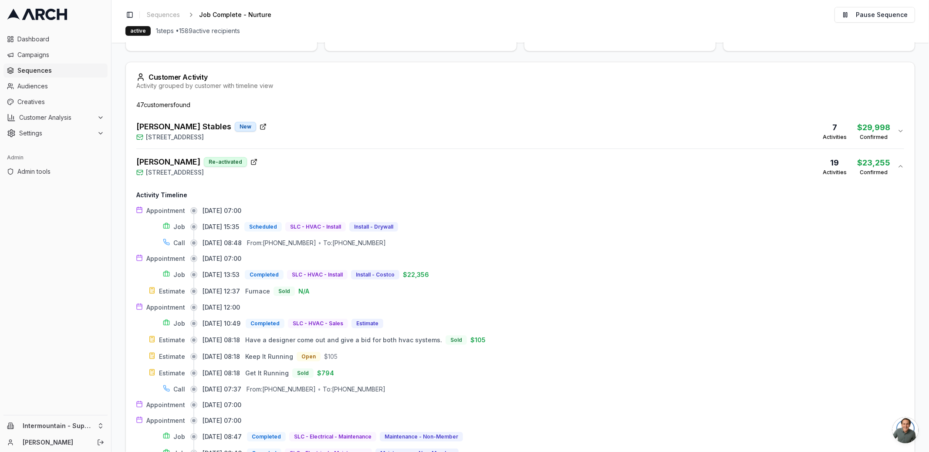
scroll to position [172, 0]
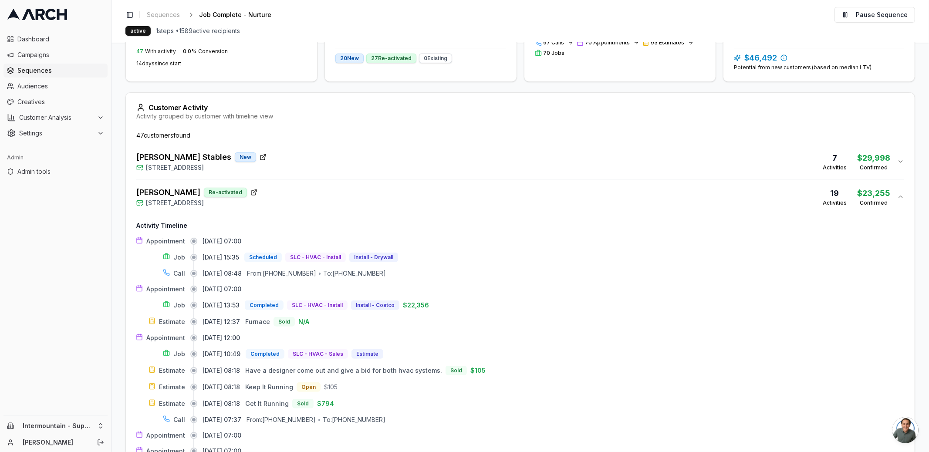
click at [335, 193] on div "STACEY LORTON Re-activated 280 North 2975 West, Layton, UT 84041 19 Activities …" at bounding box center [516, 196] width 761 height 21
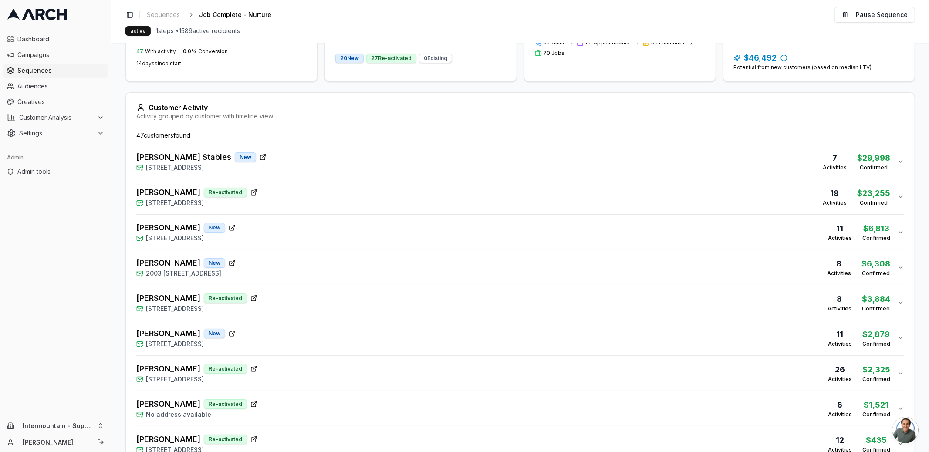
click at [117, 215] on main "Editor Recipients Performance Activities Email Filters 2 Active filters: Exact …" at bounding box center [519, 247] width 817 height 409
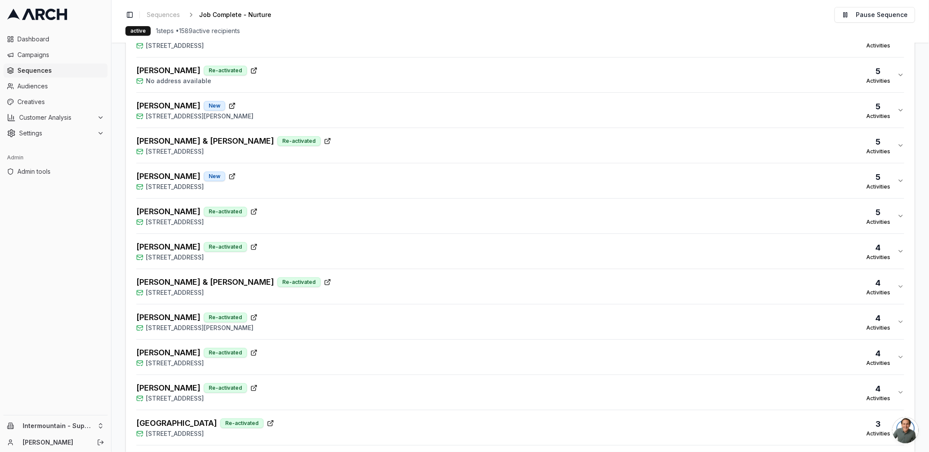
scroll to position [1535, 0]
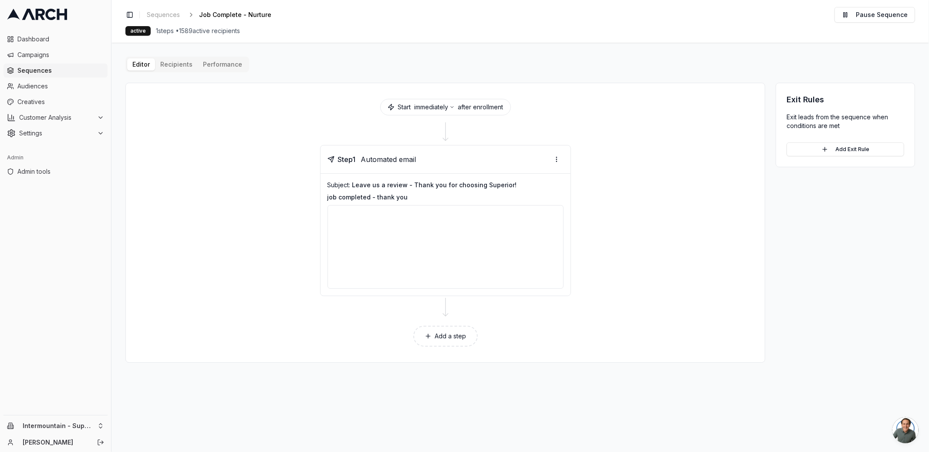
click at [53, 70] on span "Sequences" at bounding box center [60, 70] width 87 height 9
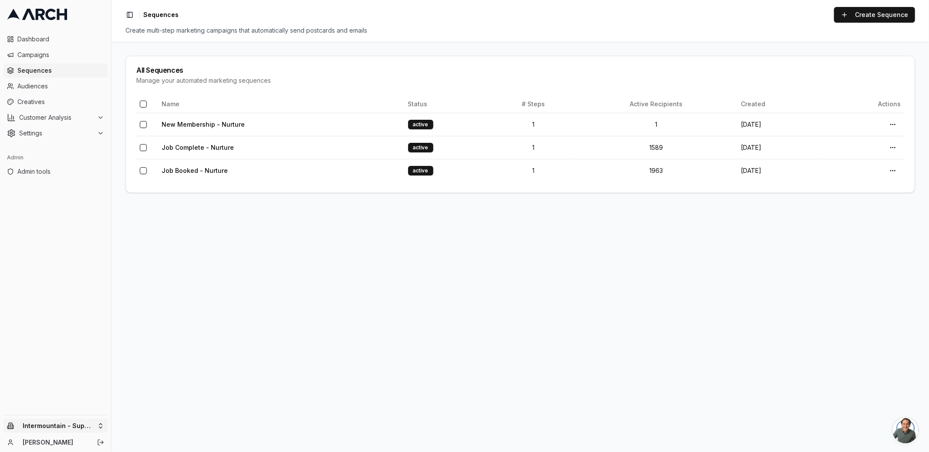
click at [102, 422] on html "Dashboard Campaigns Sequences Audiences Creatives Customer Analysis Settings Ad…" at bounding box center [464, 226] width 929 height 452
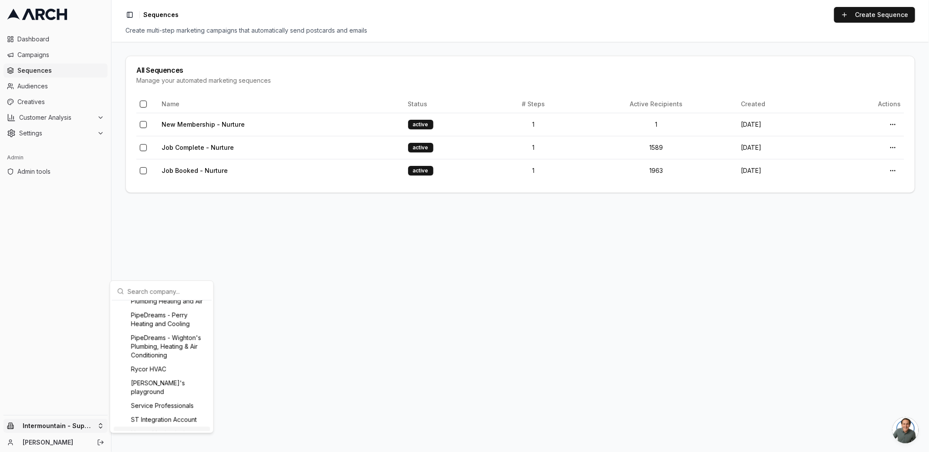
scroll to position [875, 0]
click at [254, 289] on html "Dashboard Campaigns Sequences Audiences Creatives Customer Analysis Settings Ad…" at bounding box center [464, 226] width 929 height 452
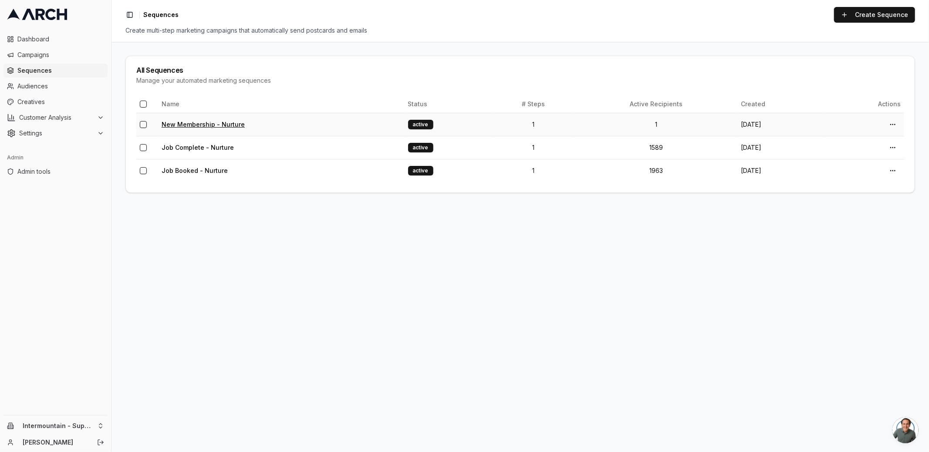
click at [180, 121] on link "New Membership - Nurture" at bounding box center [203, 124] width 83 height 7
click at [185, 145] on link "Job Complete - Nurture" at bounding box center [198, 147] width 72 height 7
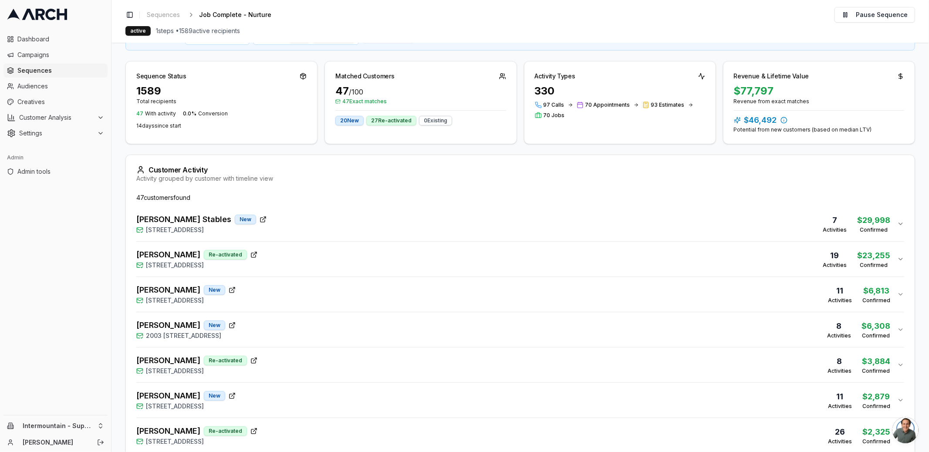
scroll to position [234, 0]
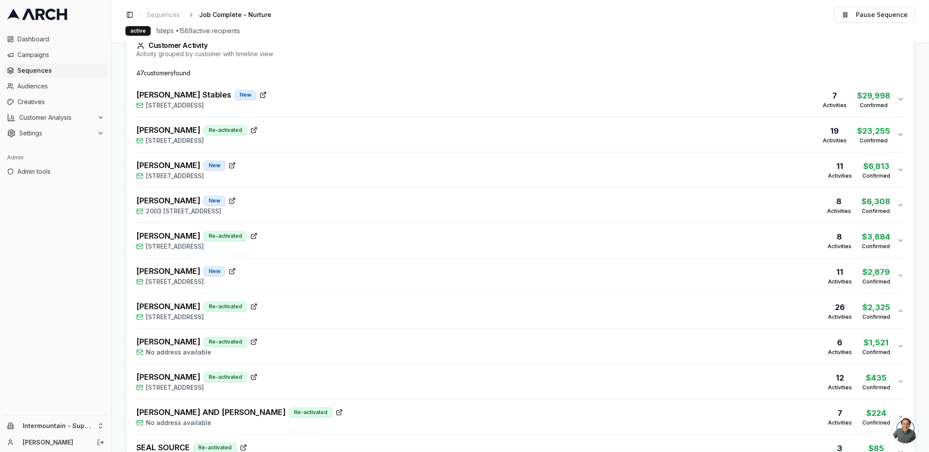
click at [293, 105] on div "[PERSON_NAME] Stables New [STREET_ADDRESS] 7 Activities $ 29,998 Confirmed" at bounding box center [516, 99] width 761 height 21
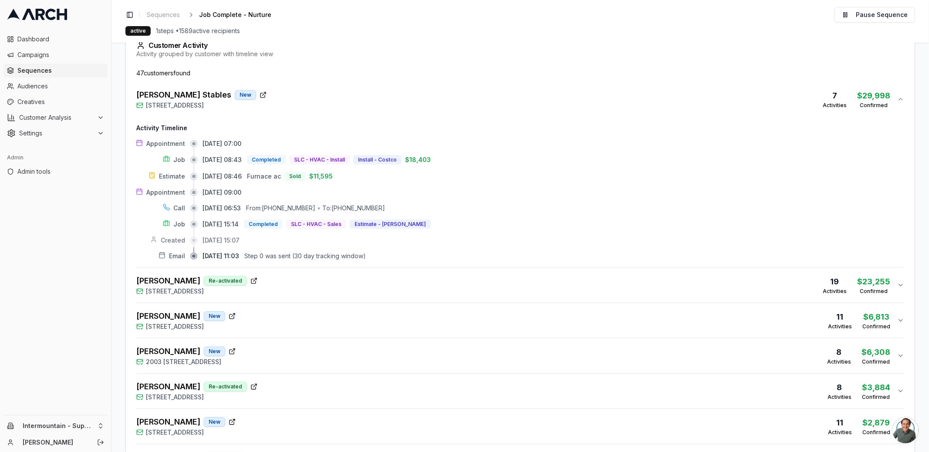
click at [291, 283] on div "[PERSON_NAME] Re-activated [STREET_ADDRESS] 19 Activities $ 23,255 Confirmed" at bounding box center [516, 285] width 761 height 21
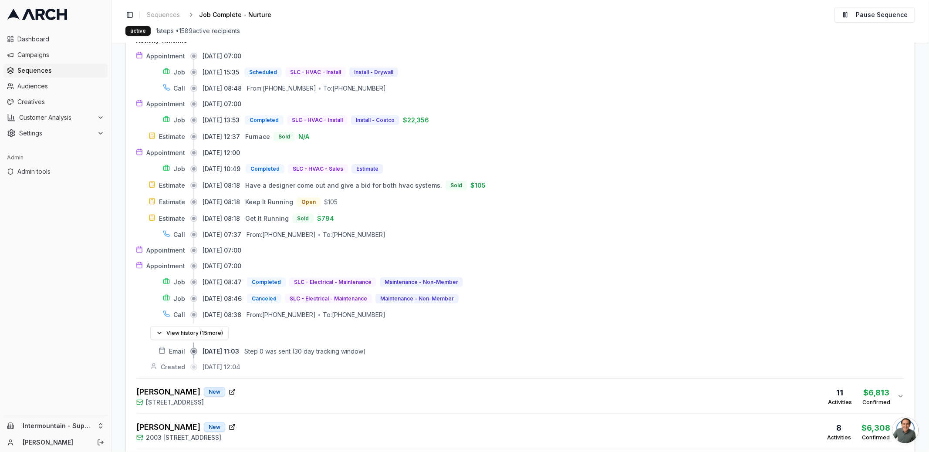
scroll to position [507, 0]
drag, startPoint x: 167, startPoint y: 230, endPoint x: 390, endPoint y: 231, distance: 223.3
click at [390, 231] on div "Call [DATE] 07:37 From: [PHONE_NUMBER] • To: [PHONE_NUMBER]" at bounding box center [519, 235] width 767 height 9
click at [366, 231] on div "To: [PHONE_NUMBER]" at bounding box center [354, 235] width 63 height 9
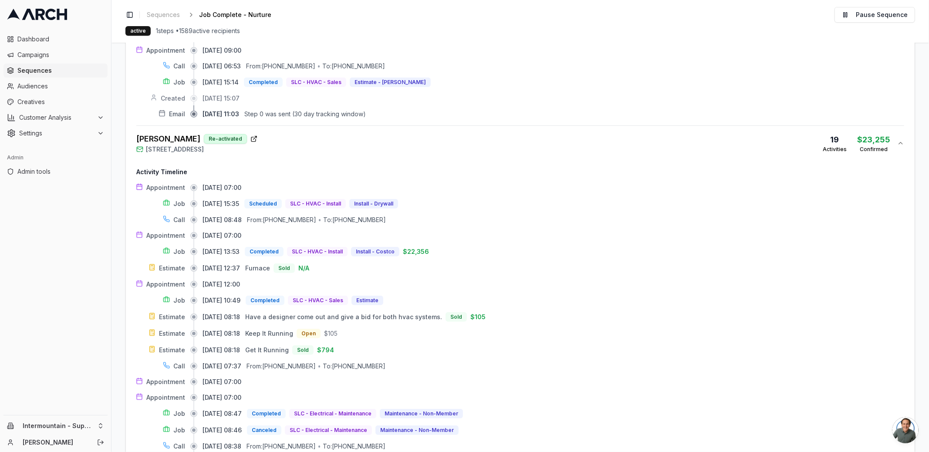
scroll to position [339, 0]
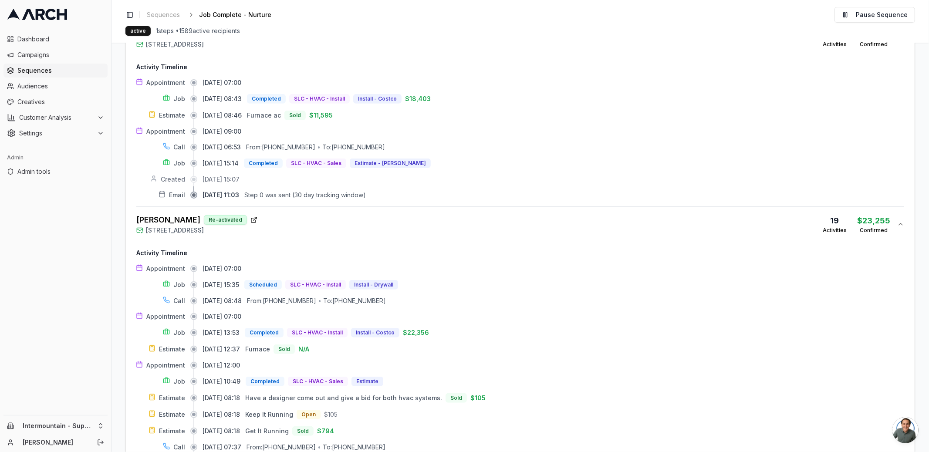
click at [306, 215] on div "[PERSON_NAME] Re-activated [STREET_ADDRESS] 19 Activities $ 23,255 Confirmed" at bounding box center [516, 224] width 761 height 21
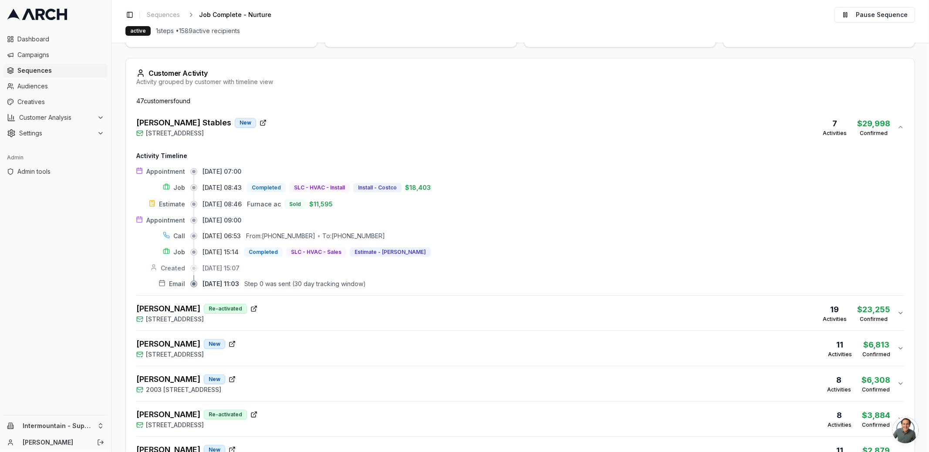
scroll to position [186, 0]
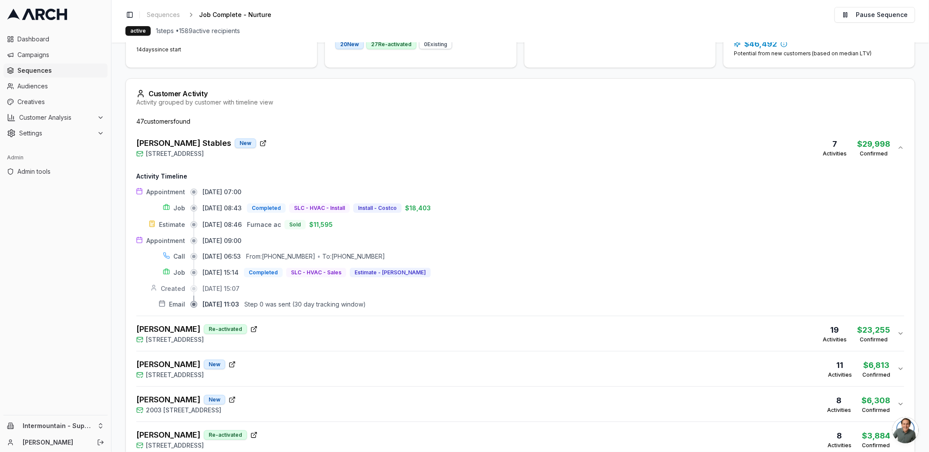
click at [306, 138] on div "[PERSON_NAME] Stables New [STREET_ADDRESS] 7 Activities $ 29,998 Confirmed" at bounding box center [516, 147] width 761 height 21
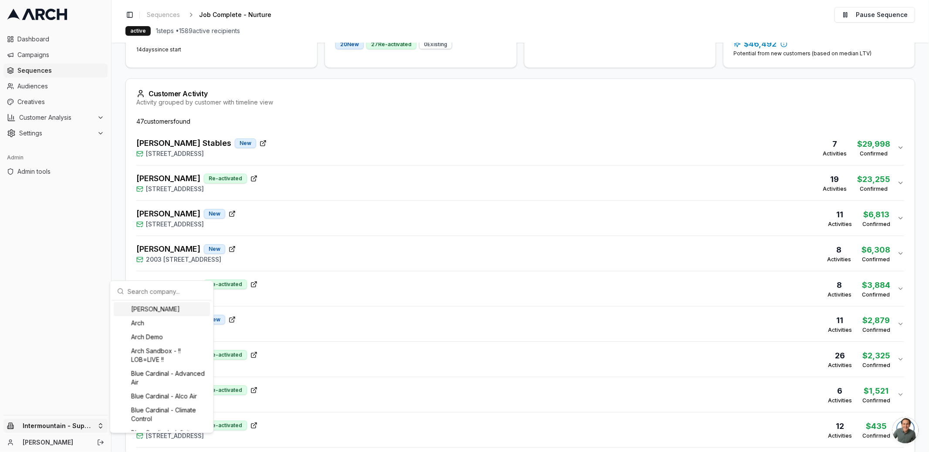
click at [98, 423] on html "Dashboard Campaigns Sequences Audiences Creatives Customer Analysis Settings Ad…" at bounding box center [464, 226] width 929 height 452
click at [145, 338] on div "[PERSON_NAME], Heating, Cooling and Drains" at bounding box center [162, 321] width 96 height 31
click at [59, 74] on html "Dashboard Campaigns Sequences Audiences Creatives Customer Analysis Settings Ad…" at bounding box center [464, 226] width 929 height 452
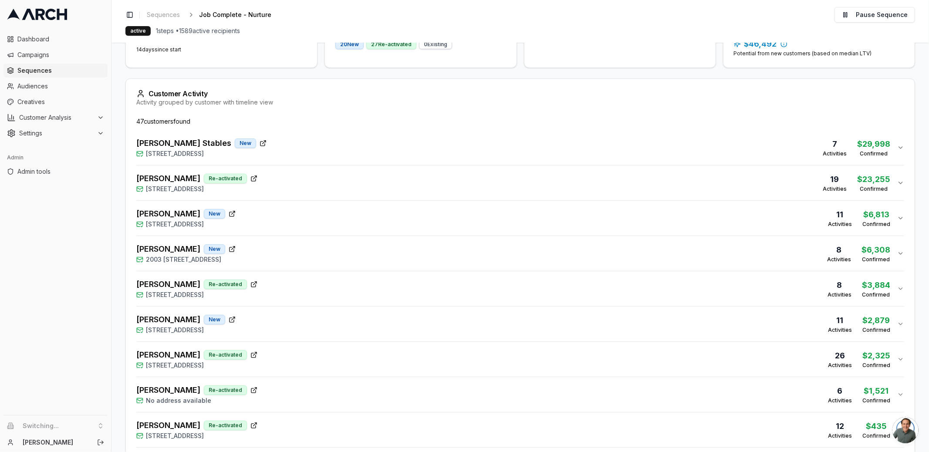
click at [51, 72] on span "Sequences" at bounding box center [60, 70] width 87 height 9
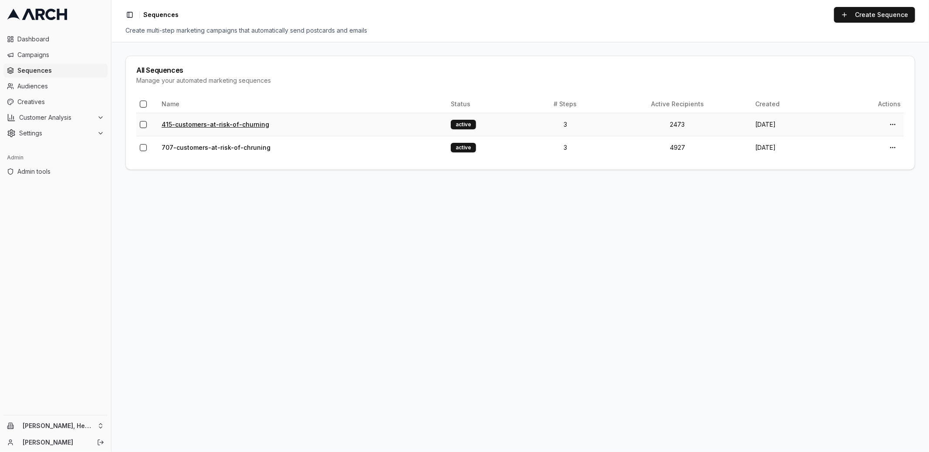
click at [203, 124] on link "415-customers-at-risk-of-churning" at bounding box center [216, 124] width 108 height 7
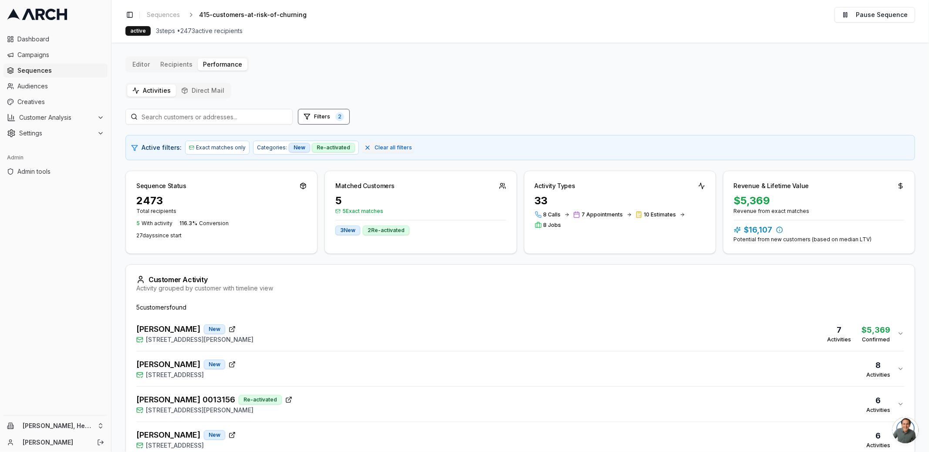
scroll to position [62, 0]
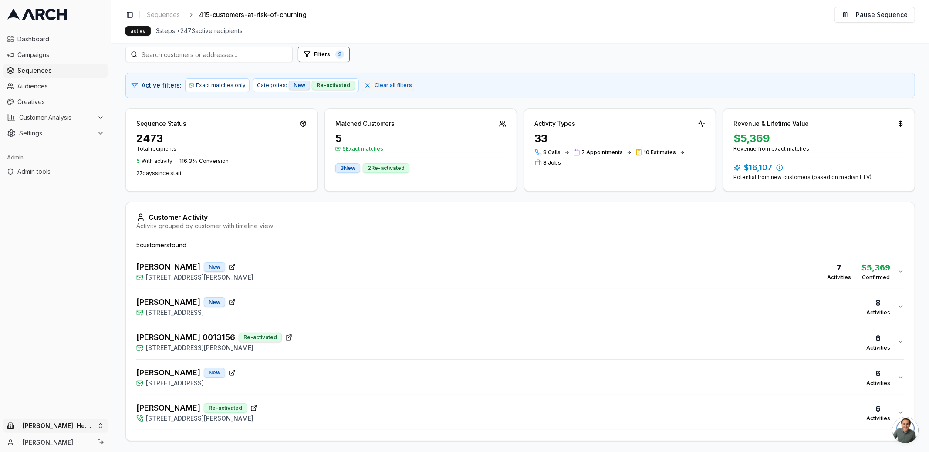
click at [96, 421] on html "Dashboard Campaigns Sequences Audiences Creatives Customer Analysis Settings Ad…" at bounding box center [464, 226] width 929 height 452
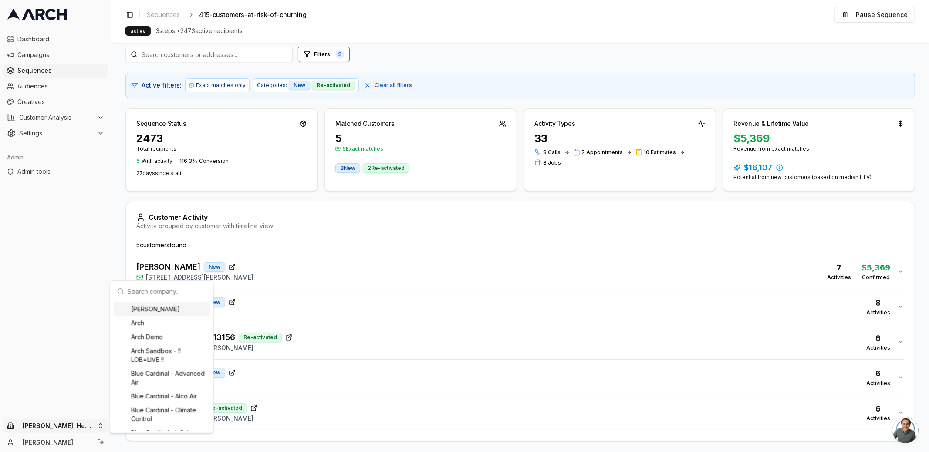
click at [118, 238] on html "Dashboard Campaigns Sequences Audiences Creatives Customer Analysis Settings Ad…" at bounding box center [464, 226] width 929 height 452
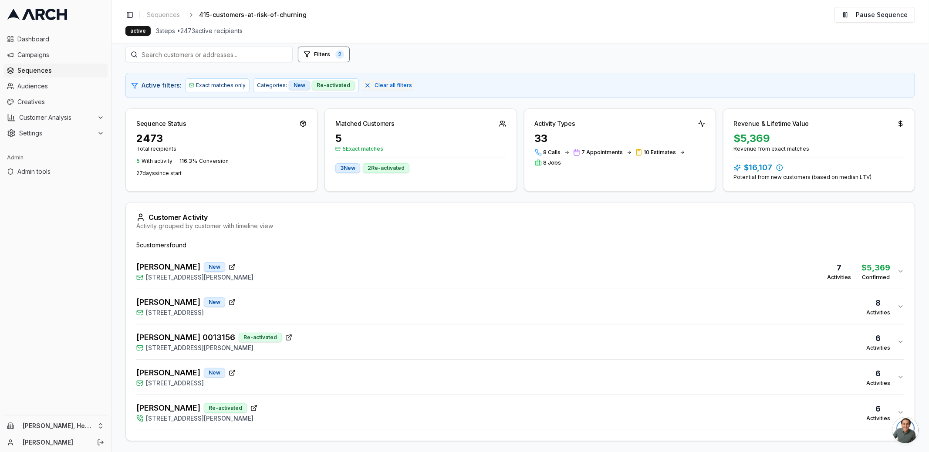
click at [116, 264] on main "Editor Recipients Performance Activities Direct Mail Filters 2 Active filters: …" at bounding box center [519, 247] width 817 height 409
click at [118, 268] on main "Editor Recipients Performance Activities Direct Mail Filters 2 Active filters: …" at bounding box center [519, 247] width 817 height 409
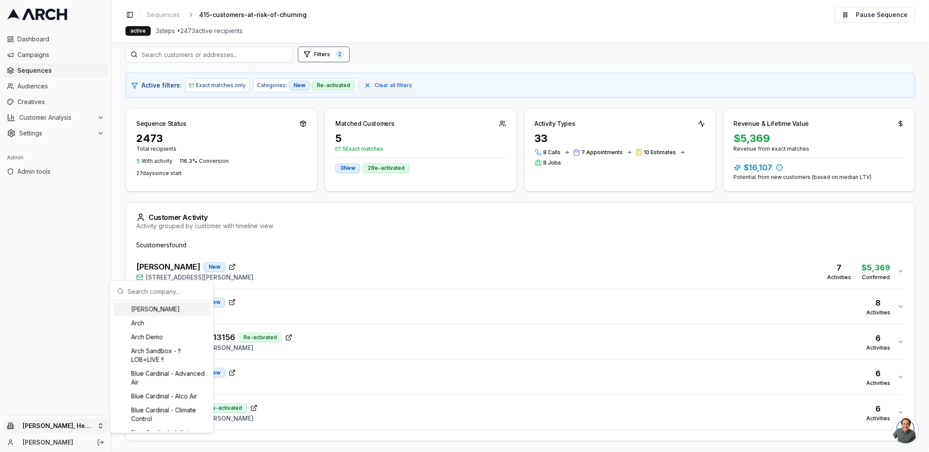
click at [94, 428] on html "Dashboard Campaigns Sequences Audiences Creatives Customer Analysis Settings Ad…" at bounding box center [464, 226] width 929 height 452
click at [114, 256] on html "Dashboard Campaigns Sequences Audiences Creatives Customer Analysis Settings Ad…" at bounding box center [464, 226] width 929 height 452
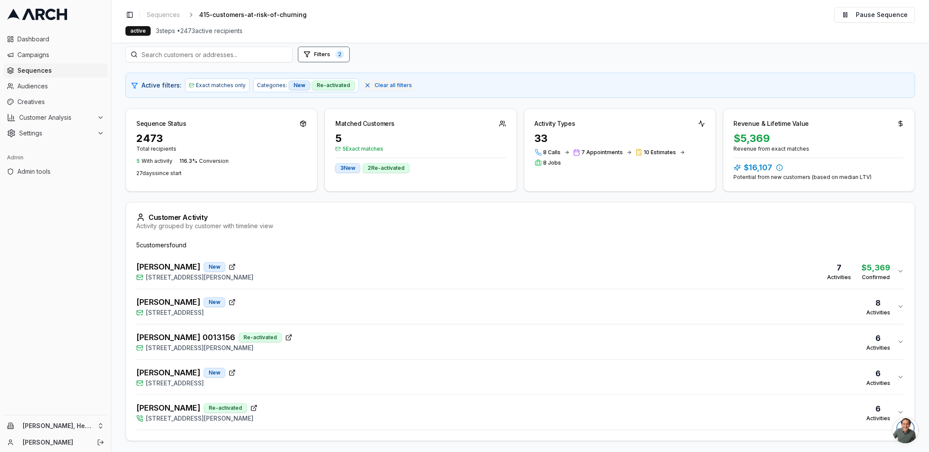
click at [516, 108] on div "Sequence Status 2473 Total recipients 5 With activity 116.3 % Conversion 27 day…" at bounding box center [519, 149] width 789 height 83
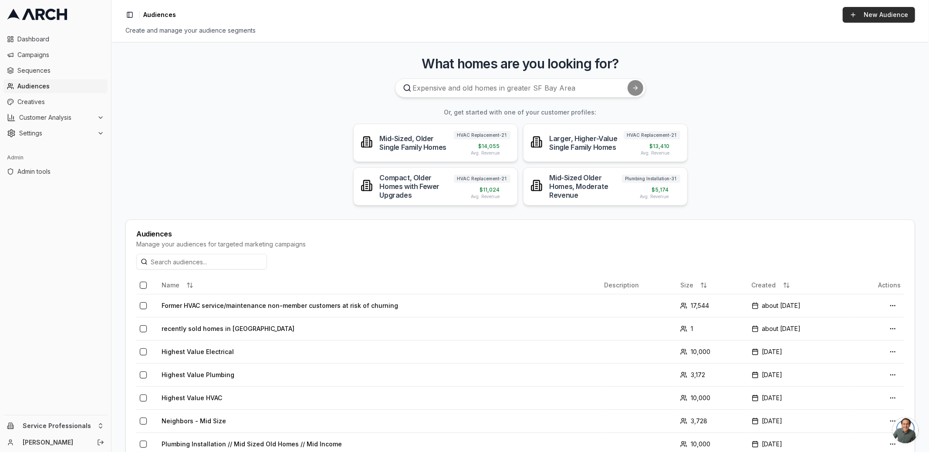
click at [877, 17] on link "New Audience" at bounding box center [878, 15] width 72 height 16
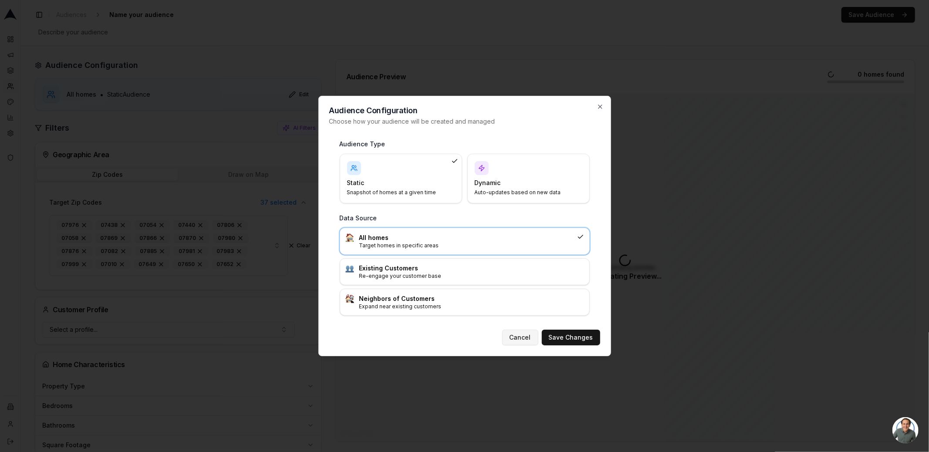
click at [522, 339] on button "Cancel" at bounding box center [520, 338] width 36 height 16
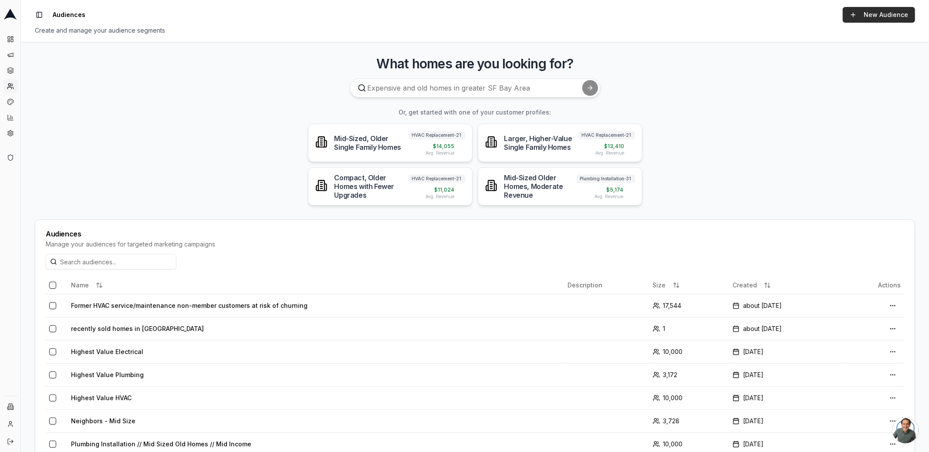
click at [872, 10] on link "New Audience" at bounding box center [878, 15] width 72 height 16
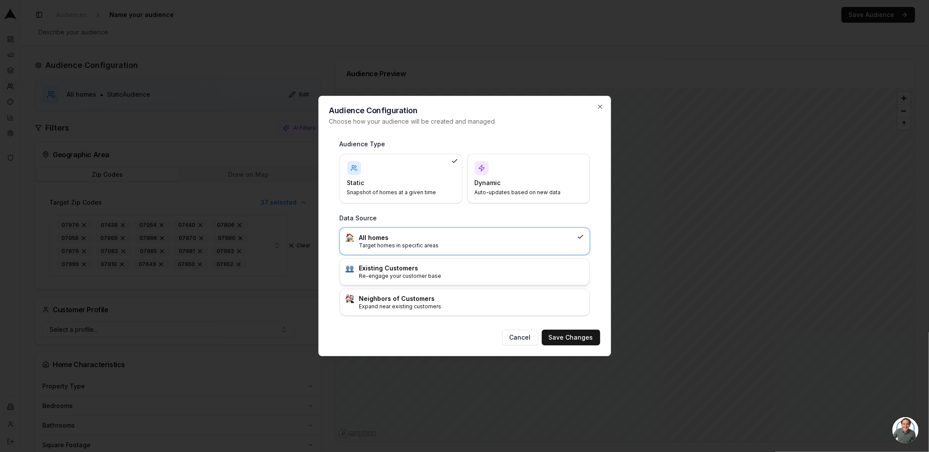
click at [442, 273] on p "Re-engage your customer base" at bounding box center [471, 276] width 225 height 7
click at [574, 337] on button "Save Changes" at bounding box center [571, 338] width 58 height 16
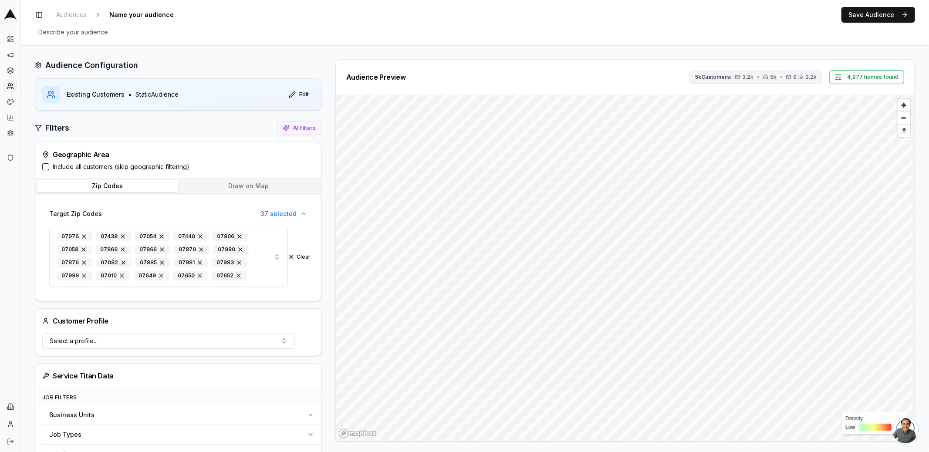
click at [717, 76] on span "5k Customers:" at bounding box center [713, 77] width 37 height 7
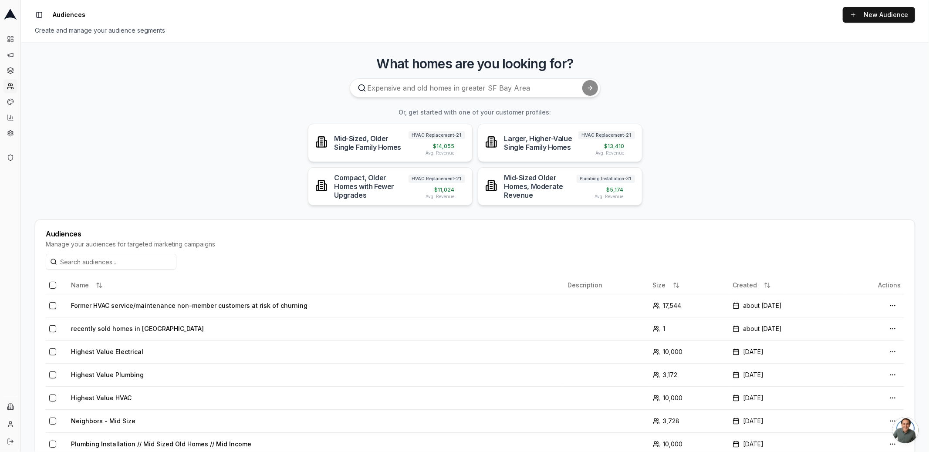
click at [61, 87] on main "What homes are you looking for? Or, get started with one of your customer profi…" at bounding box center [475, 247] width 908 height 410
click at [10, 408] on html "Dashboard Campaigns Sequences Audiences Creatives Customer Analysis Settings Ad…" at bounding box center [464, 226] width 929 height 452
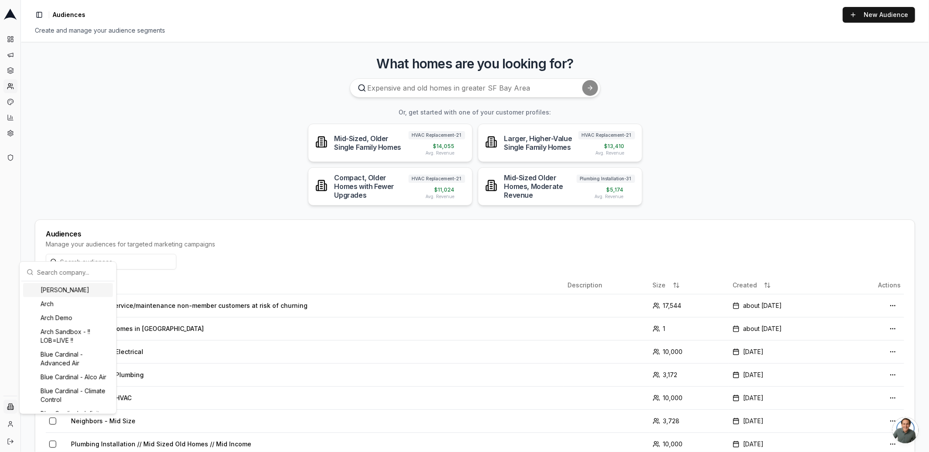
click at [68, 273] on input "text" at bounding box center [73, 271] width 72 height 17
type input "peter"
click at [81, 300] on div "Peter Levi Plumbing, Heating, Cooling and Drains" at bounding box center [68, 298] width 90 height 31
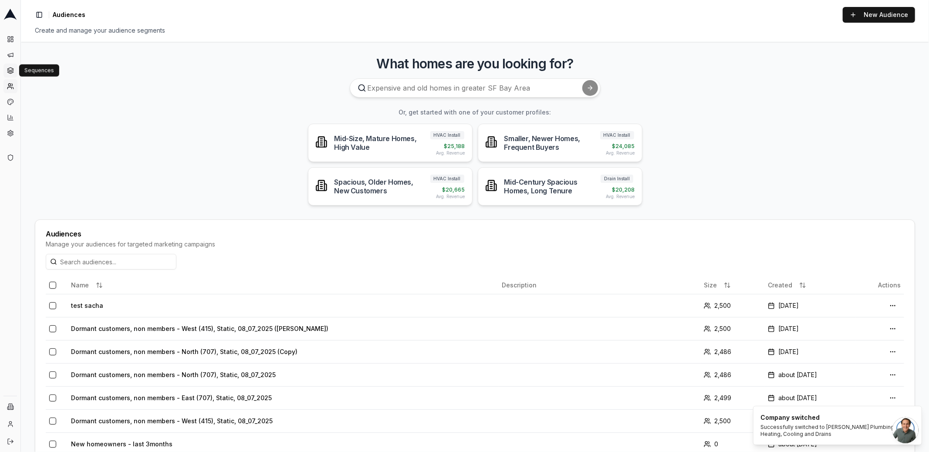
click at [12, 75] on link "Sequences" at bounding box center [10, 71] width 14 height 14
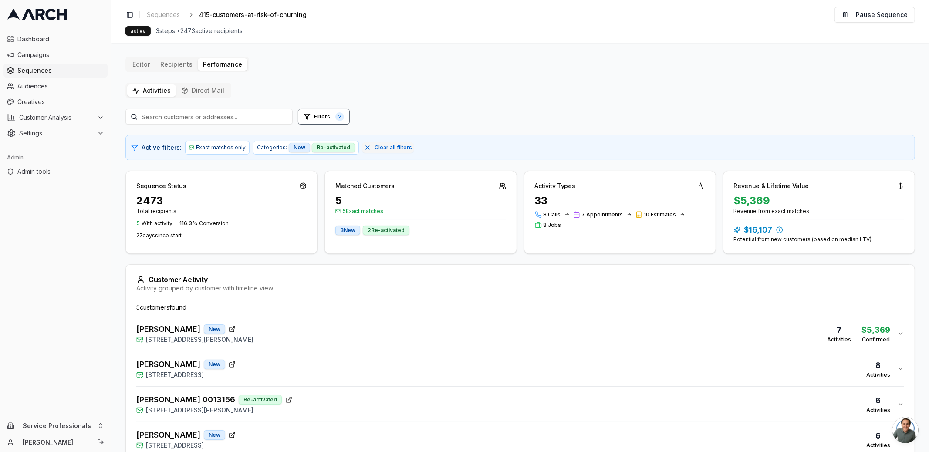
scroll to position [62, 0]
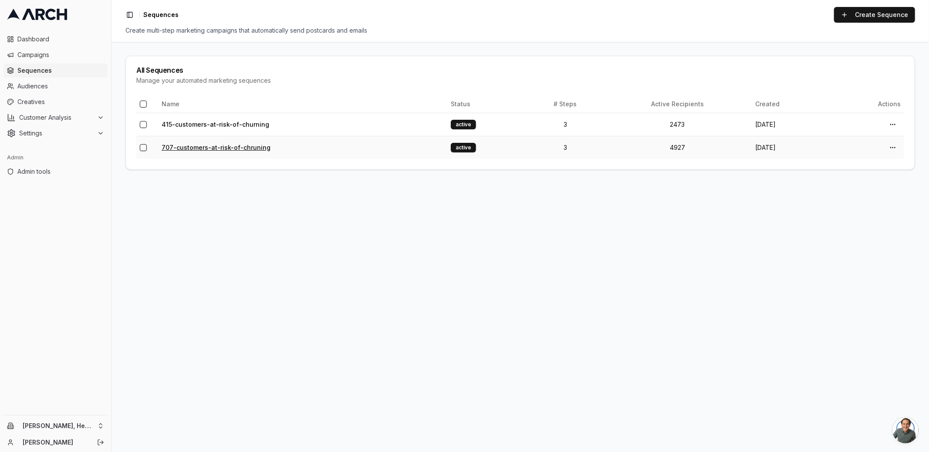
click at [185, 144] on link "707-customers-at-risk-of-chruning" at bounding box center [216, 147] width 109 height 7
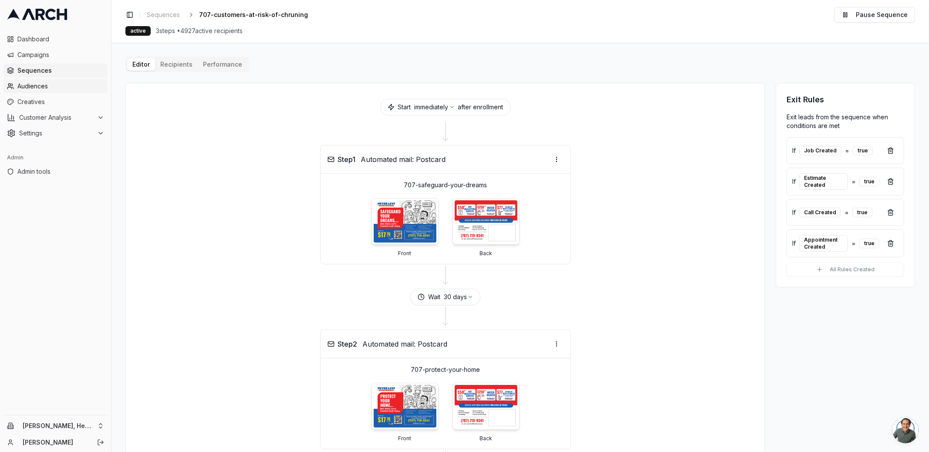
click at [56, 88] on span "Audiences" at bounding box center [60, 86] width 87 height 9
click at [177, 66] on div "Editor Recipients Performance Start immediately after enrollment Step 1 Automat…" at bounding box center [519, 358] width 789 height 602
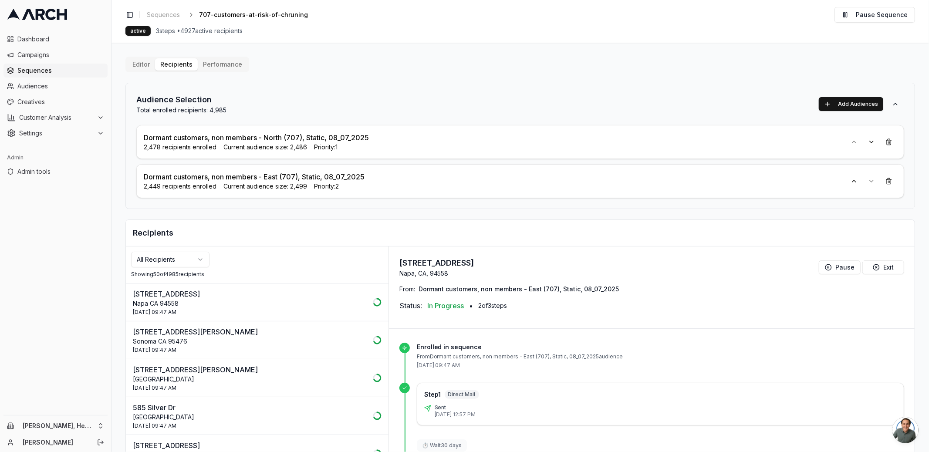
click at [269, 137] on p "Dormant customers, non members - North (707), Static, 08_07_2025" at bounding box center [256, 137] width 225 height 10
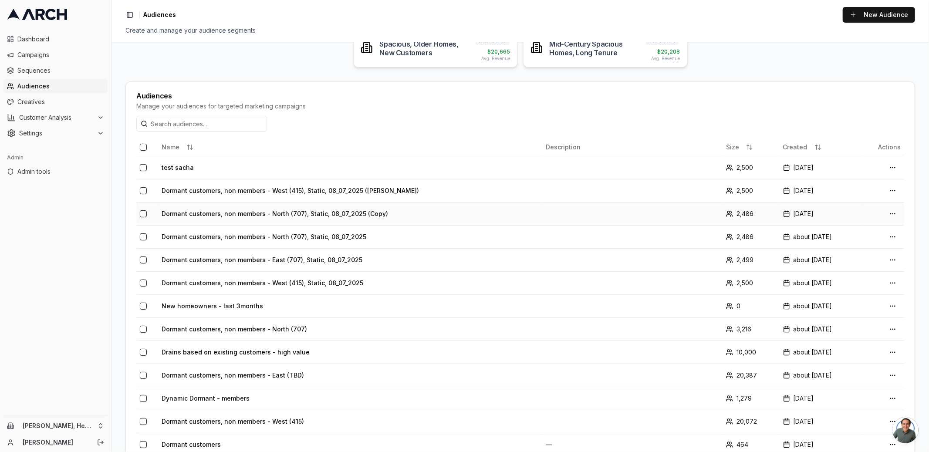
scroll to position [140, 0]
click at [457, 252] on td "Dormant customers, non members - East (707), Static, 08_07_2025" at bounding box center [350, 257] width 384 height 23
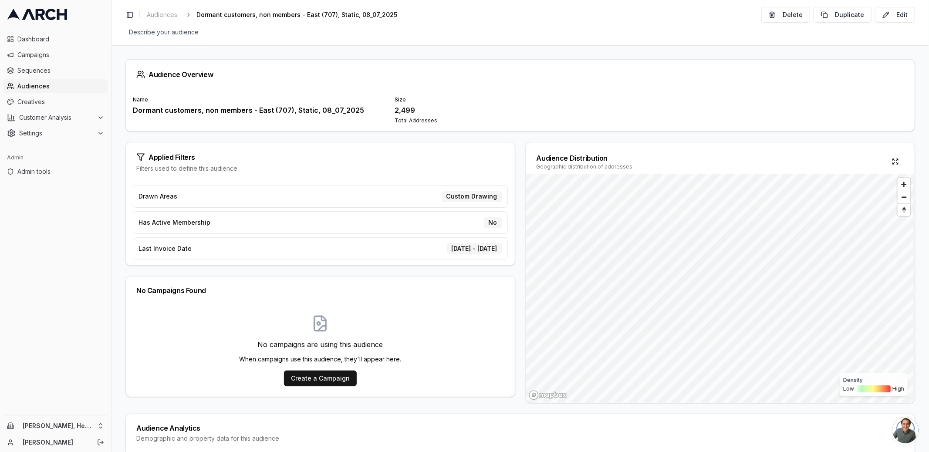
click at [316, 112] on div "Dormant customers, non members - East (707), Static, 08_07_2025" at bounding box center [258, 110] width 251 height 10
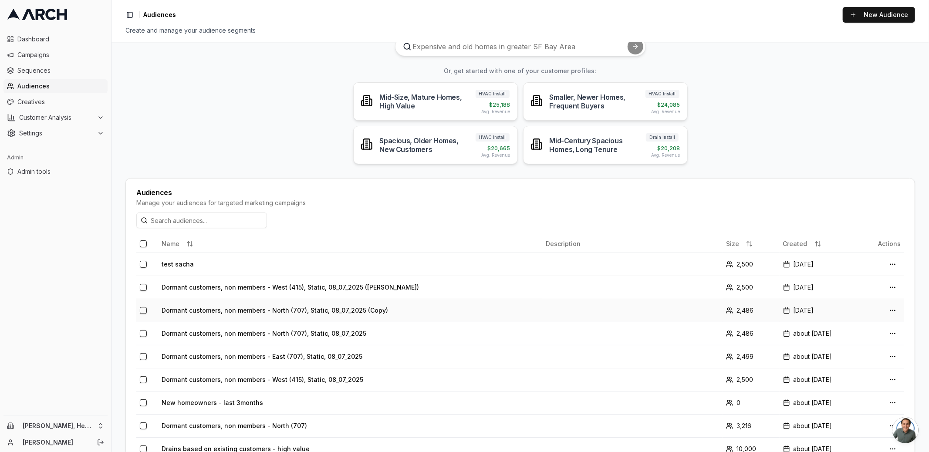
scroll to position [44, 0]
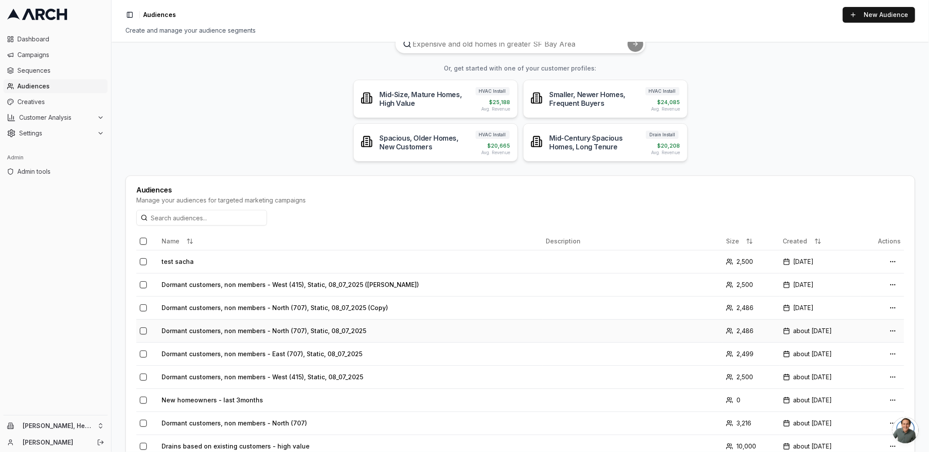
click at [326, 326] on td "Dormant customers, non members - North (707), Static, 08_07_2025" at bounding box center [350, 330] width 384 height 23
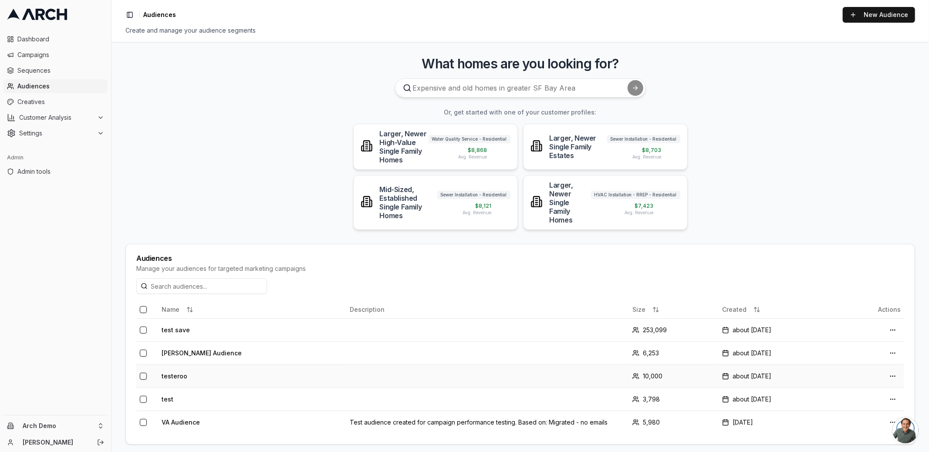
click at [175, 364] on td "testeroo" at bounding box center [252, 375] width 189 height 23
click at [94, 423] on html "Dashboard Campaigns Sequences Audiences Creatives Customer Analysis Settings Ad…" at bounding box center [464, 226] width 929 height 452
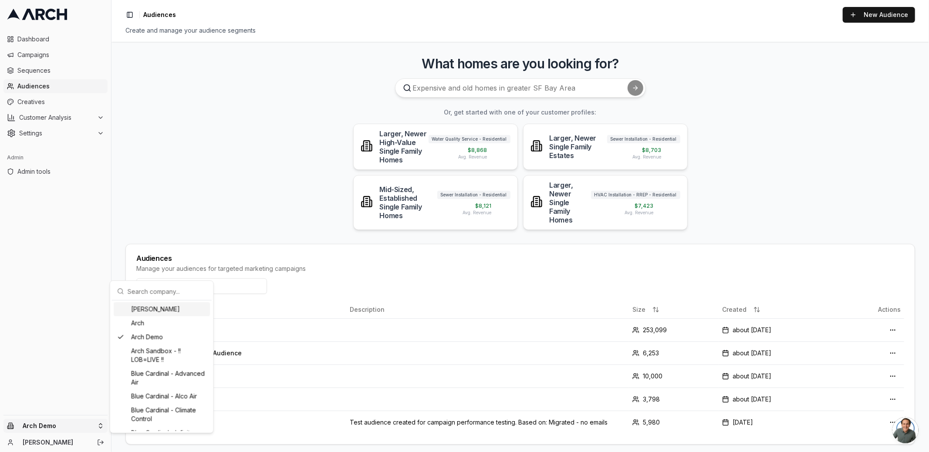
click at [153, 283] on input "text" at bounding box center [167, 291] width 79 height 17
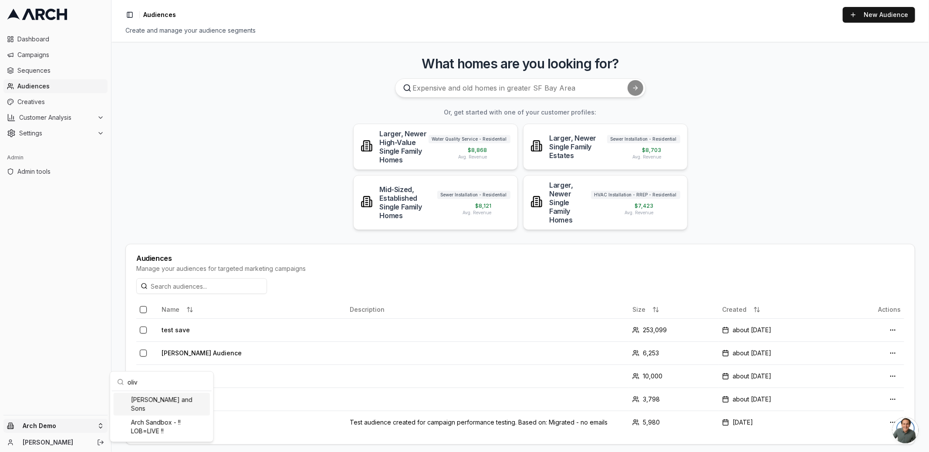
type input "oliv"
click at [154, 403] on div "[PERSON_NAME] and Sons" at bounding box center [162, 404] width 96 height 23
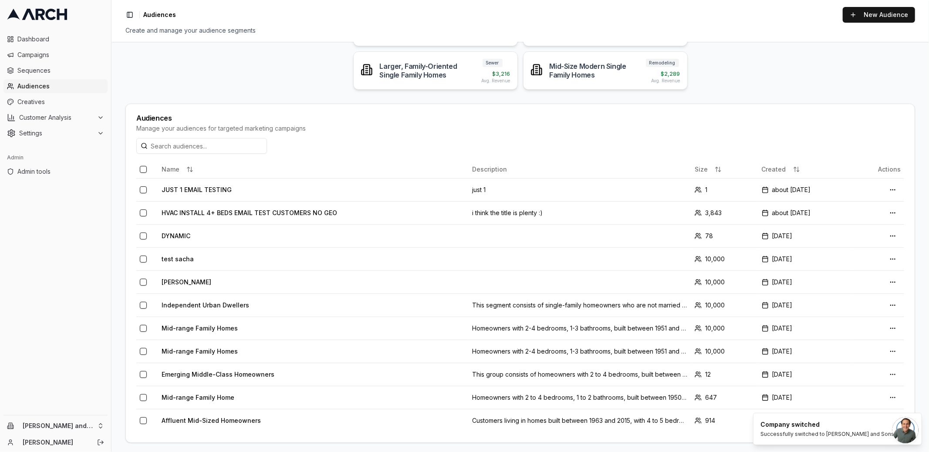
scroll to position [117, 0]
click at [184, 232] on td "DYNAMIC" at bounding box center [313, 234] width 310 height 23
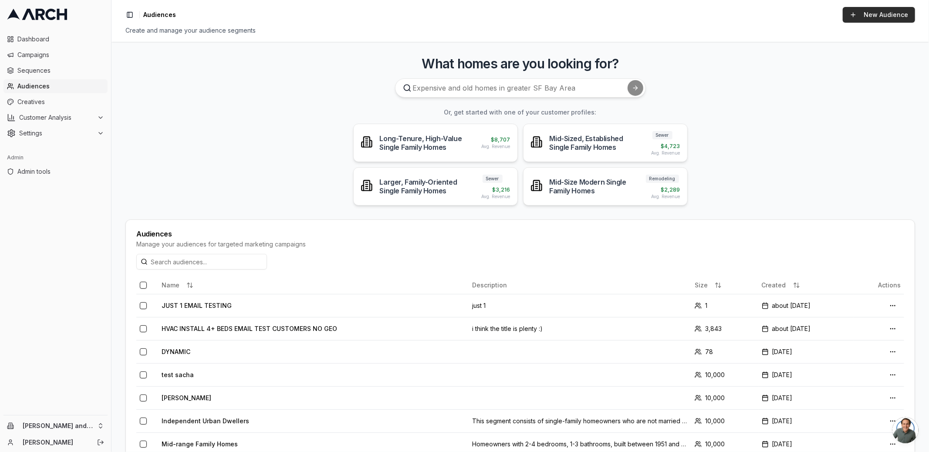
click at [882, 19] on link "New Audience" at bounding box center [878, 15] width 72 height 16
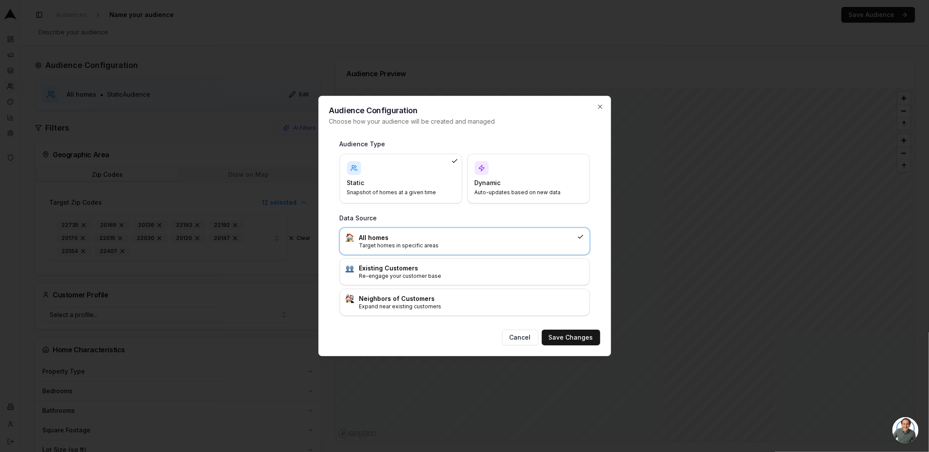
click at [517, 175] on div "Dynamic Auto-updates based on new data" at bounding box center [529, 178] width 108 height 35
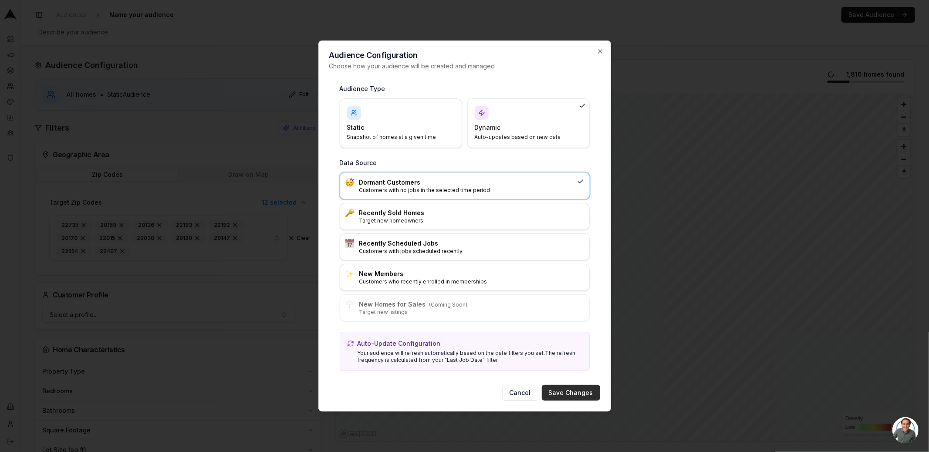
click at [555, 386] on button "Save Changes" at bounding box center [571, 393] width 58 height 16
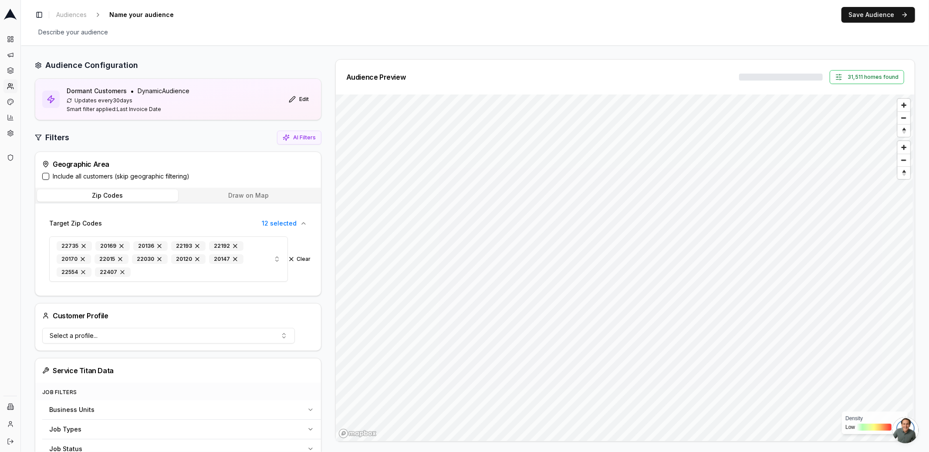
click at [867, 16] on button "Save Audience" at bounding box center [878, 15] width 74 height 16
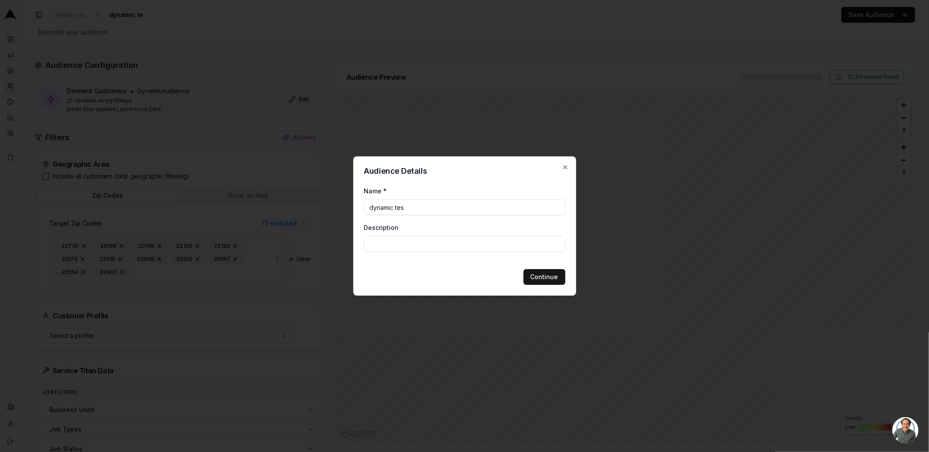
type input "dynamic test"
type input "test dynamic churn"
click at [551, 279] on button "Continue" at bounding box center [544, 277] width 42 height 16
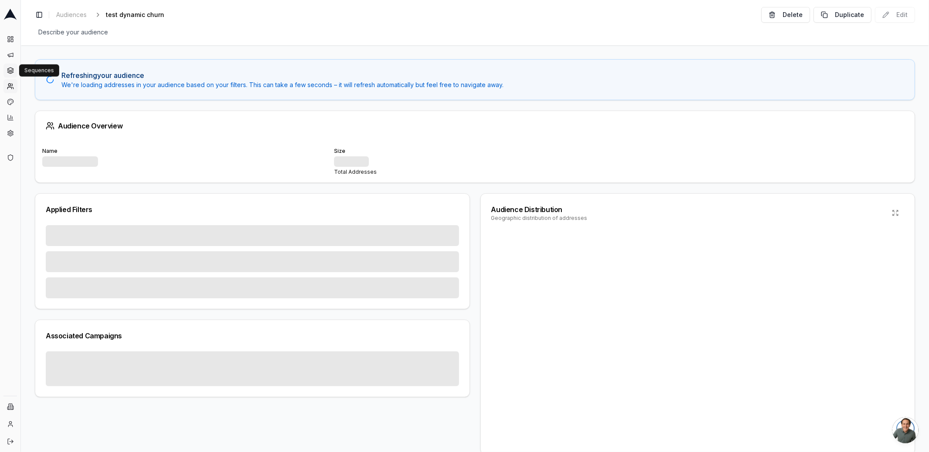
click at [8, 74] on link "Sequences" at bounding box center [10, 71] width 14 height 14
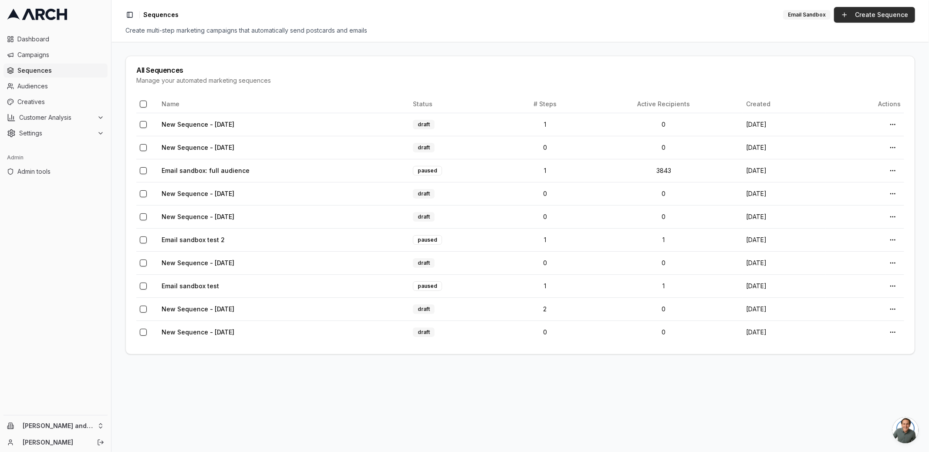
click at [844, 15] on link "Create Sequence" at bounding box center [874, 15] width 81 height 16
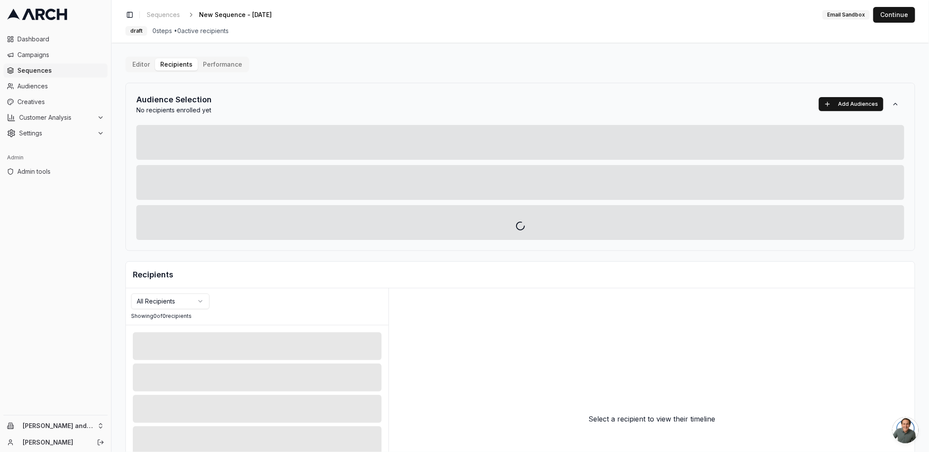
click at [183, 66] on div "Editor Recipients Performance Audience Selection No recipients enrolled yet Add…" at bounding box center [519, 303] width 789 height 493
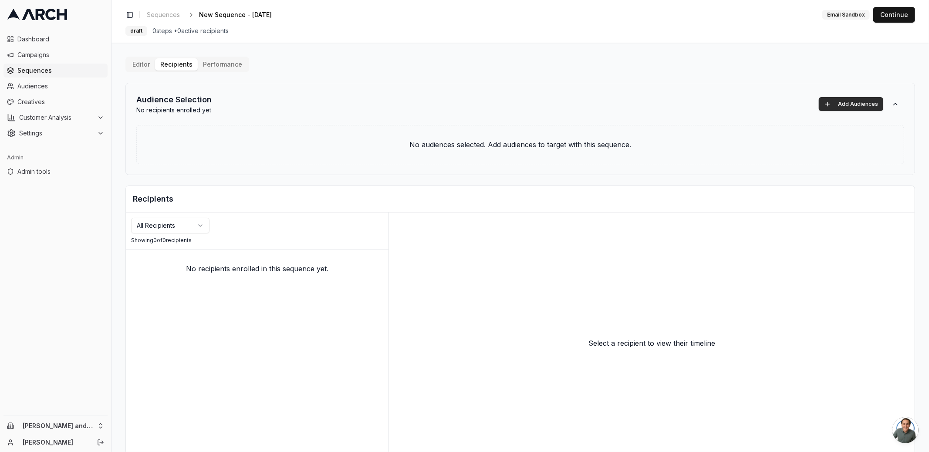
click at [845, 104] on button "Add Audiences" at bounding box center [850, 104] width 64 height 14
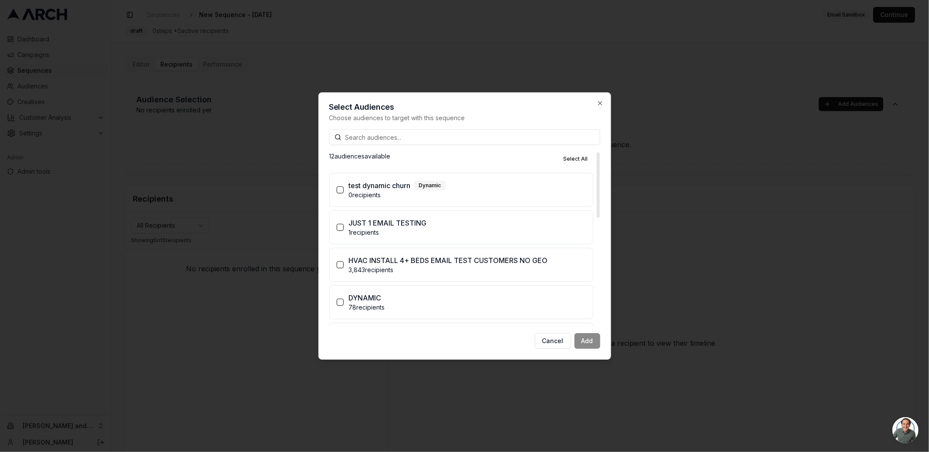
click at [471, 189] on div "test dynamic churn Dynamic" at bounding box center [467, 185] width 237 height 10
click at [343, 189] on button "test dynamic churn Dynamic 0 recipients" at bounding box center [340, 189] width 7 height 7
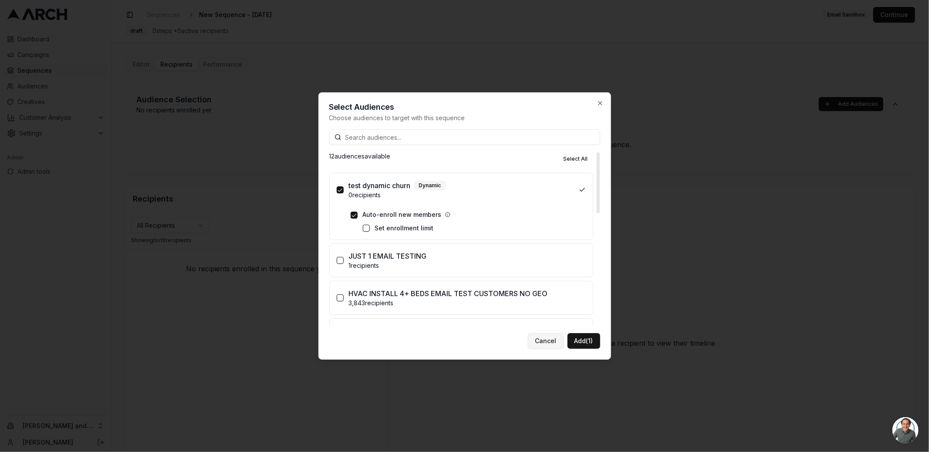
click at [540, 343] on button "Cancel" at bounding box center [546, 341] width 36 height 16
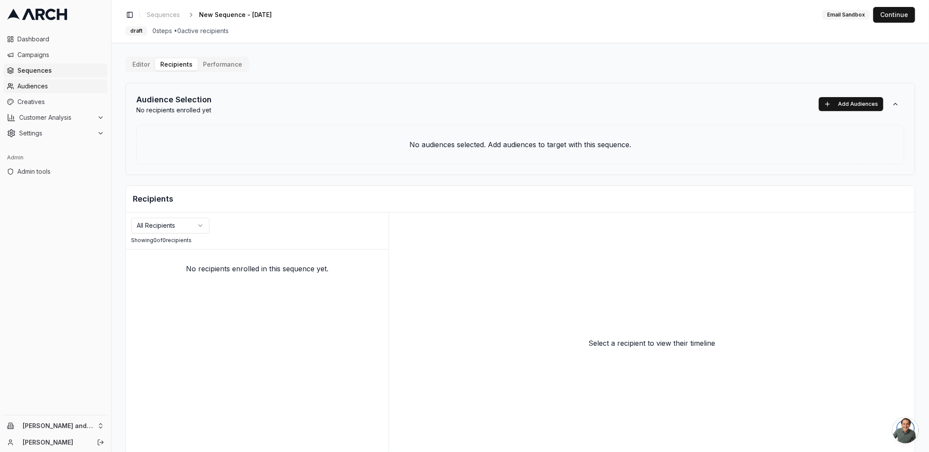
click at [53, 85] on span "Audiences" at bounding box center [60, 86] width 87 height 9
click at [34, 102] on span "Creatives" at bounding box center [60, 102] width 87 height 9
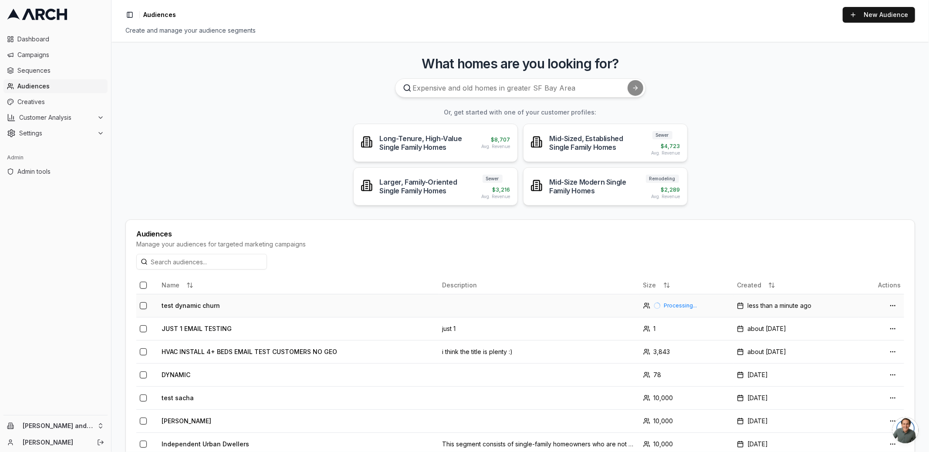
click at [279, 313] on td "test dynamic churn" at bounding box center [298, 305] width 280 height 23
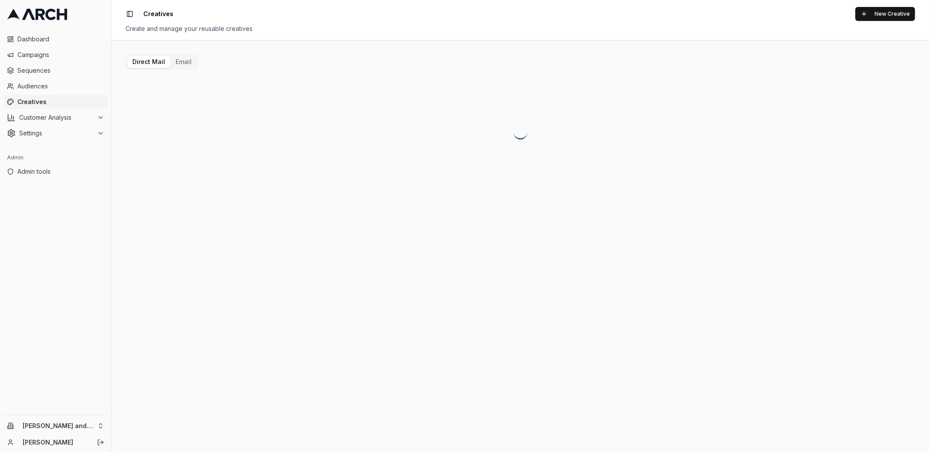
click at [177, 64] on button "Email" at bounding box center [183, 62] width 27 height 12
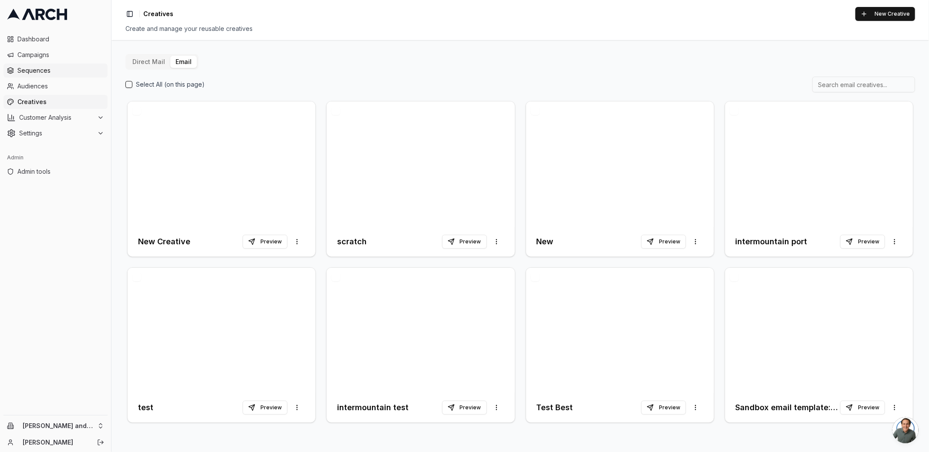
click at [60, 66] on span "Sequences" at bounding box center [60, 70] width 87 height 9
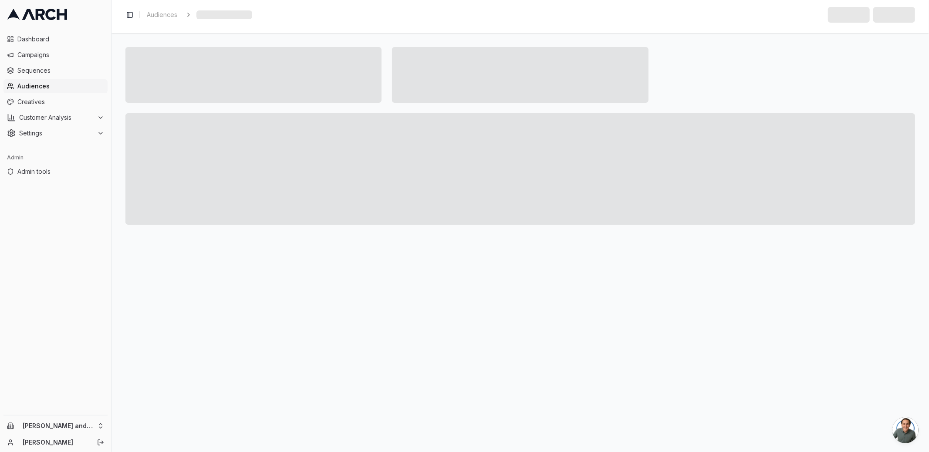
click at [74, 86] on span "Audiences" at bounding box center [60, 86] width 87 height 9
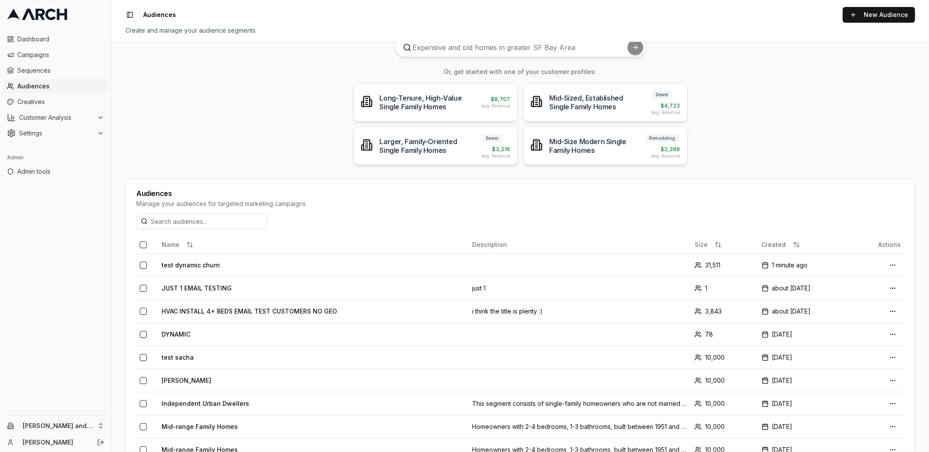
scroll to position [58, 0]
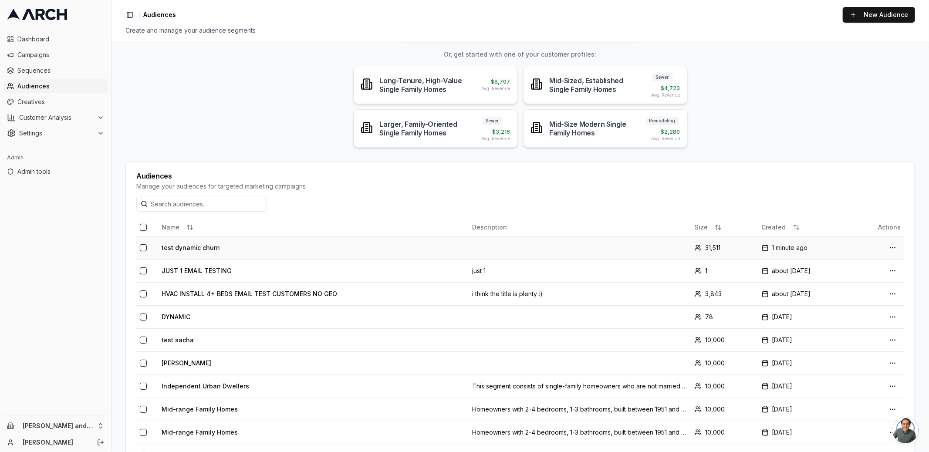
click at [285, 242] on td "test dynamic churn" at bounding box center [313, 247] width 310 height 23
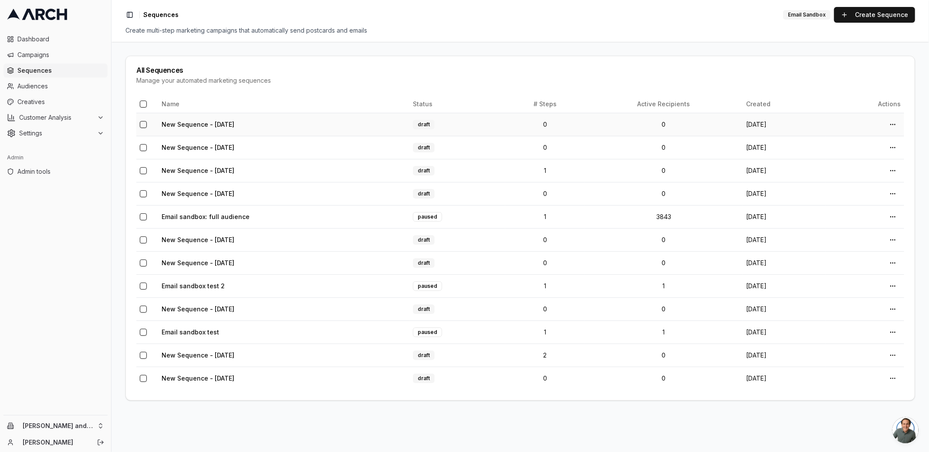
click at [281, 123] on td "New Sequence - Sep 16, 2025" at bounding box center [283, 124] width 251 height 23
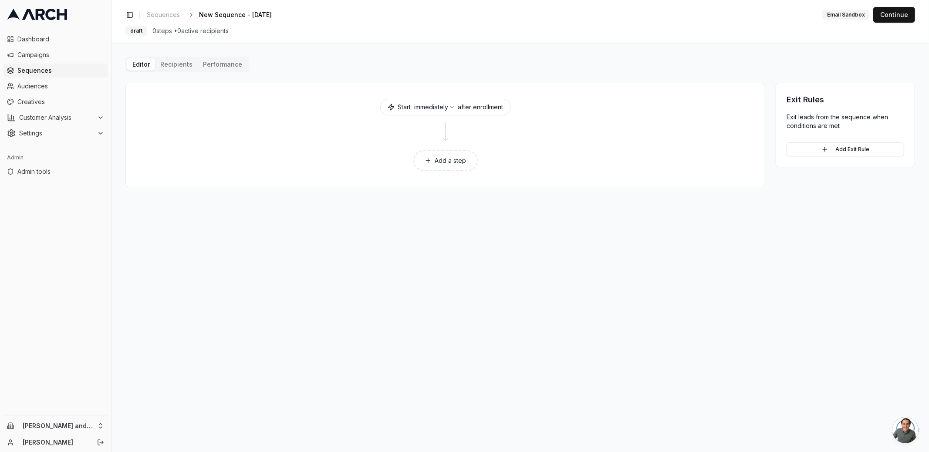
click at [178, 65] on div "Editor Recipients Performance Start immediately after enrollment Add a step Exi…" at bounding box center [519, 122] width 789 height 131
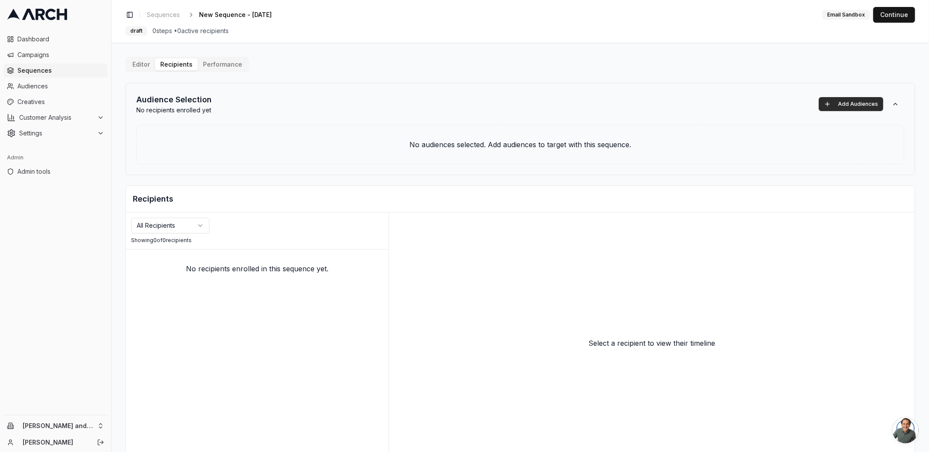
click at [828, 108] on button "Add Audiences" at bounding box center [850, 104] width 64 height 14
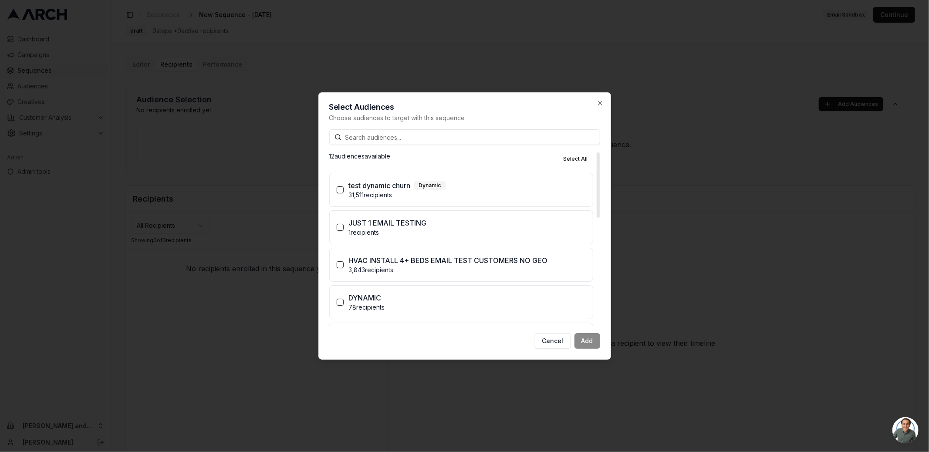
click at [479, 190] on div "test dynamic churn Dynamic" at bounding box center [467, 185] width 237 height 10
click at [343, 190] on button "test dynamic churn Dynamic 31,511 recipients" at bounding box center [340, 189] width 7 height 7
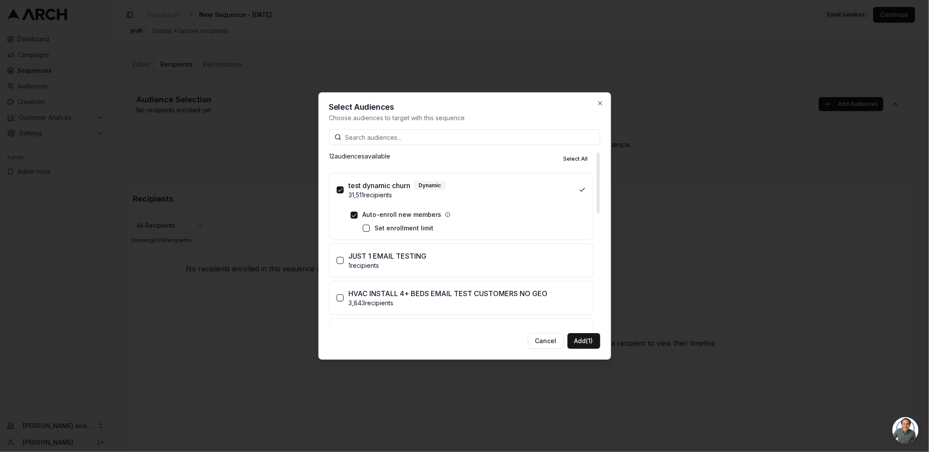
click at [384, 229] on label "Set enrollment limit" at bounding box center [404, 228] width 59 height 9
click at [370, 229] on button "Set enrollment limit" at bounding box center [366, 228] width 7 height 7
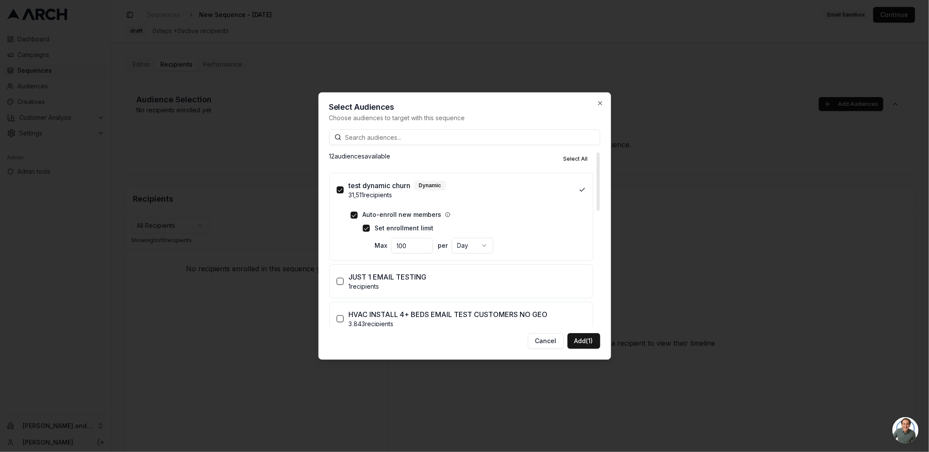
click at [413, 245] on input "100" at bounding box center [412, 246] width 42 height 16
type input "1000"
click at [583, 342] on button "Add (1)" at bounding box center [583, 341] width 33 height 16
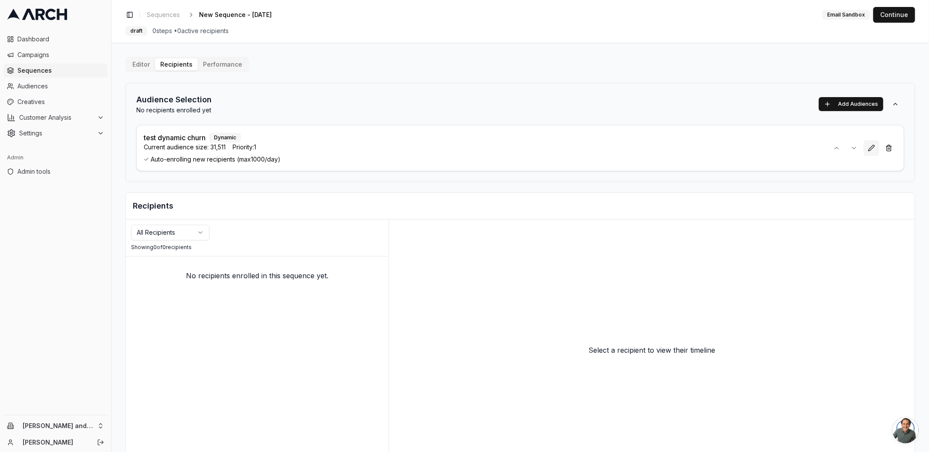
click at [872, 149] on button at bounding box center [871, 148] width 16 height 16
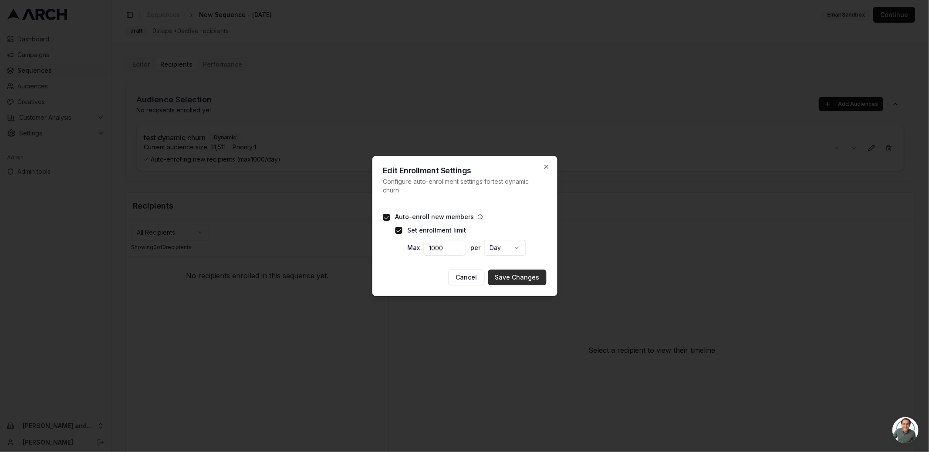
type button "on"
click at [509, 283] on button "Save Changes" at bounding box center [517, 277] width 58 height 16
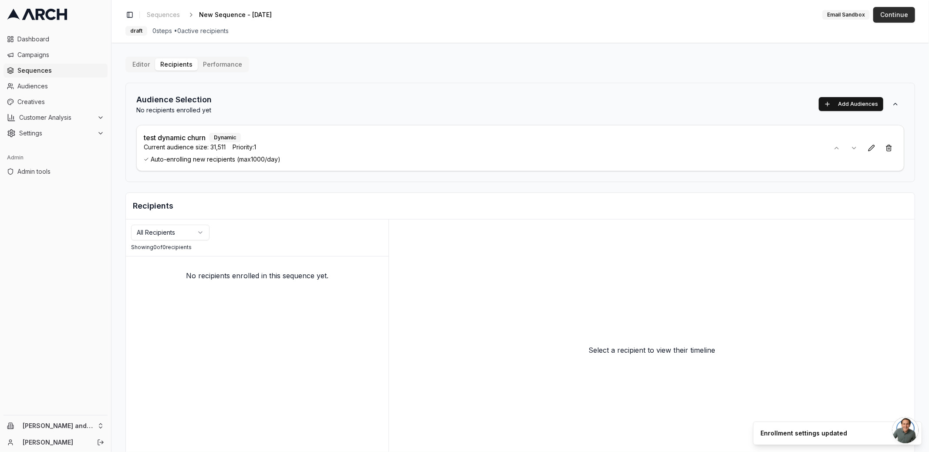
click at [898, 16] on button "Continue" at bounding box center [894, 15] width 42 height 16
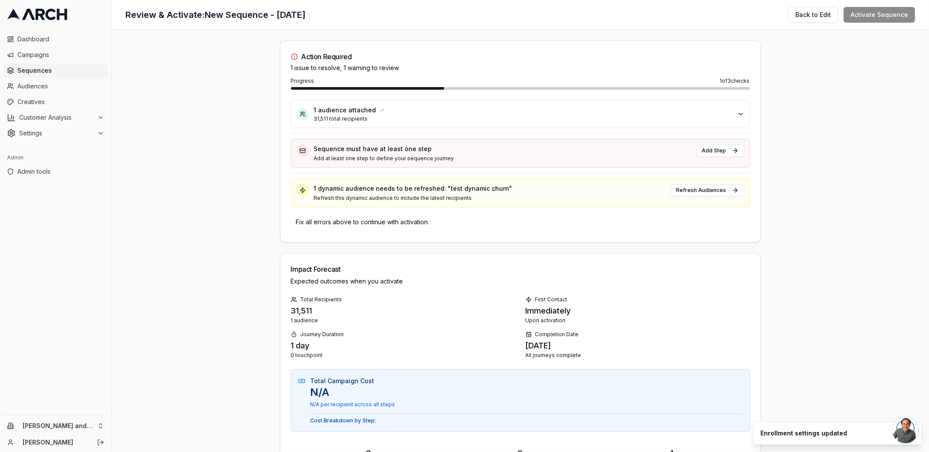
click at [599, 115] on p "31,511 total recipients" at bounding box center [523, 118] width 418 height 7
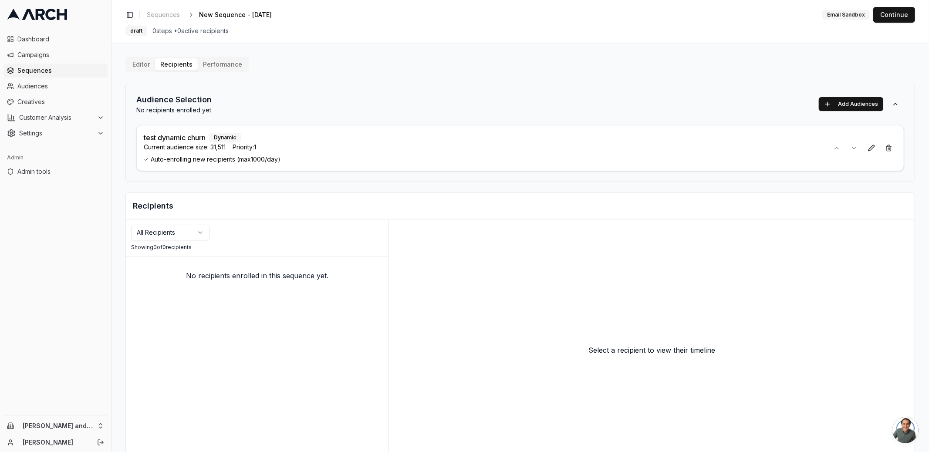
click at [139, 65] on button "Editor" at bounding box center [141, 64] width 28 height 12
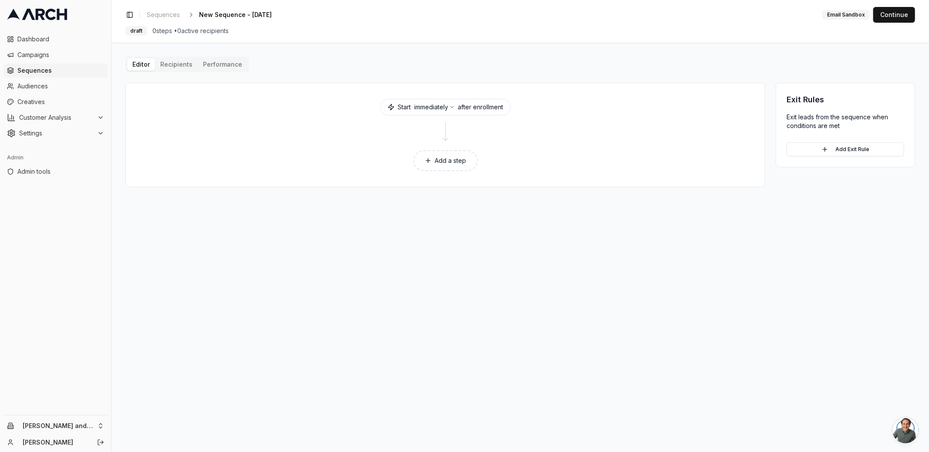
click at [440, 154] on button "Add a step" at bounding box center [445, 160] width 64 height 21
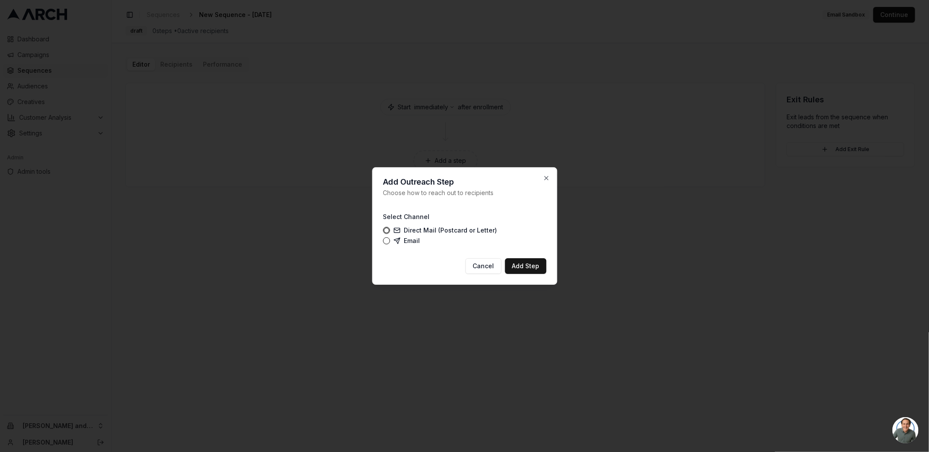
click at [406, 244] on label "Email" at bounding box center [406, 240] width 27 height 7
click at [390, 244] on button "Email" at bounding box center [386, 240] width 7 height 7
click at [532, 268] on button "Add Step" at bounding box center [525, 266] width 41 height 16
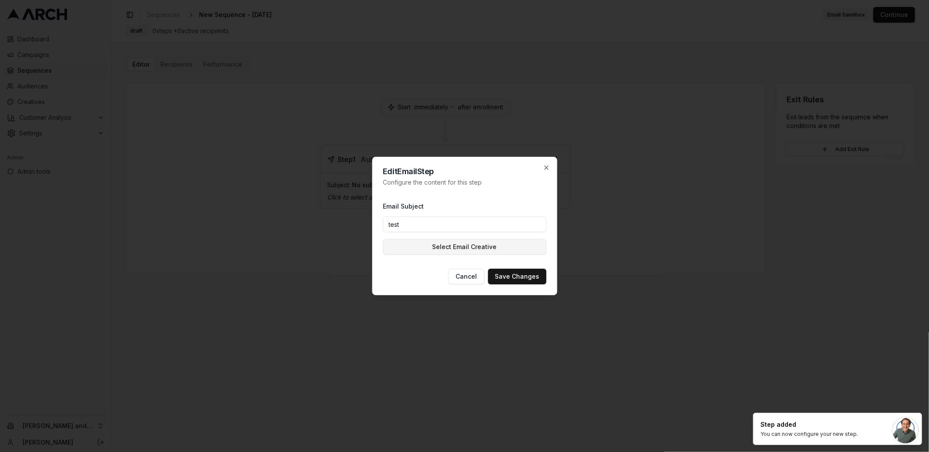
type input "test"
click at [530, 244] on button "Select Email Creative" at bounding box center [464, 247] width 163 height 16
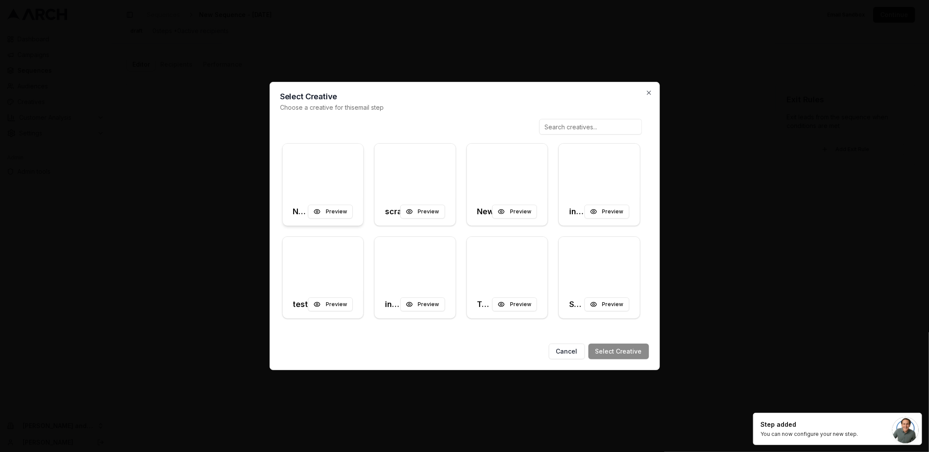
click at [328, 184] on div at bounding box center [323, 171] width 81 height 54
click at [608, 350] on button "Select Creative" at bounding box center [618, 351] width 61 height 16
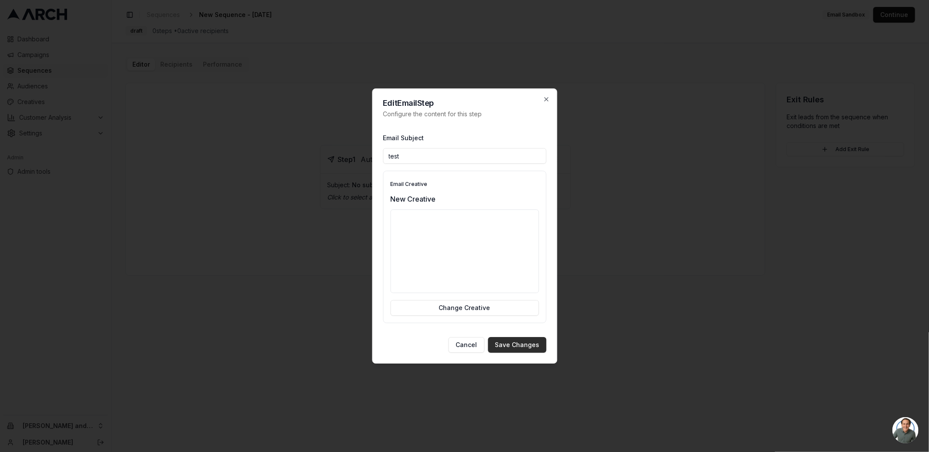
click at [523, 347] on button "Save Changes" at bounding box center [517, 345] width 58 height 16
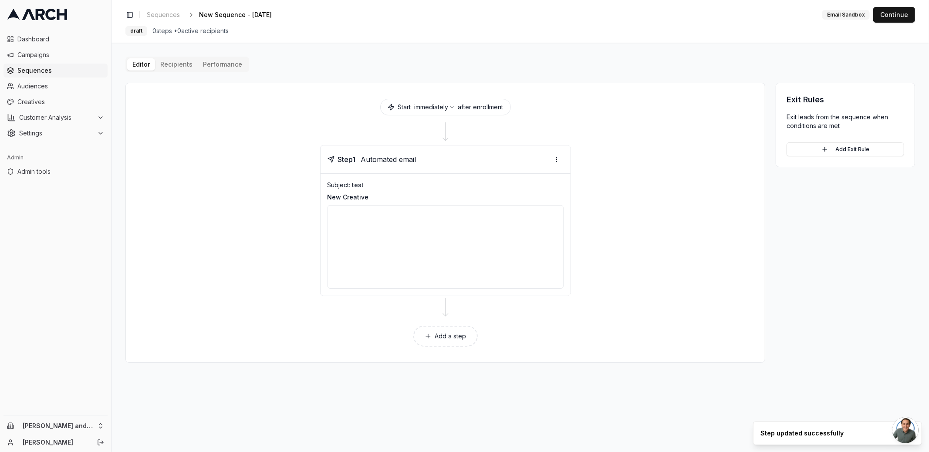
click at [178, 70] on div "Editor Recipients Performance" at bounding box center [187, 65] width 124 height 16
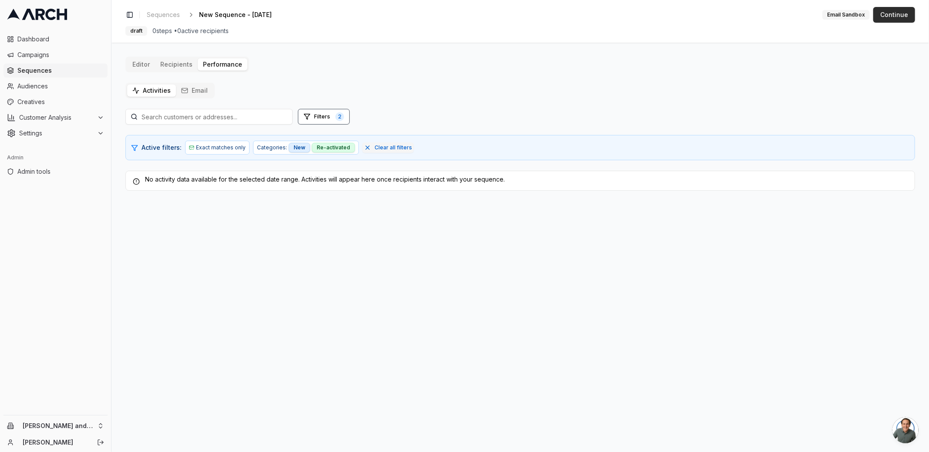
click at [898, 18] on button "Continue" at bounding box center [894, 15] width 42 height 16
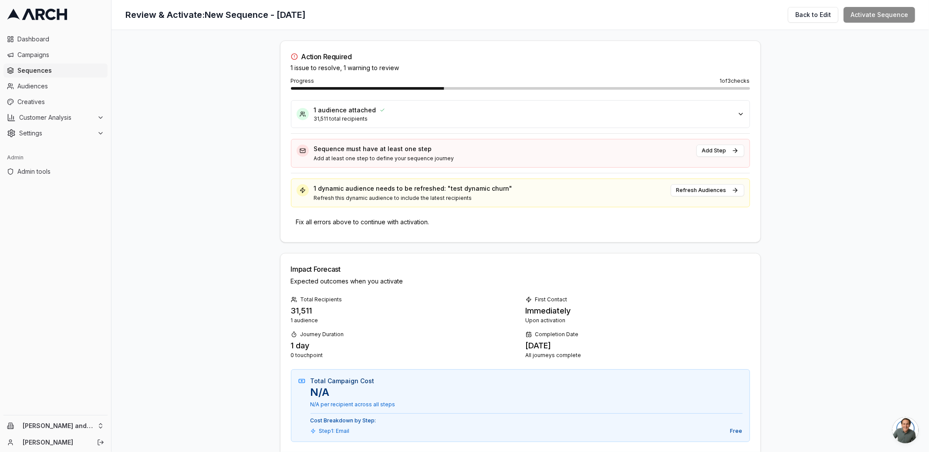
click at [331, 153] on div "Sequence must have at least one step Add at least one step to define your seque…" at bounding box center [502, 153] width 377 height 17
click at [327, 150] on p "Sequence must have at least one step" at bounding box center [502, 149] width 377 height 9
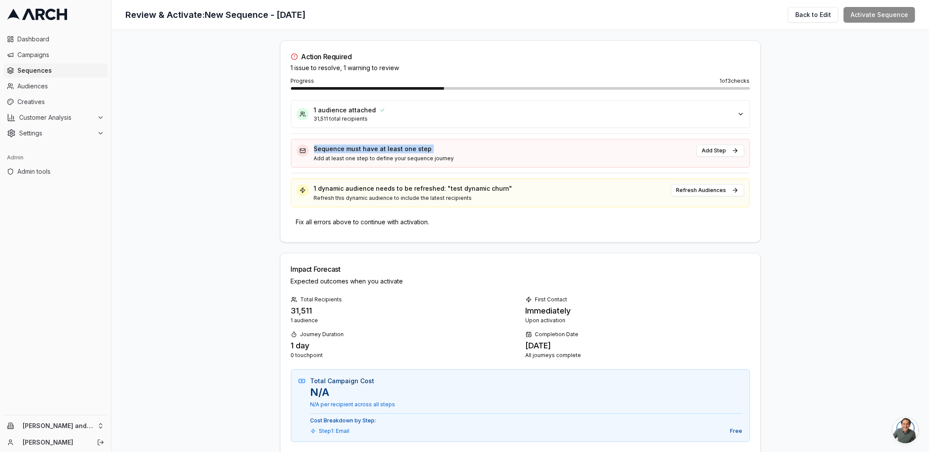
click at [327, 150] on p "Sequence must have at least one step" at bounding box center [502, 149] width 377 height 9
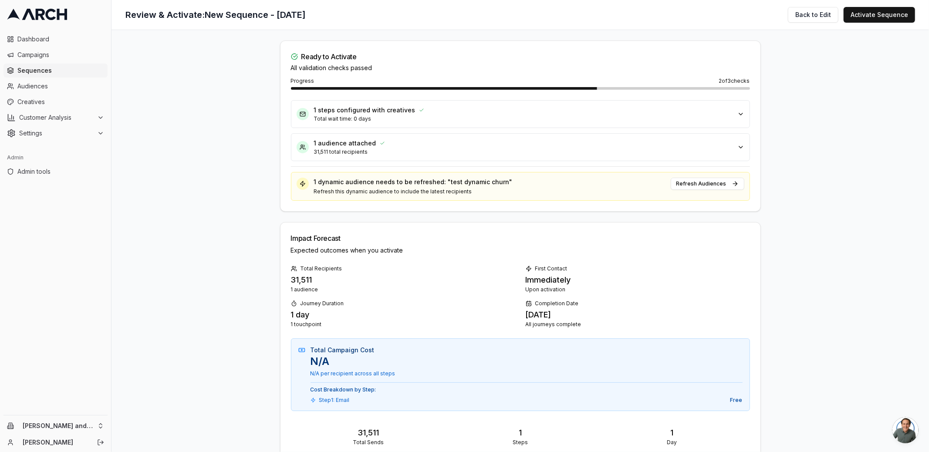
click at [428, 144] on div "1 audience attached" at bounding box center [523, 143] width 418 height 9
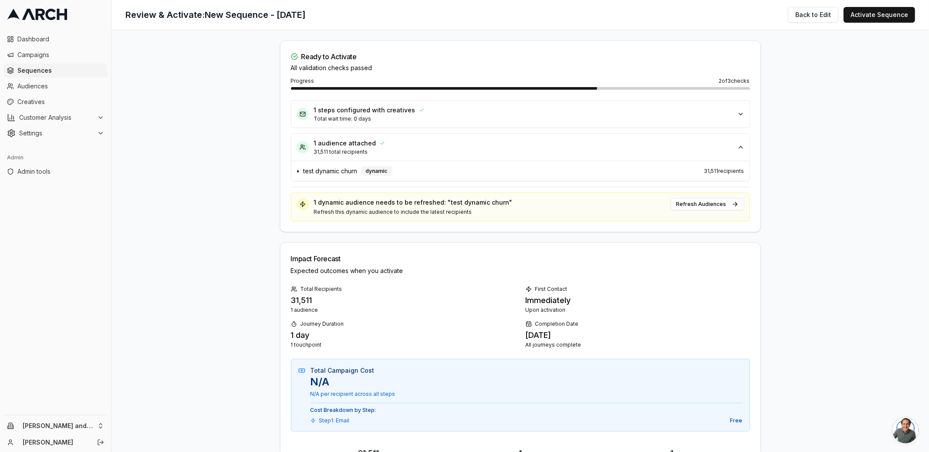
click at [428, 118] on p "Total wait time: 0 days" at bounding box center [523, 118] width 418 height 7
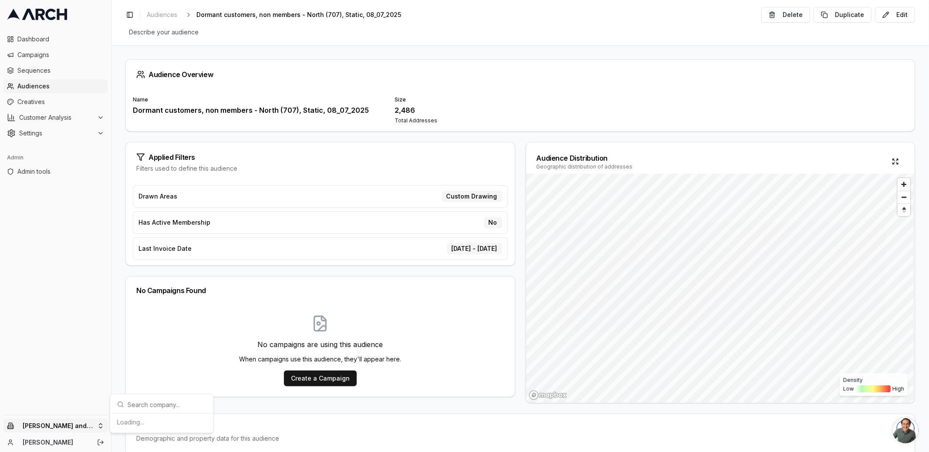
click at [97, 426] on html "Dashboard Campaigns Sequences Audiences Creatives Customer Analysis Settings Ad…" at bounding box center [464, 226] width 929 height 452
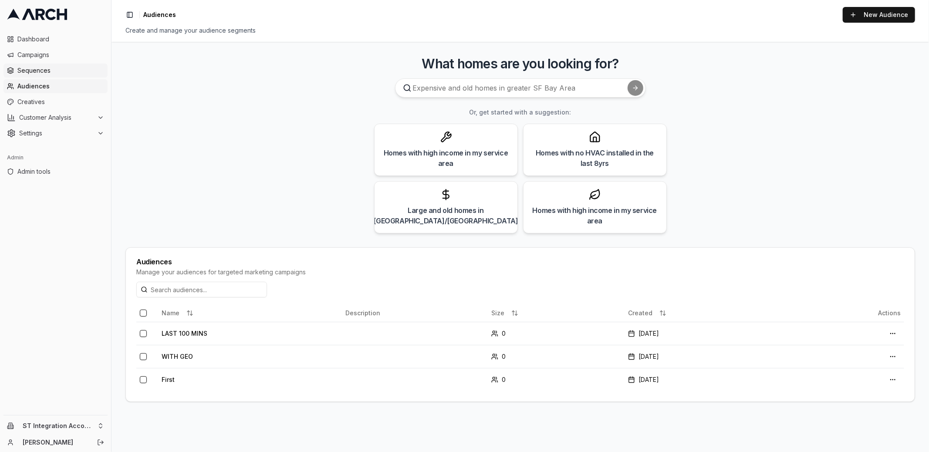
click at [60, 73] on span "Sequences" at bounding box center [60, 70] width 87 height 9
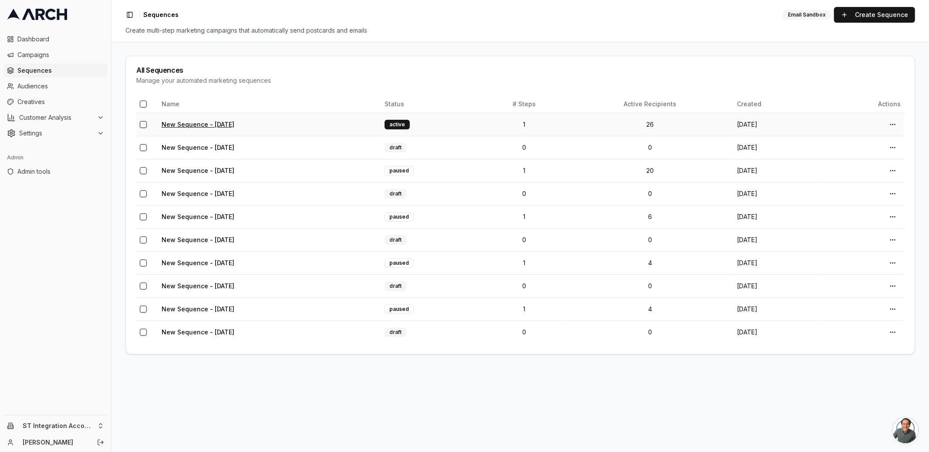
click at [199, 123] on link "New Sequence - Aug 22, 2025" at bounding box center [198, 124] width 73 height 7
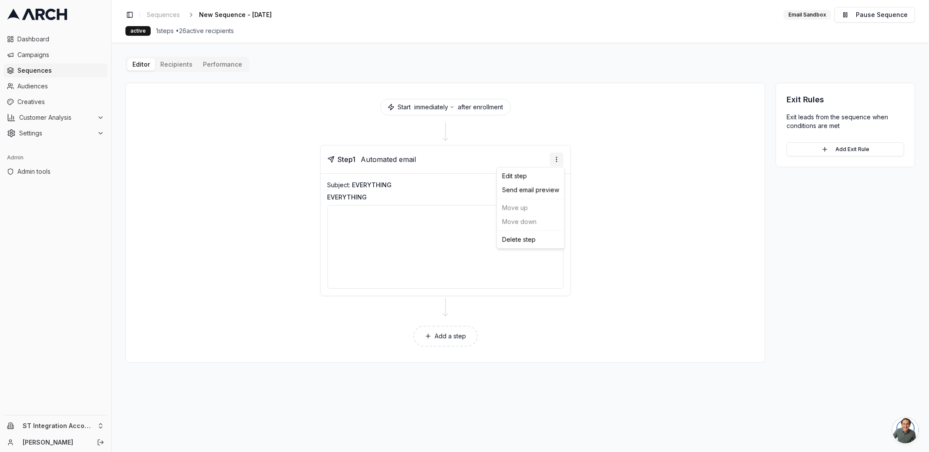
click at [553, 156] on html "Dashboard Campaigns Sequences Audiences Creatives Customer Analysis Settings Ad…" at bounding box center [464, 226] width 929 height 452
click at [543, 178] on div "Edit step" at bounding box center [530, 176] width 64 height 14
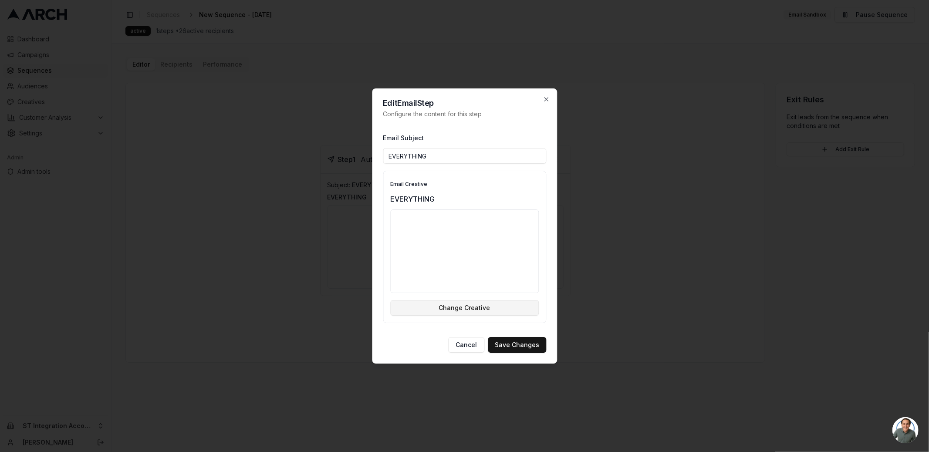
click at [488, 311] on button "Change Creative" at bounding box center [464, 308] width 148 height 16
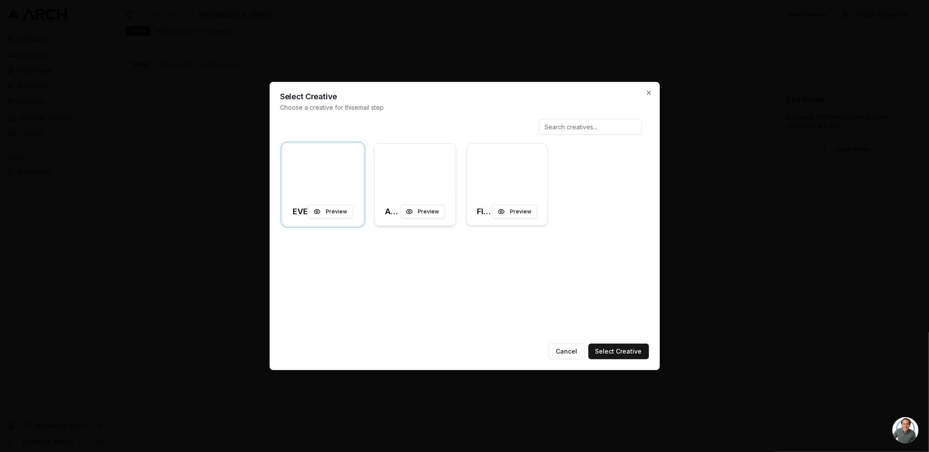
click at [412, 172] on div at bounding box center [414, 171] width 81 height 54
click at [621, 344] on button "Select Creative" at bounding box center [618, 351] width 61 height 16
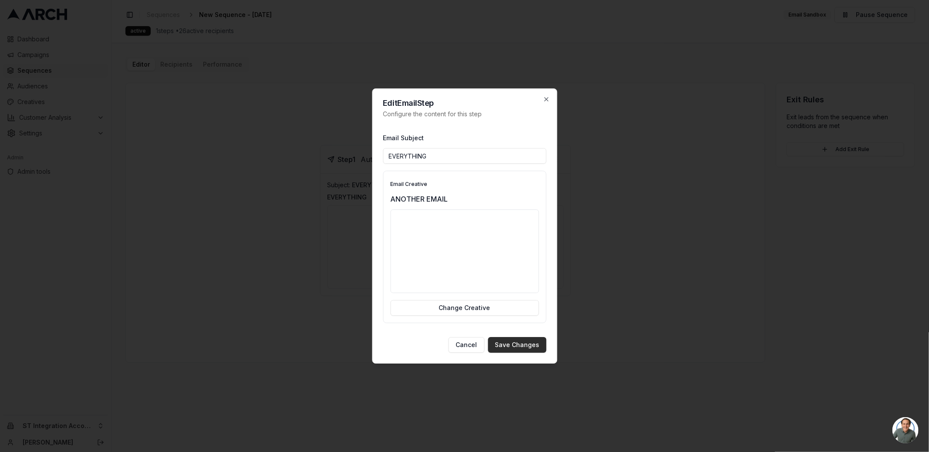
click at [532, 346] on button "Save Changes" at bounding box center [517, 345] width 58 height 16
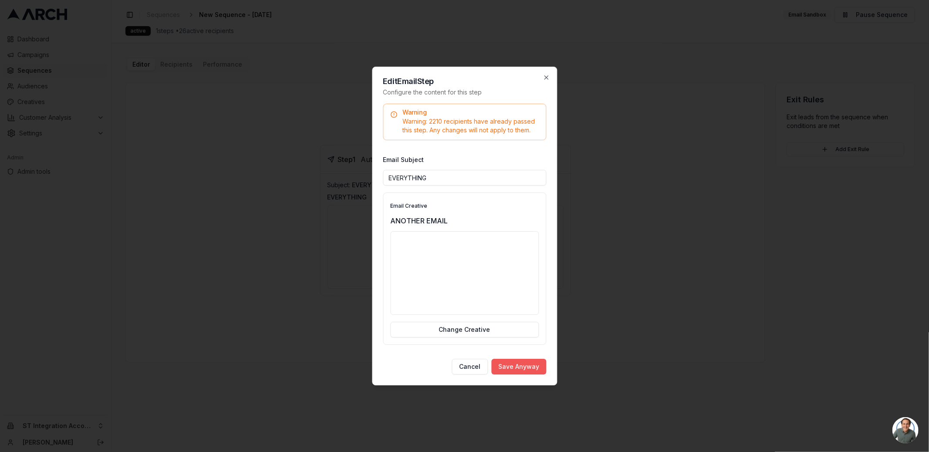
click at [535, 370] on button "Save Anyway" at bounding box center [518, 367] width 55 height 16
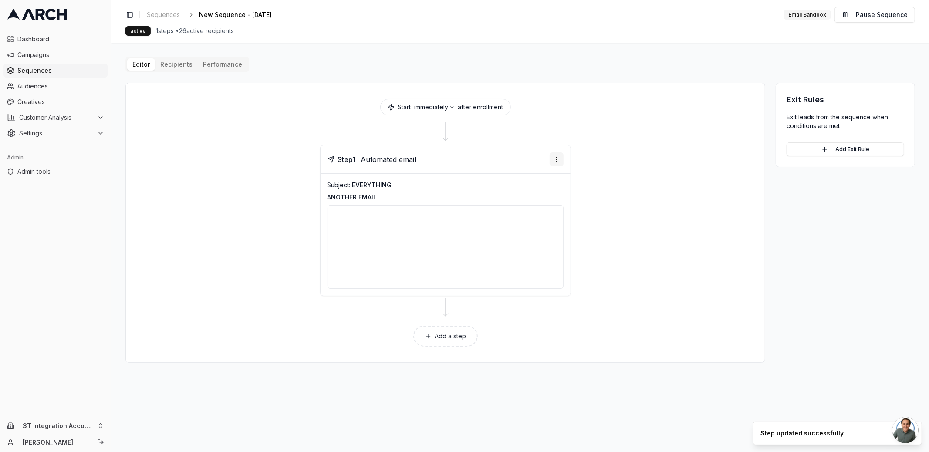
click at [555, 158] on html "Dashboard Campaigns Sequences Audiences Creatives Customer Analysis Settings Ad…" at bounding box center [464, 226] width 929 height 452
click at [547, 177] on div "Edit step" at bounding box center [530, 176] width 64 height 14
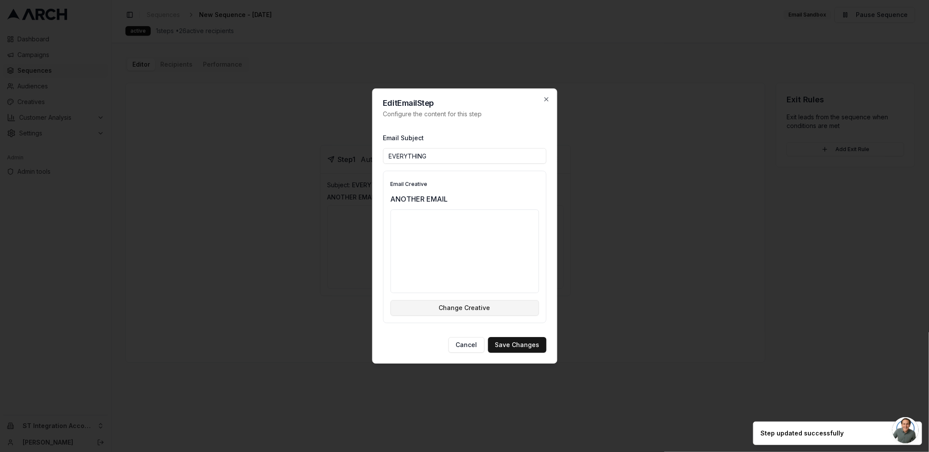
click at [508, 305] on button "Change Creative" at bounding box center [464, 308] width 148 height 16
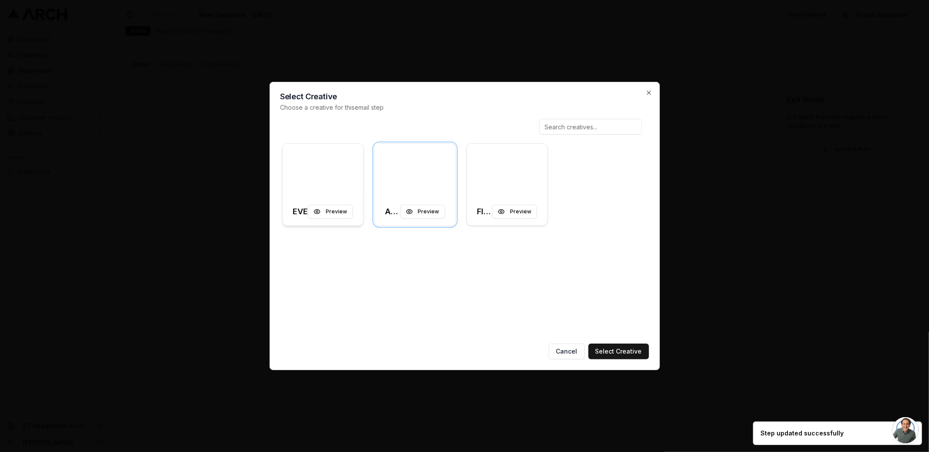
click at [338, 175] on div at bounding box center [323, 171] width 81 height 54
click at [611, 350] on button "Select Creative" at bounding box center [618, 351] width 61 height 16
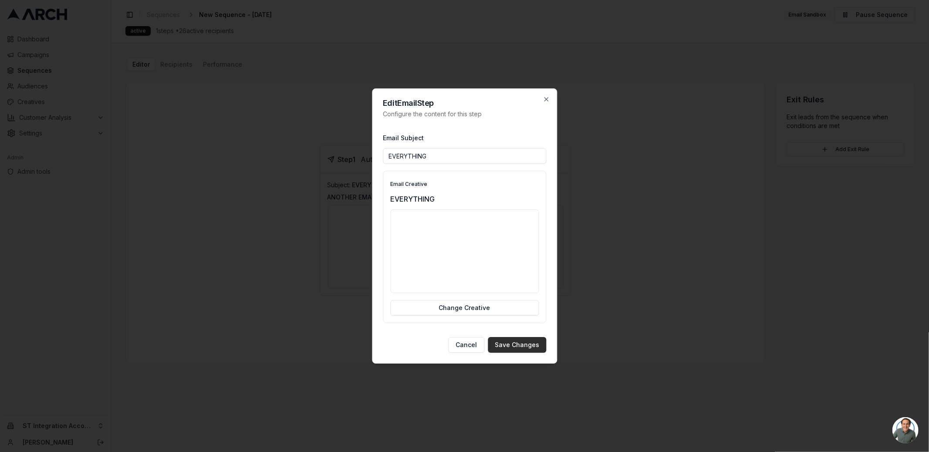
click at [534, 340] on button "Save Changes" at bounding box center [517, 345] width 58 height 16
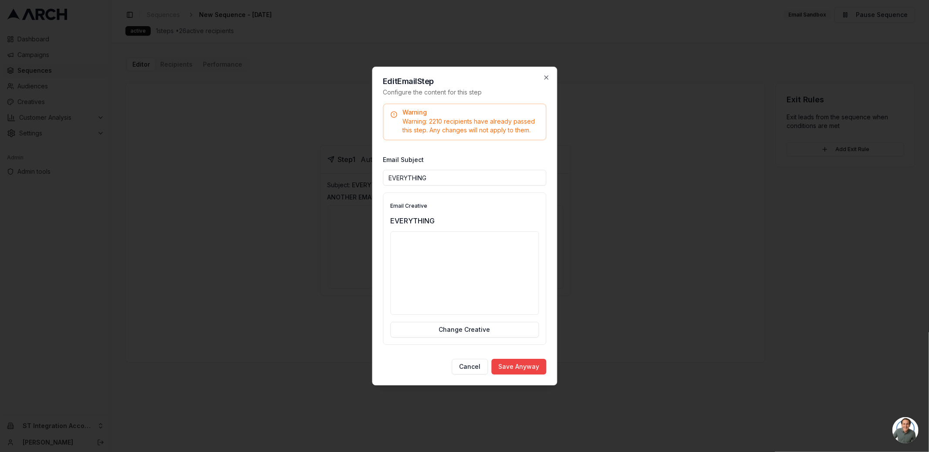
click at [525, 374] on div "Edit Email Step Configure the content for this step Warning Warning: 2210 recip…" at bounding box center [464, 226] width 185 height 319
click at [523, 364] on button "Save Anyway" at bounding box center [518, 367] width 55 height 16
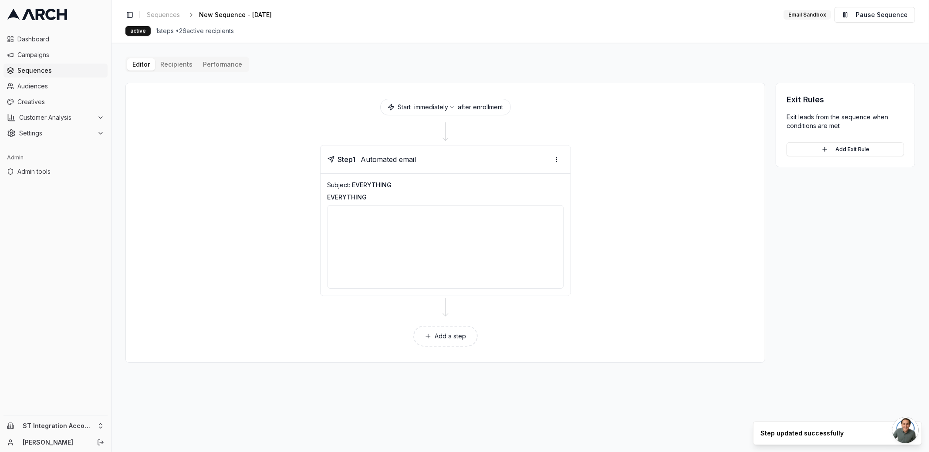
click at [767, 83] on div "Start immediately after enrollment Step 1 Automated email Subject: EVERYTHING E…" at bounding box center [519, 223] width 789 height 280
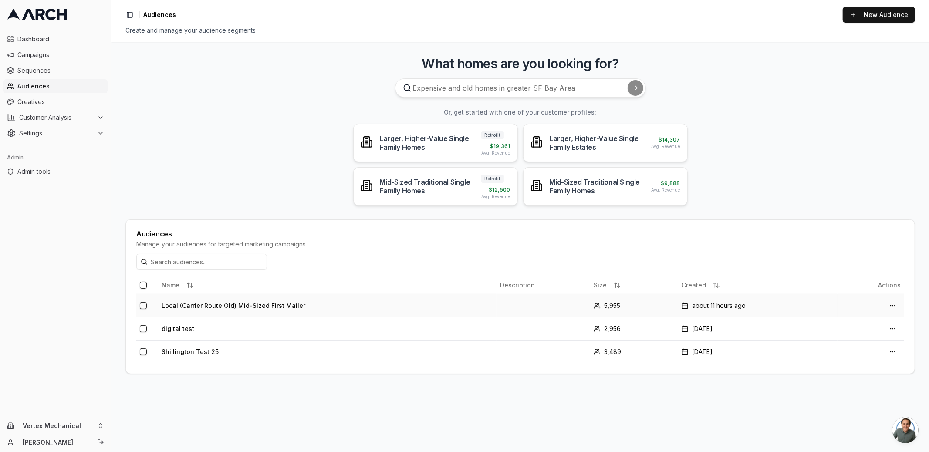
click at [210, 308] on td "Local (Carrier Route Old) Mid-Sized First Mailer" at bounding box center [327, 305] width 338 height 23
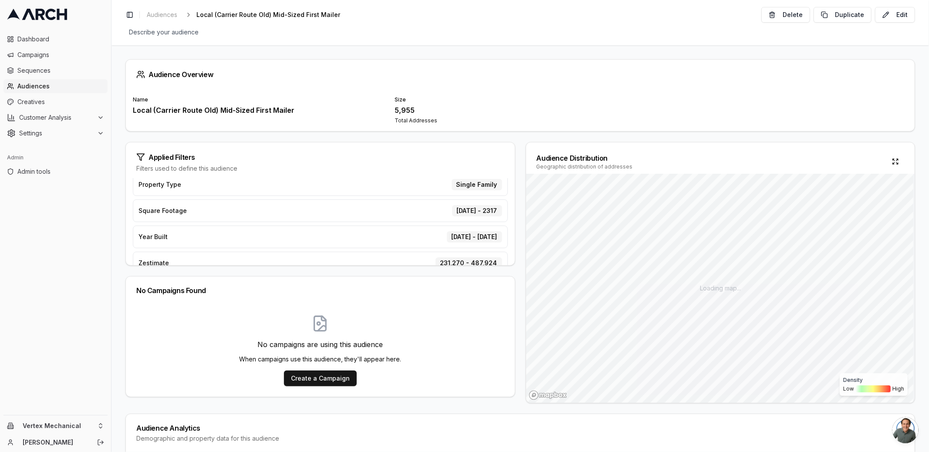
scroll to position [126, 0]
